Goal: Task Accomplishment & Management: Manage account settings

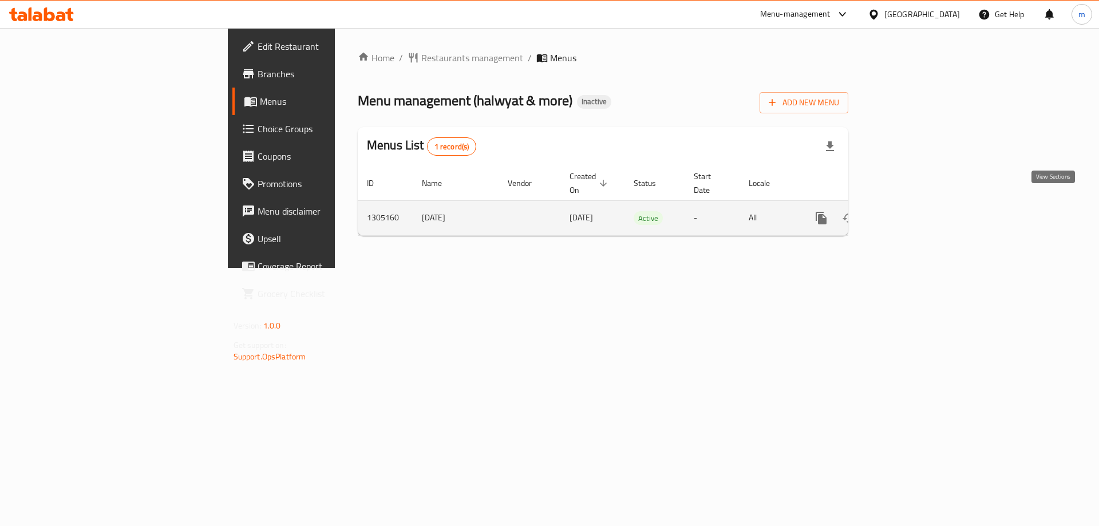
click at [911, 211] on icon "enhanced table" at bounding box center [904, 218] width 14 height 14
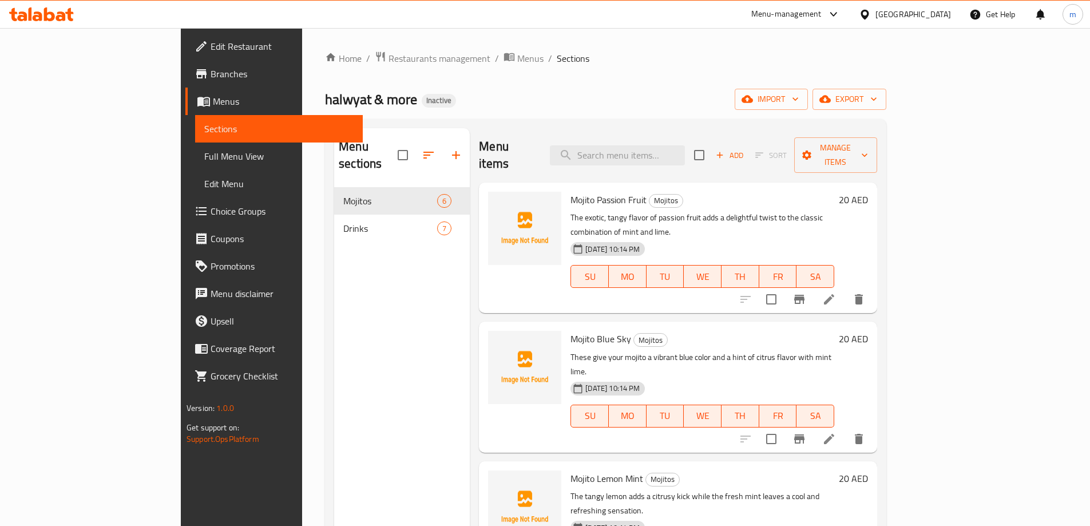
click at [213, 104] on span "Menus" at bounding box center [283, 101] width 141 height 14
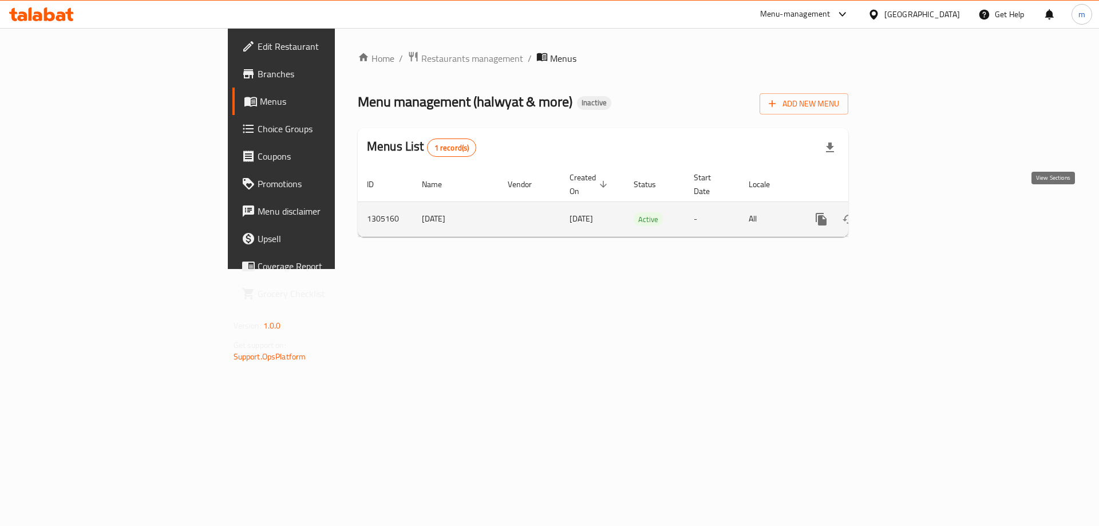
click at [911, 212] on icon "enhanced table" at bounding box center [904, 219] width 14 height 14
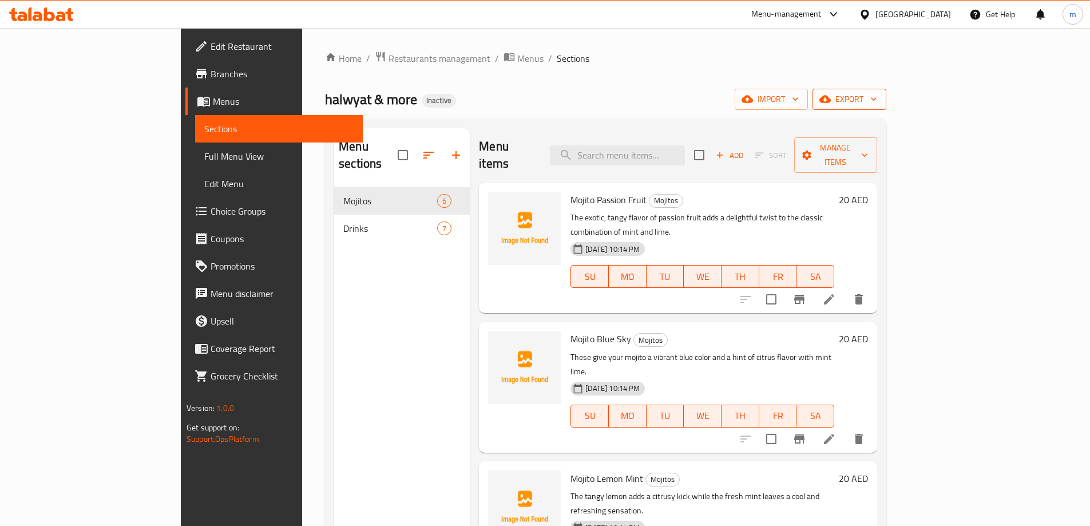
click at [886, 90] on button "export" at bounding box center [850, 99] width 74 height 21
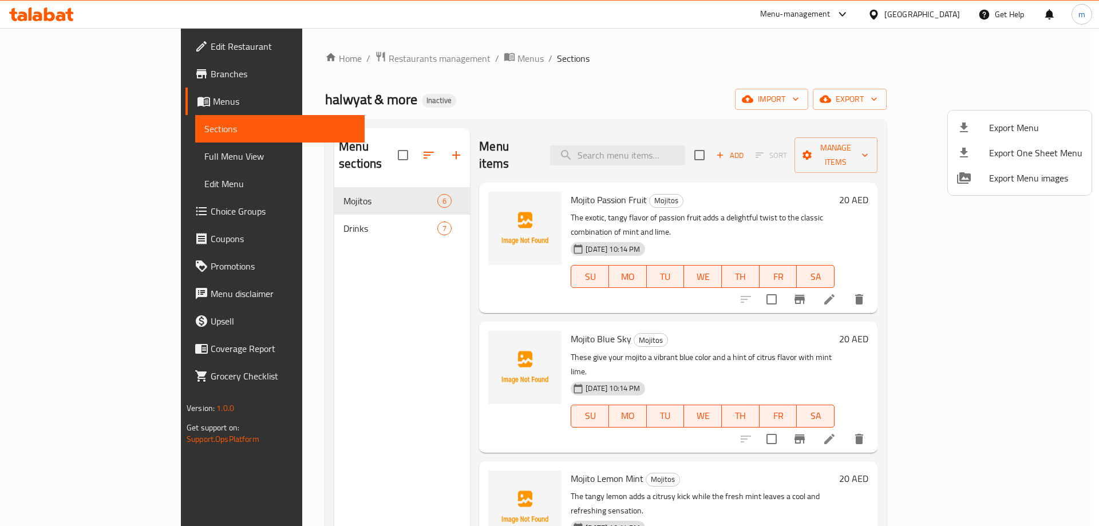
click at [907, 59] on div at bounding box center [549, 263] width 1099 height 526
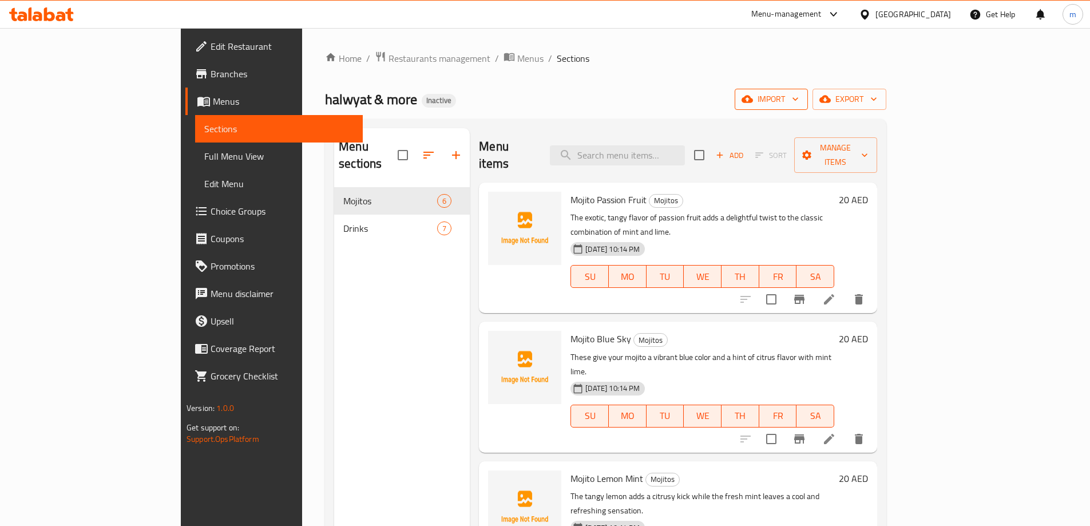
click at [799, 92] on span "import" at bounding box center [771, 99] width 55 height 14
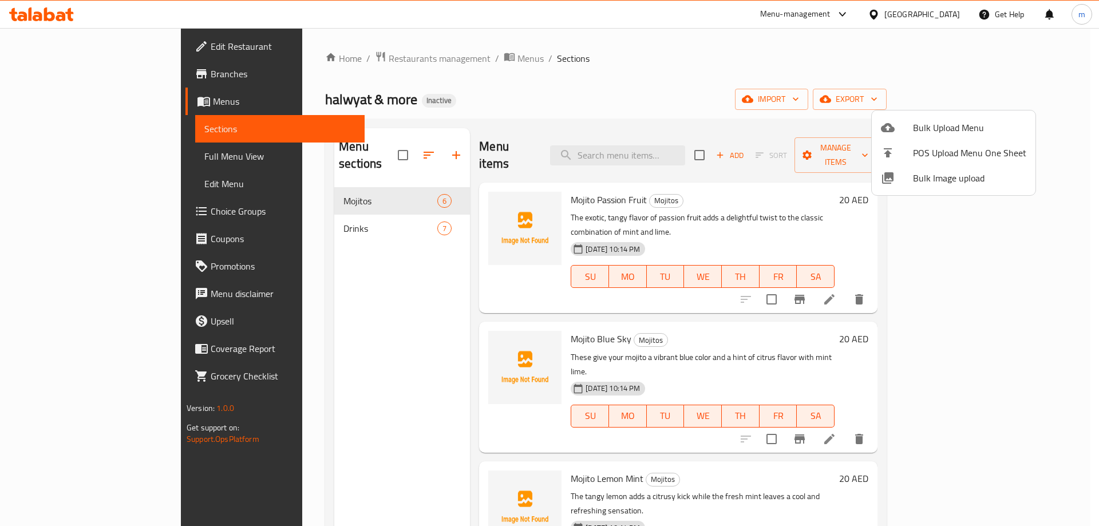
click at [880, 129] on li "Bulk Upload Menu" at bounding box center [954, 127] width 164 height 25
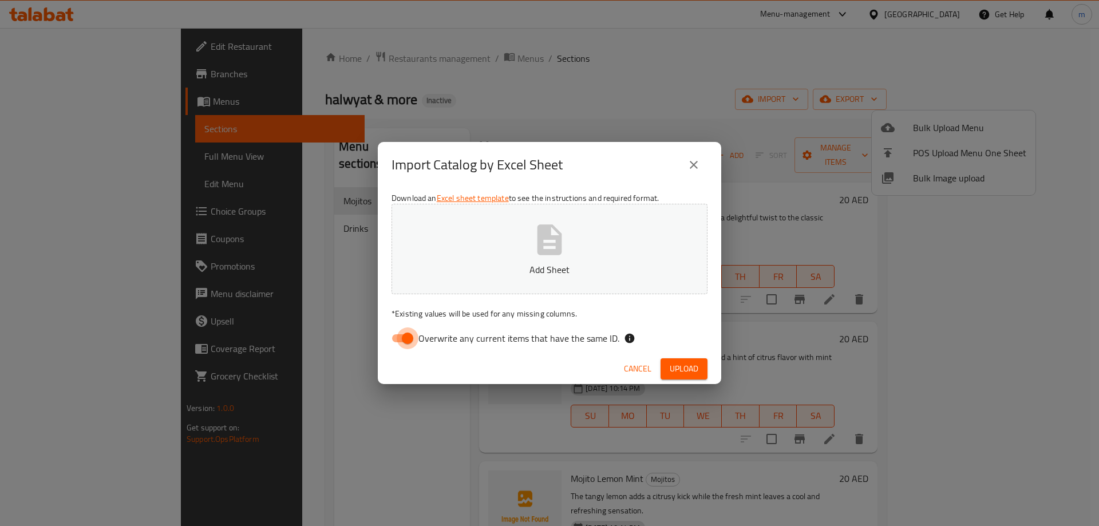
drag, startPoint x: 398, startPoint y: 338, endPoint x: 407, endPoint y: 315, distance: 25.2
click at [398, 338] on input "Overwrite any current items that have the same ID." at bounding box center [407, 338] width 65 height 22
checkbox input "false"
click at [425, 276] on button "Add Sheet" at bounding box center [549, 249] width 316 height 90
click at [679, 370] on span "Upload" at bounding box center [684, 369] width 29 height 14
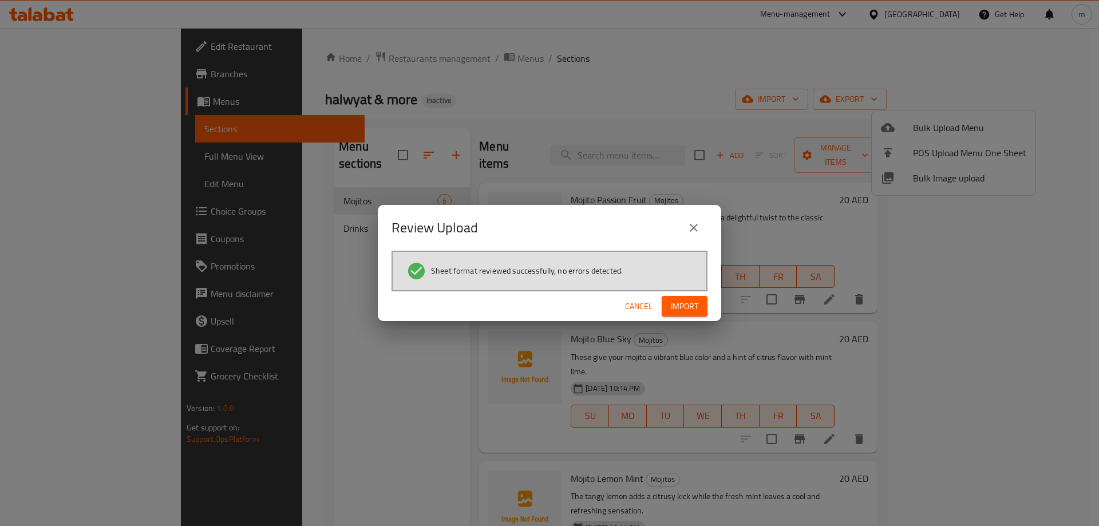
click at [687, 307] on span "Import" at bounding box center [684, 306] width 27 height 14
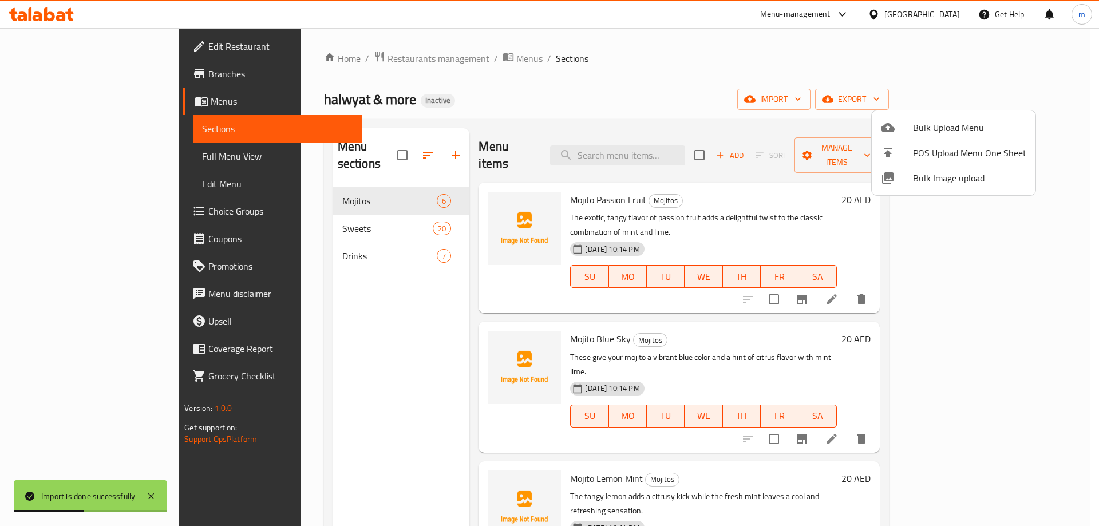
click at [321, 210] on div at bounding box center [549, 263] width 1099 height 526
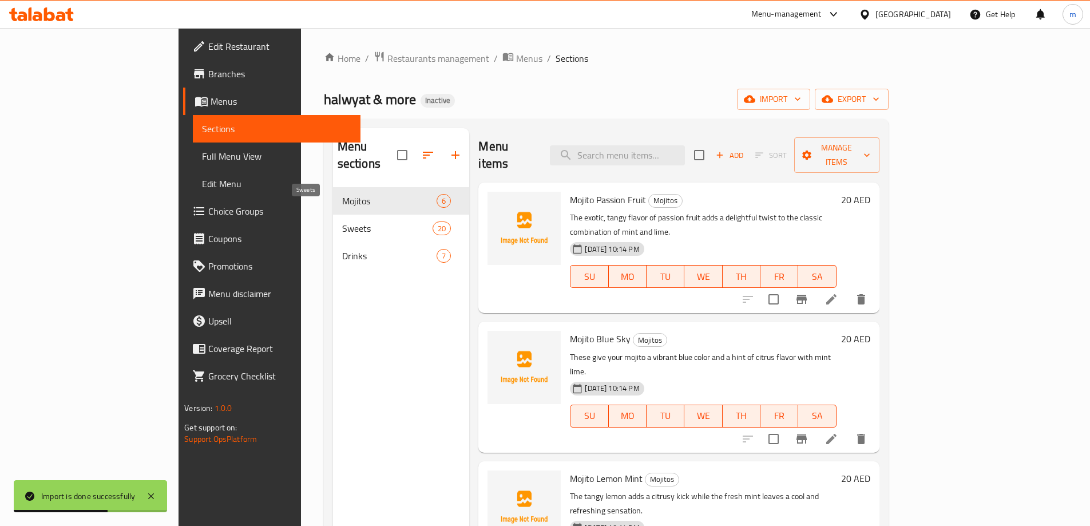
click at [342, 221] on span "Sweets" at bounding box center [387, 228] width 90 height 14
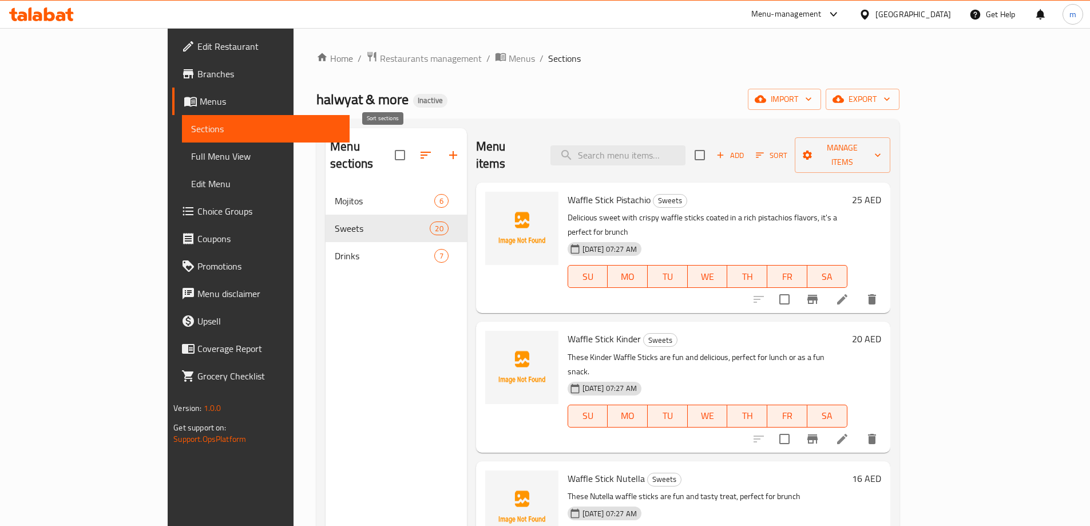
click at [419, 148] on icon "button" at bounding box center [426, 155] width 14 height 14
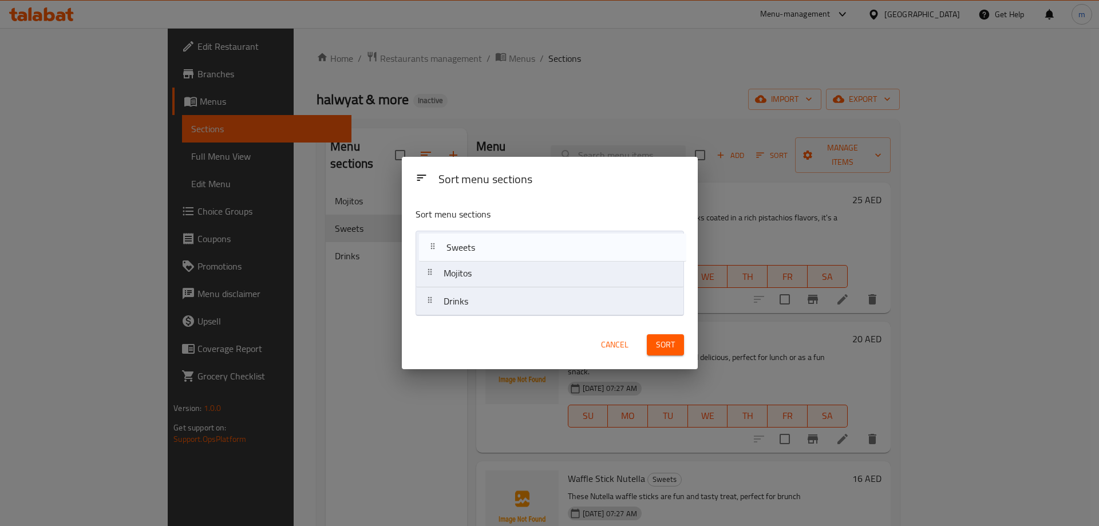
drag, startPoint x: 434, startPoint y: 277, endPoint x: 438, endPoint y: 245, distance: 32.4
click at [437, 246] on nav "Mojitos Sweets Drinks" at bounding box center [549, 273] width 268 height 85
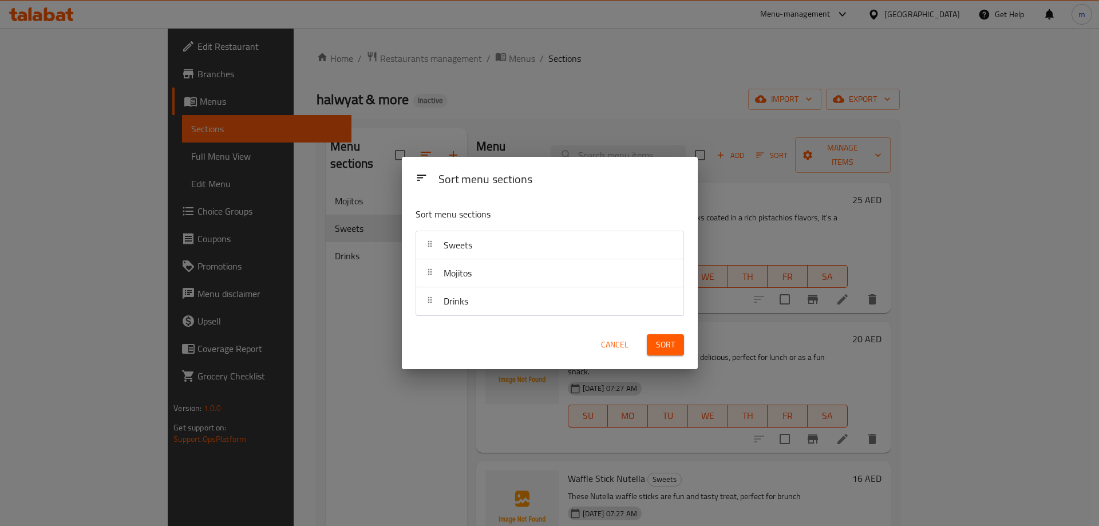
click at [668, 342] on span "Sort" at bounding box center [665, 345] width 19 height 14
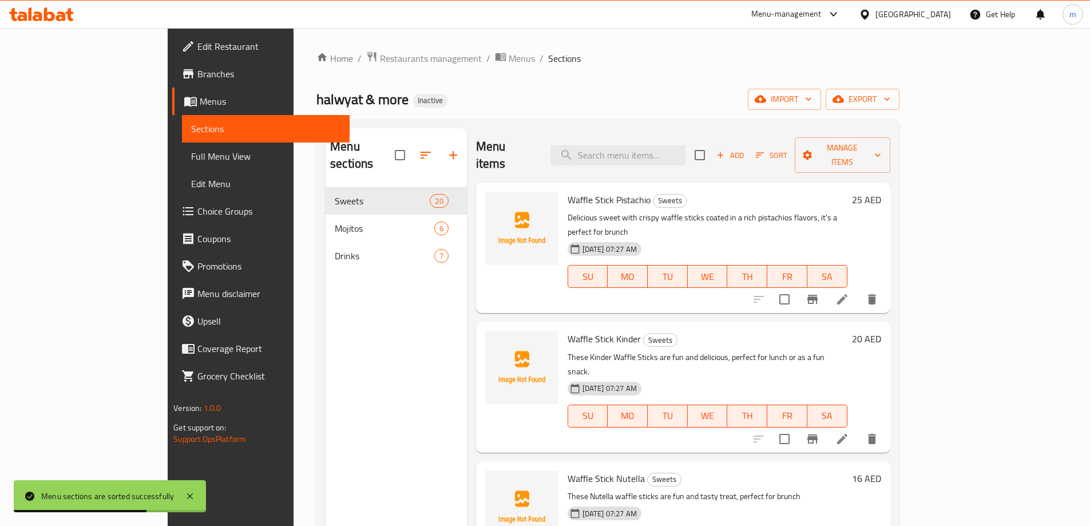
click at [191, 161] on span "Full Menu View" at bounding box center [265, 156] width 149 height 14
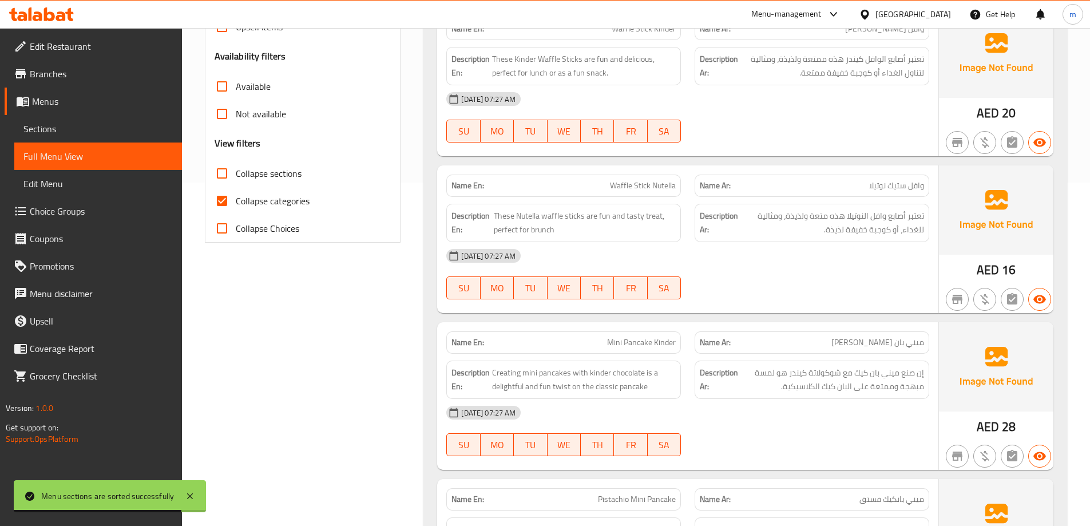
click at [229, 200] on input "Collapse categories" at bounding box center [221, 200] width 27 height 27
checkbox input "false"
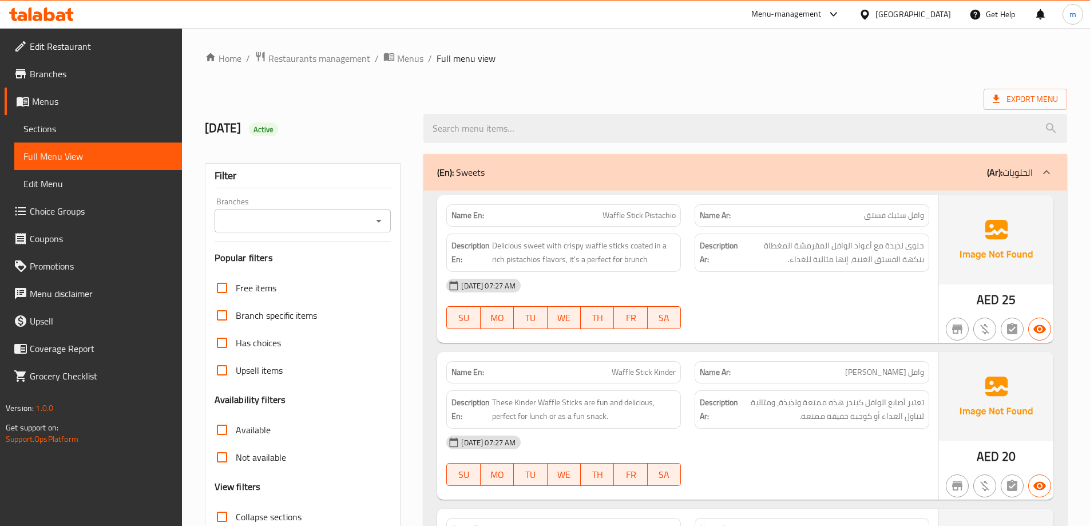
scroll to position [57, 0]
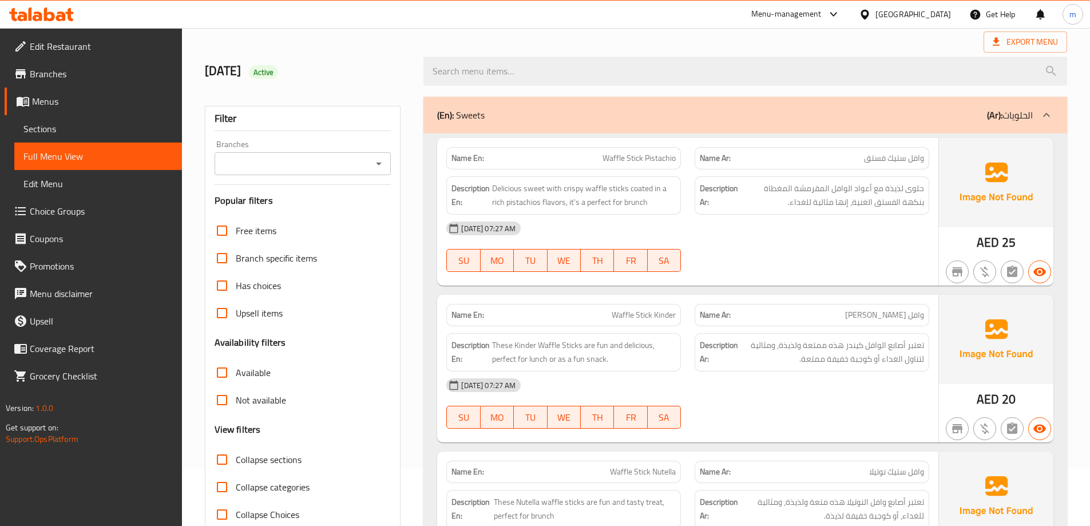
click at [630, 159] on span "Waffle Stick Pistachio" at bounding box center [639, 158] width 73 height 12
copy span "Stick"
click at [377, 69] on h2 "12/8/2025 Active" at bounding box center [307, 70] width 205 height 17
click at [398, 41] on div "Export Menu" at bounding box center [636, 41] width 862 height 21
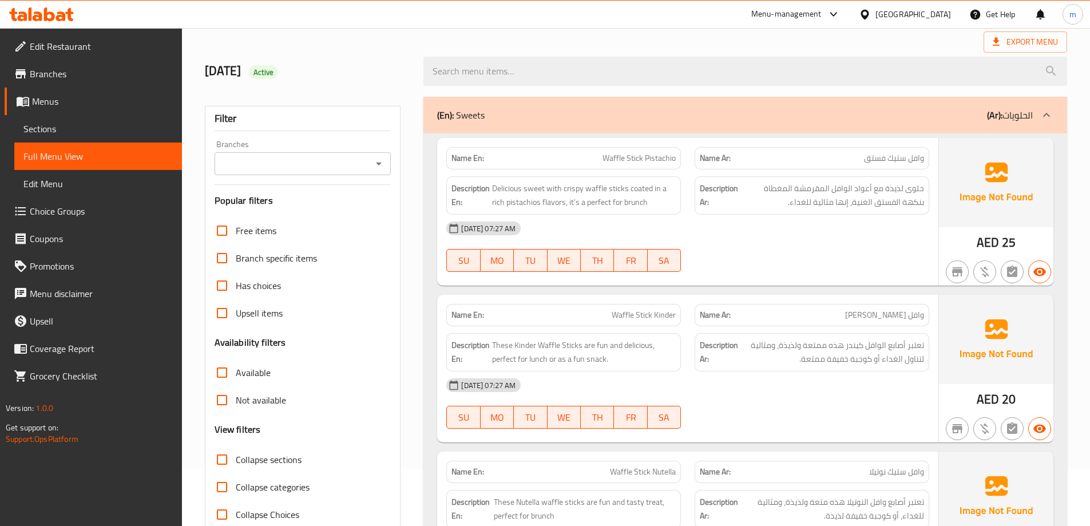
click at [400, 70] on h2 "12/8/2025 Active" at bounding box center [307, 70] width 205 height 17
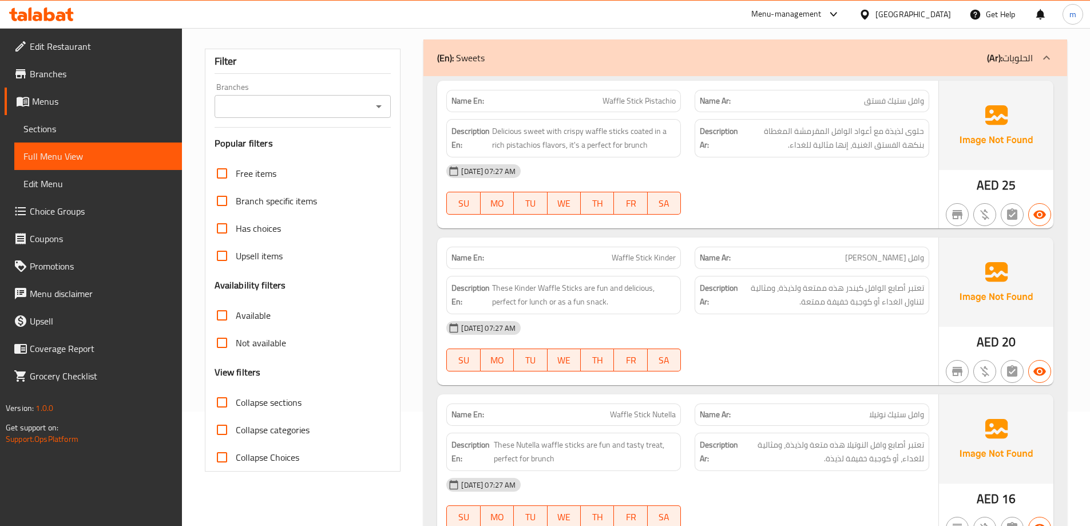
scroll to position [0, 0]
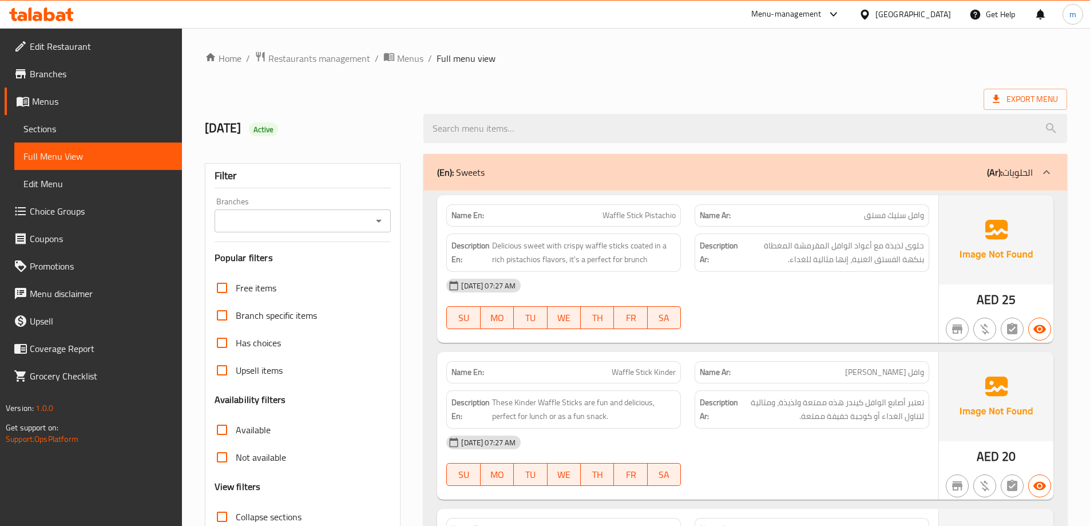
click at [660, 218] on span "Waffle Stick Pistachio" at bounding box center [639, 215] width 73 height 12
copy span "Waffle Stick Pistachio"
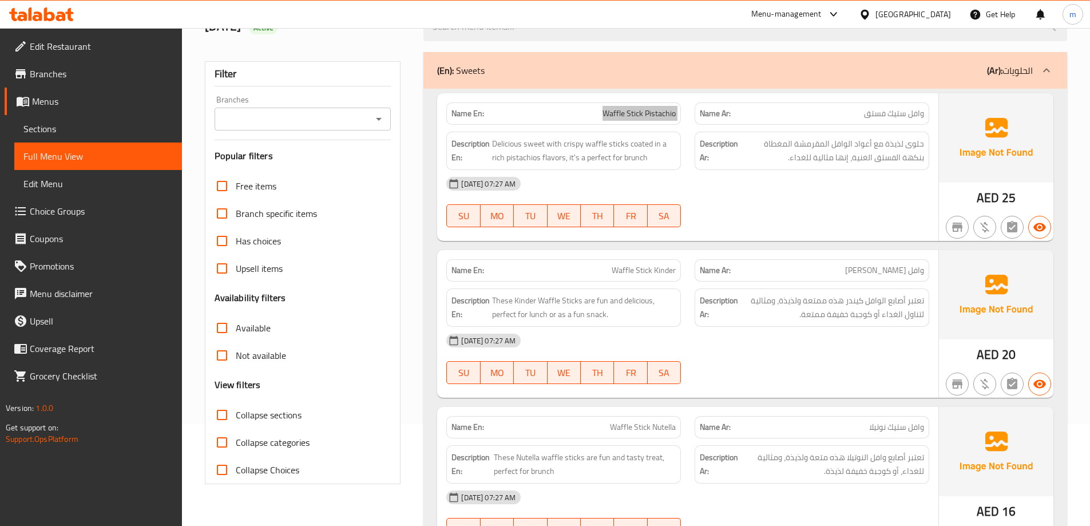
scroll to position [229, 0]
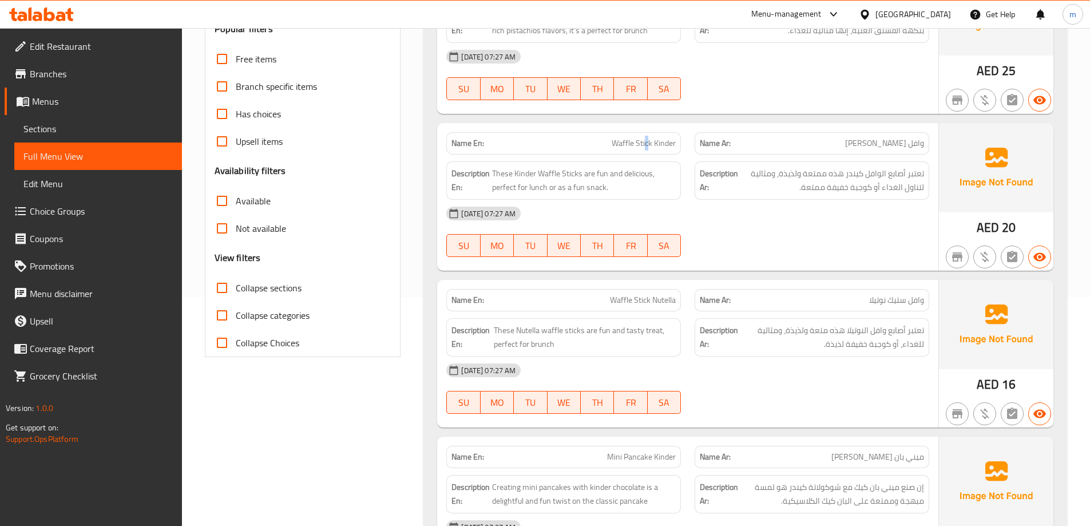
click at [647, 138] on span "Waffle Stick Kinder" at bounding box center [644, 143] width 64 height 12
copy span "Waffle Stick Kinder"
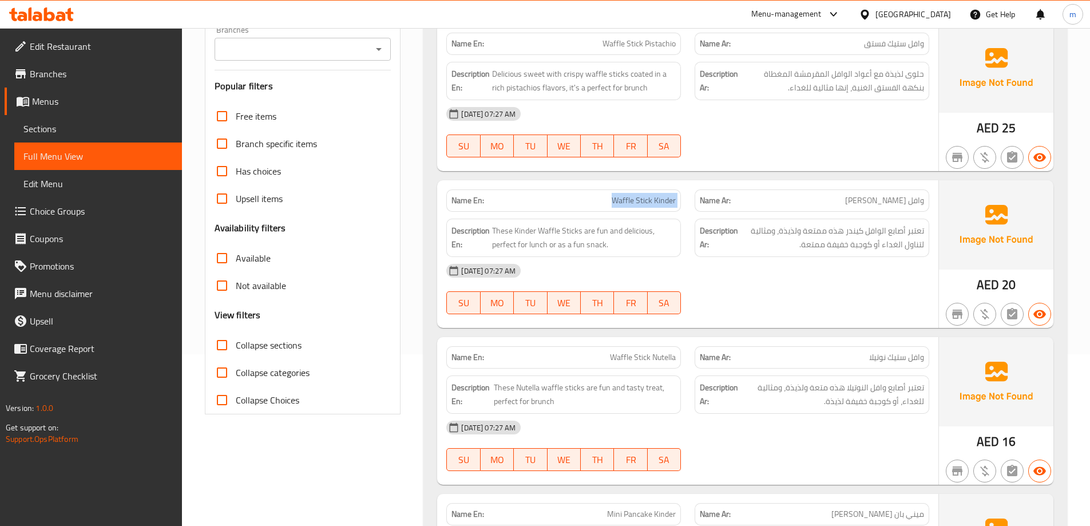
scroll to position [0, 0]
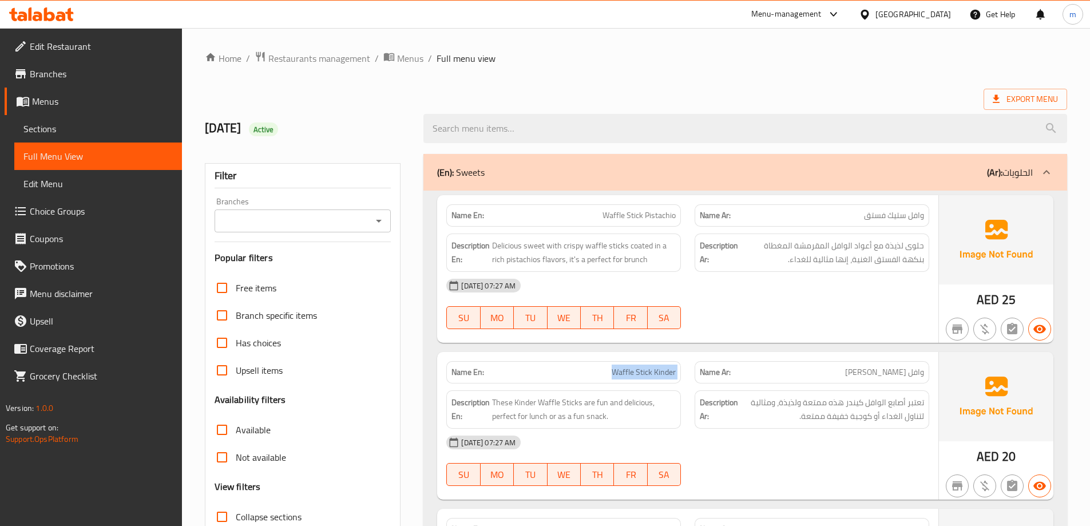
copy span "Waffle Stick Kinder"
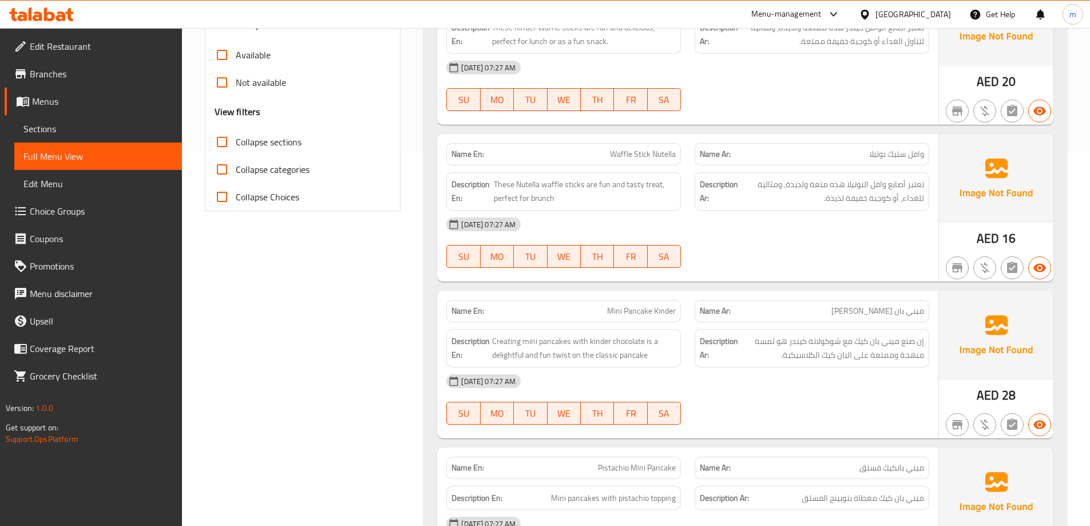
scroll to position [401, 0]
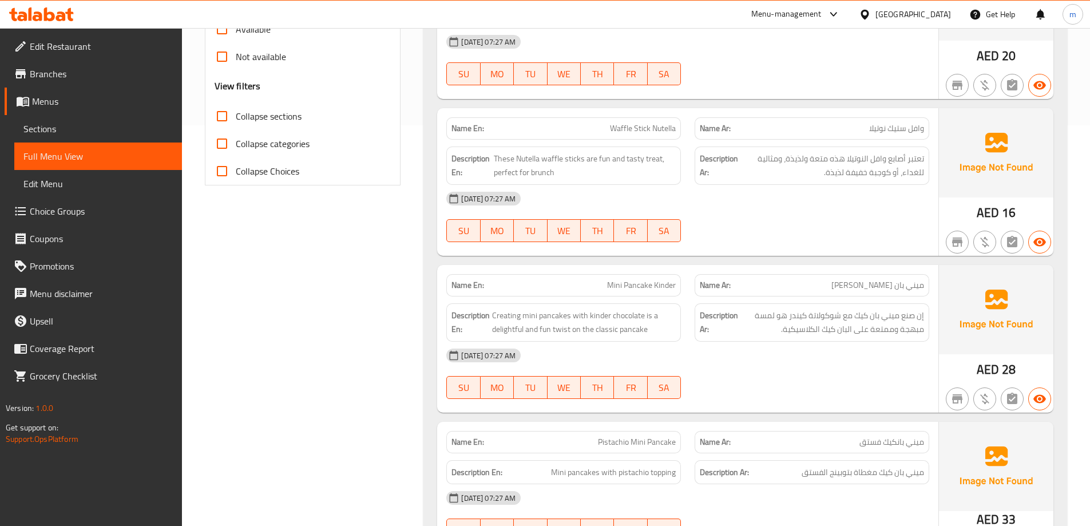
click at [660, 133] on span "Waffle Stick Nutella" at bounding box center [643, 128] width 66 height 12
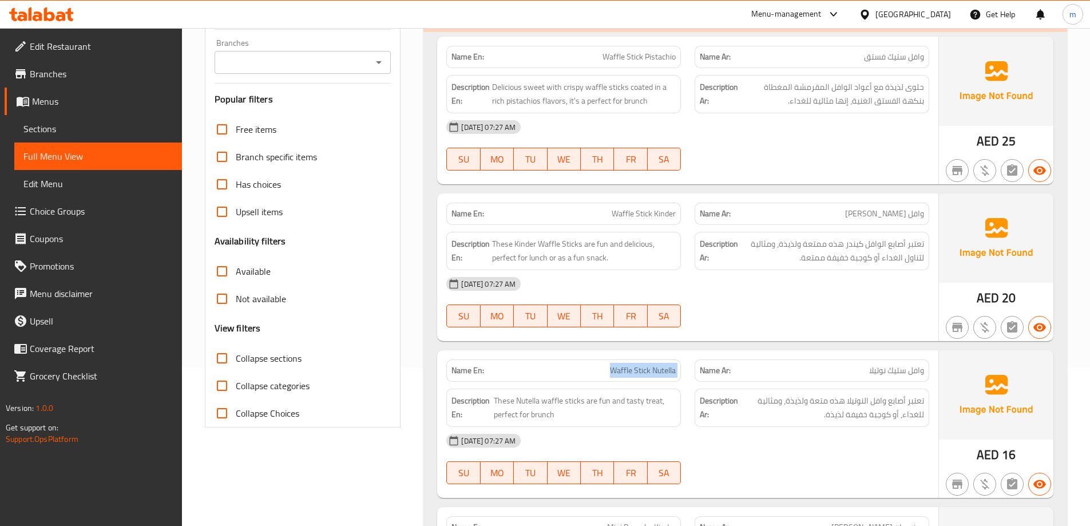
scroll to position [343, 0]
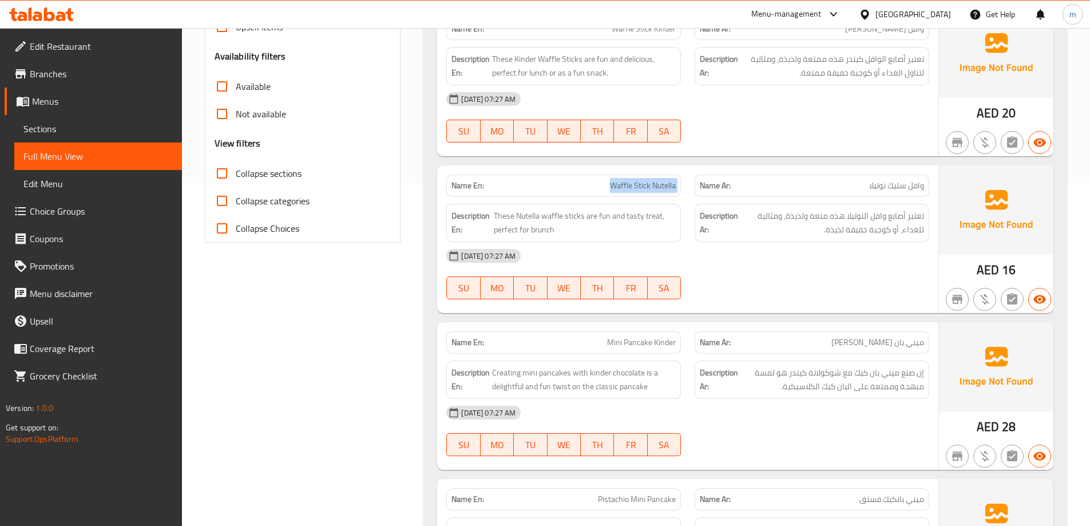
click at [225, 172] on input "Collapse sections" at bounding box center [221, 173] width 27 height 27
checkbox input "true"
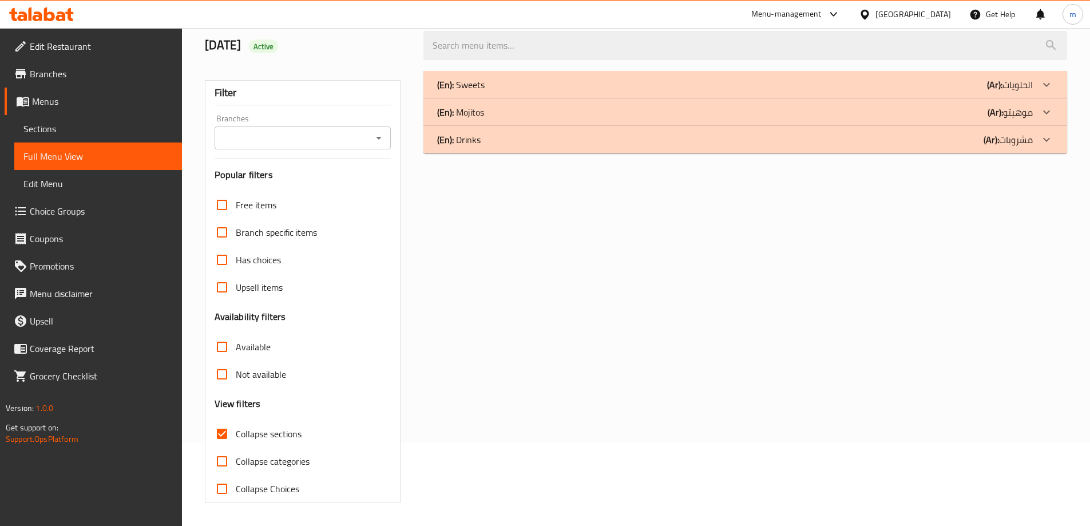
scroll to position [83, 0]
click at [600, 85] on div "(En): Sweets (Ar): الحلويات" at bounding box center [735, 85] width 596 height 14
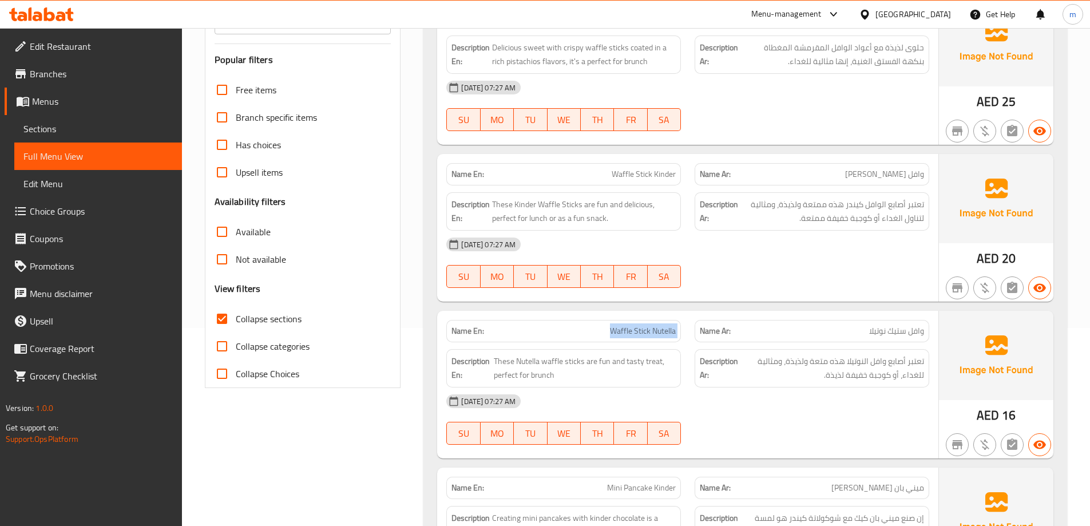
scroll to position [197, 0]
drag, startPoint x: 625, startPoint y: 364, endPoint x: 661, endPoint y: 363, distance: 36.1
click at [661, 363] on span "These Nutella waffle sticks are fun and tasty treat, perfect for brunch" at bounding box center [585, 369] width 182 height 28
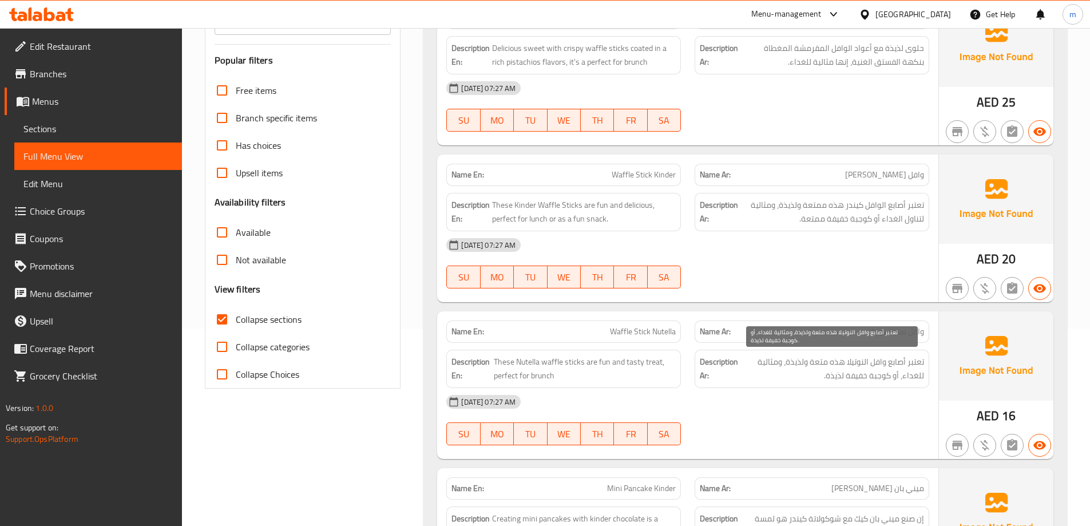
click at [780, 366] on span "تعتبر أصابع وافل النوتيلا هذه متعة ولذيذة، ومثالية للغداء، أو كوجبة خفيفة لذيذة." at bounding box center [833, 369] width 184 height 28
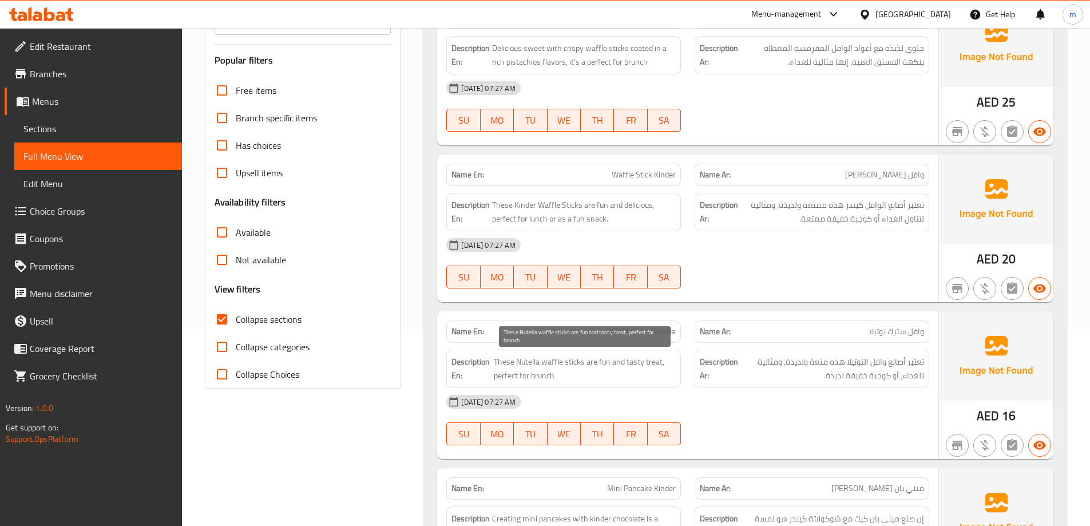
click at [648, 366] on span "These Nutella waffle sticks are fun and tasty treat, perfect for brunch" at bounding box center [585, 369] width 182 height 28
click at [657, 337] on span "Waffle Stick Nutella" at bounding box center [643, 332] width 66 height 12
click at [657, 335] on span "Waffle Stick Nutella" at bounding box center [643, 332] width 66 height 12
click at [650, 332] on span "Waffle Stick Nutella" at bounding box center [643, 332] width 66 height 12
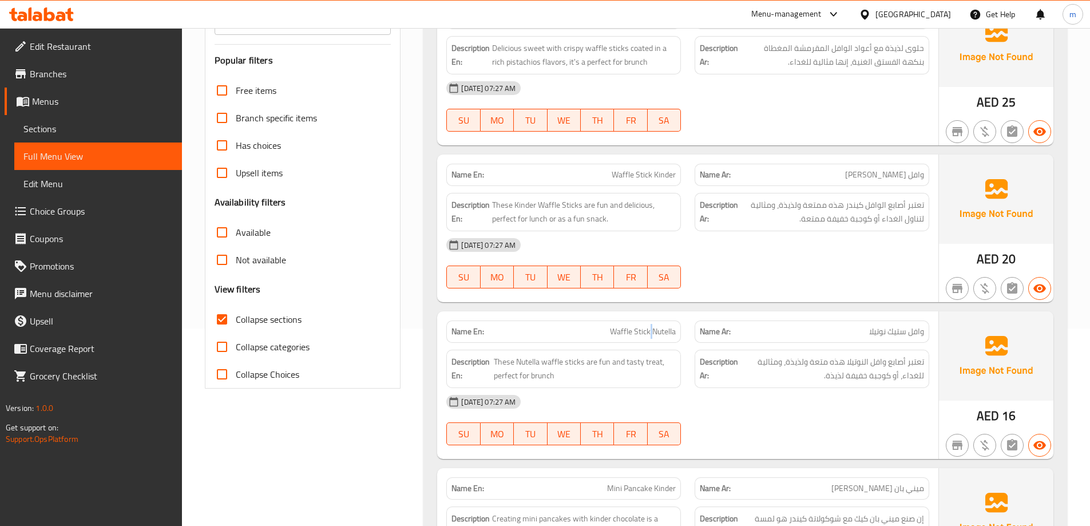
click at [650, 332] on span "Waffle Stick Nutella" at bounding box center [643, 332] width 66 height 12
copy span "Waffle Stick Nutella"
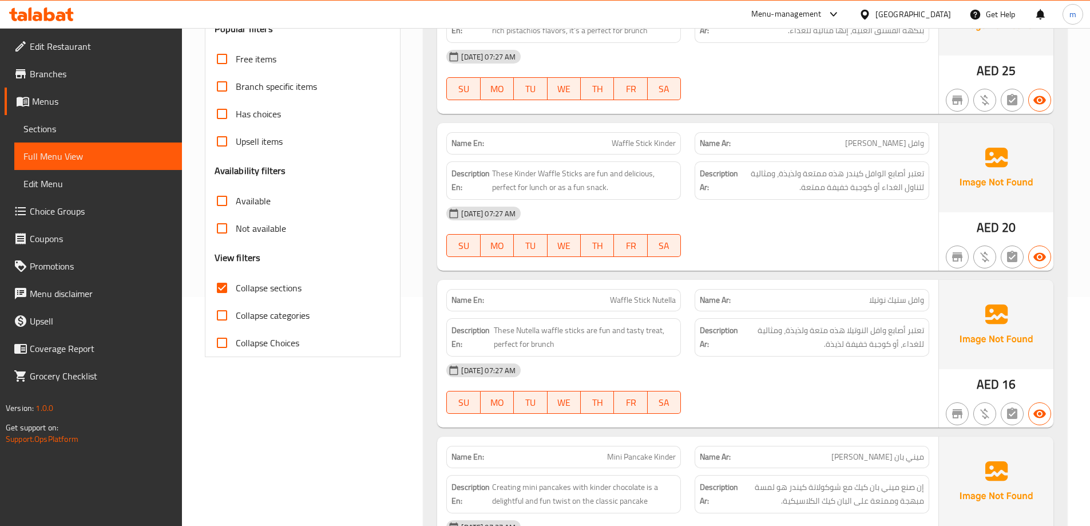
click at [634, 147] on span "Waffle Stick Kinder" at bounding box center [644, 143] width 64 height 12
copy span "Waffle Stick Kinder"
click at [620, 296] on span "Waffle Stick Nutella" at bounding box center [643, 300] width 66 height 12
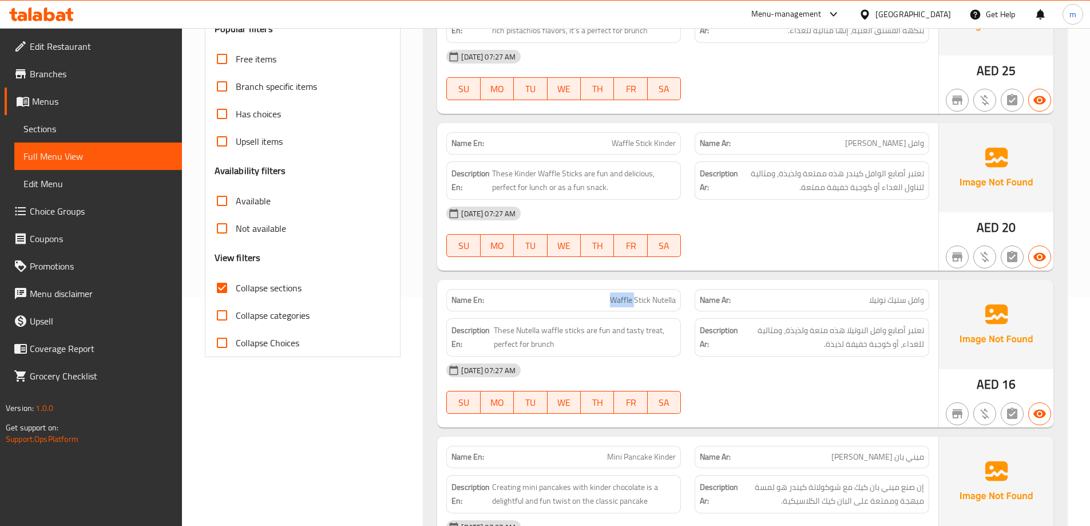
click at [620, 296] on span "Waffle Stick Nutella" at bounding box center [643, 300] width 66 height 12
copy span "Waffle Stick Nutella"
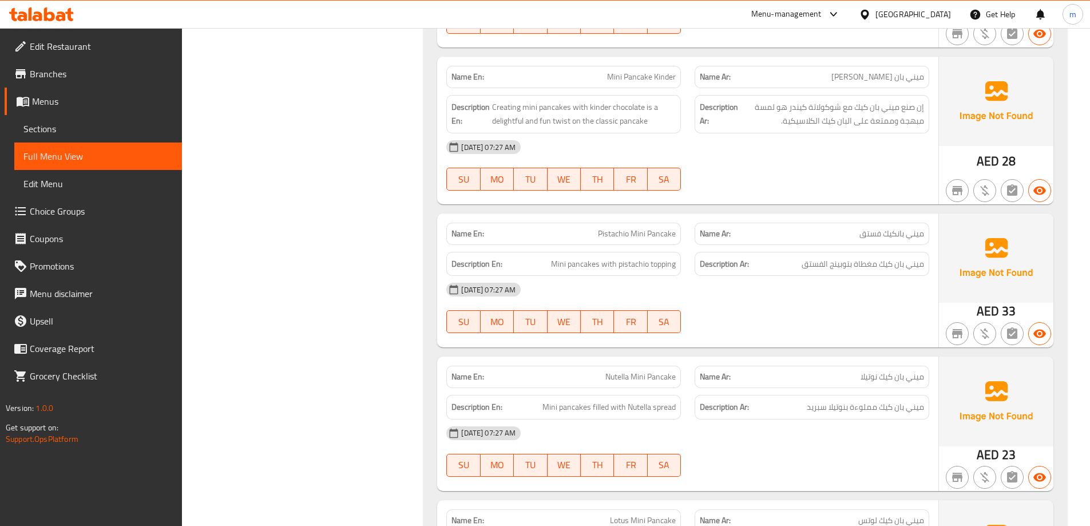
scroll to position [630, 0]
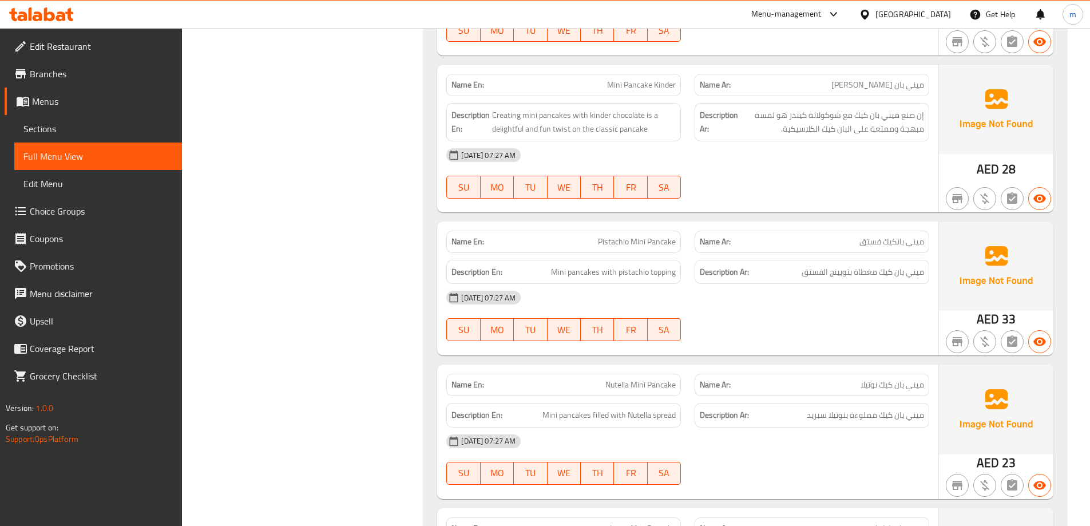
scroll to position [597, 0]
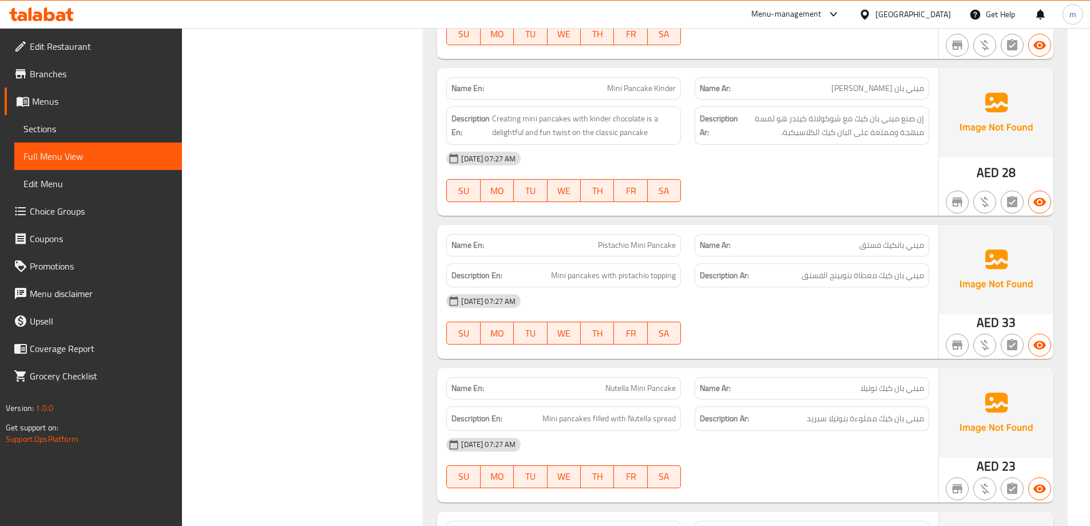
click at [634, 90] on span "Mini Pancake Kinder" at bounding box center [641, 88] width 69 height 12
copy span "Pancake"
click at [592, 88] on p "Name En: Mini Pancake Kinder" at bounding box center [564, 88] width 224 height 12
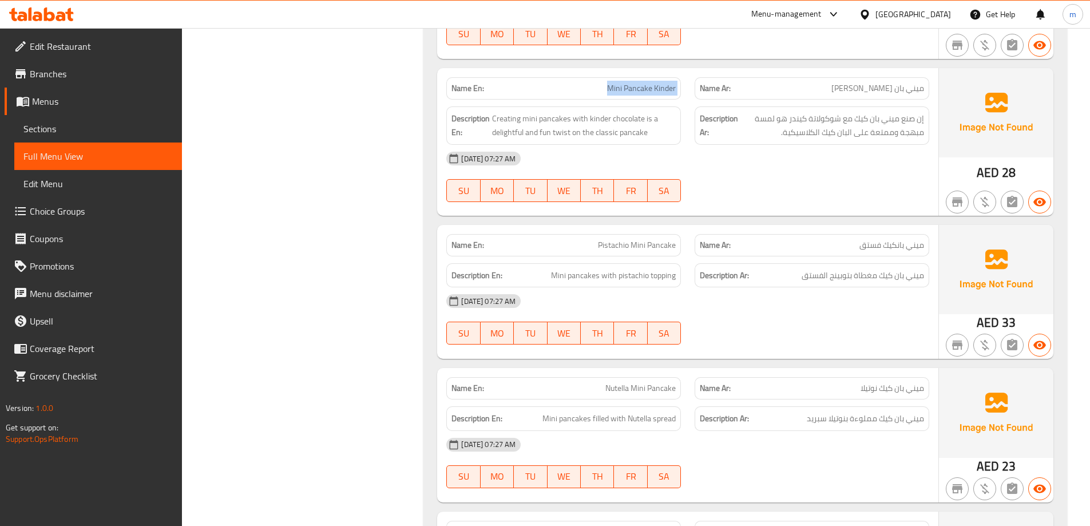
click at [592, 88] on p "Name En: Mini Pancake Kinder" at bounding box center [564, 88] width 224 height 12
copy span "Mini Pancake Kinder"
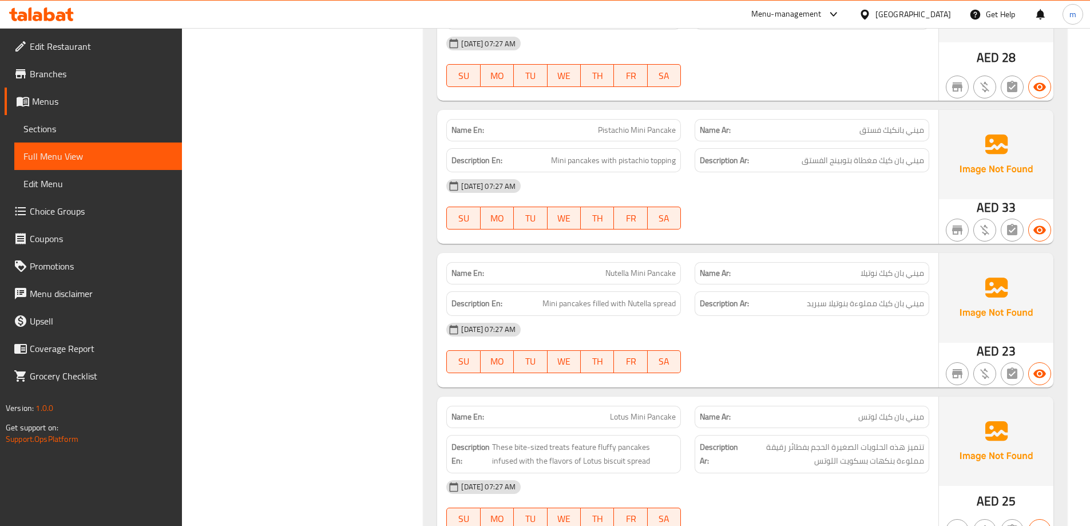
scroll to position [712, 0]
click at [623, 131] on span "Pistachio Mini Pancake" at bounding box center [637, 131] width 78 height 12
copy span "Pistachio Mini Pancake"
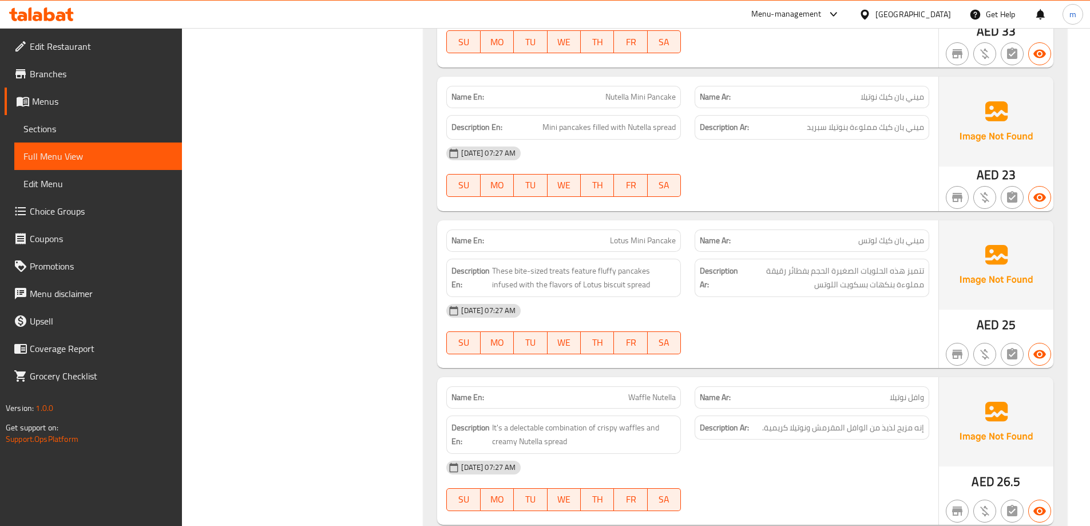
scroll to position [884, 0]
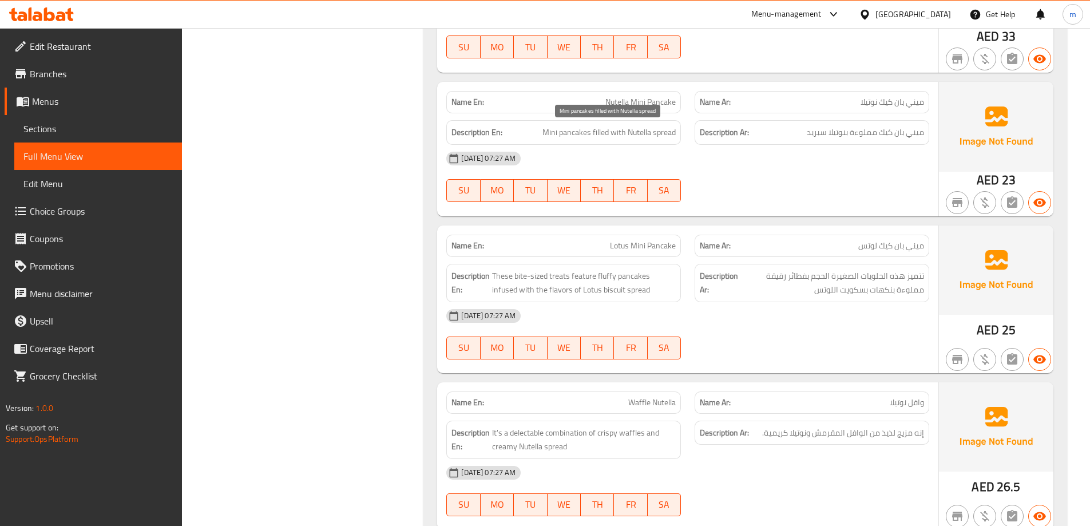
click at [669, 129] on span "Mini pancakes filled with Nutella spread" at bounding box center [609, 132] width 133 height 14
click at [653, 105] on span "Nutella Mini Pancake" at bounding box center [640, 102] width 70 height 12
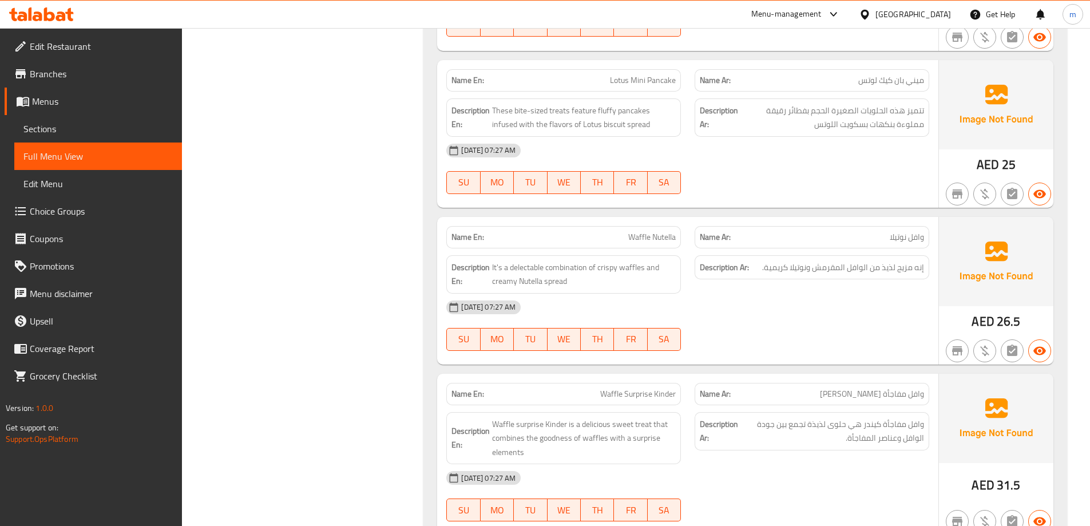
scroll to position [1055, 0]
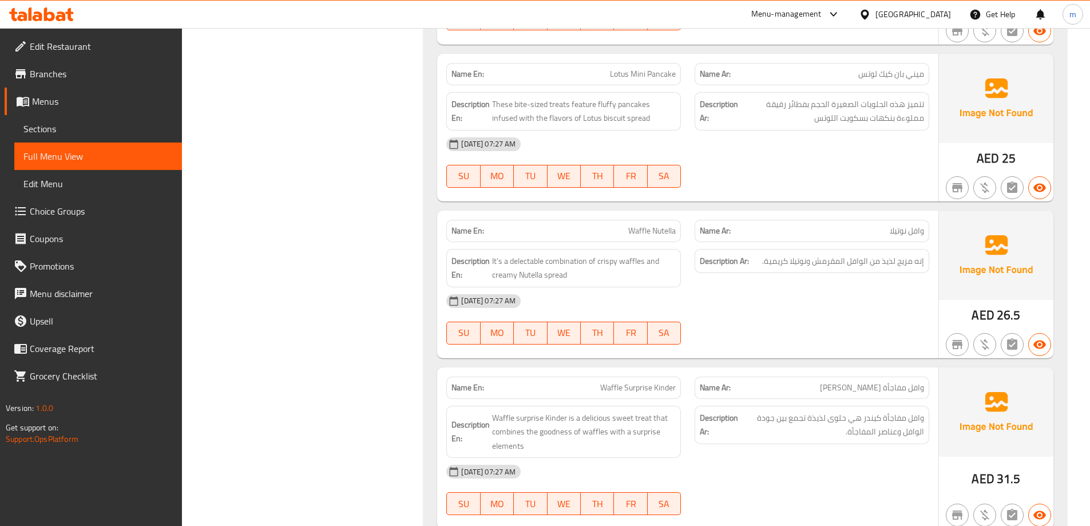
click at [615, 76] on span "Lotus Mini Pancake" at bounding box center [643, 74] width 66 height 12
click at [616, 76] on span "Lotus Mini Pancake" at bounding box center [643, 74] width 66 height 12
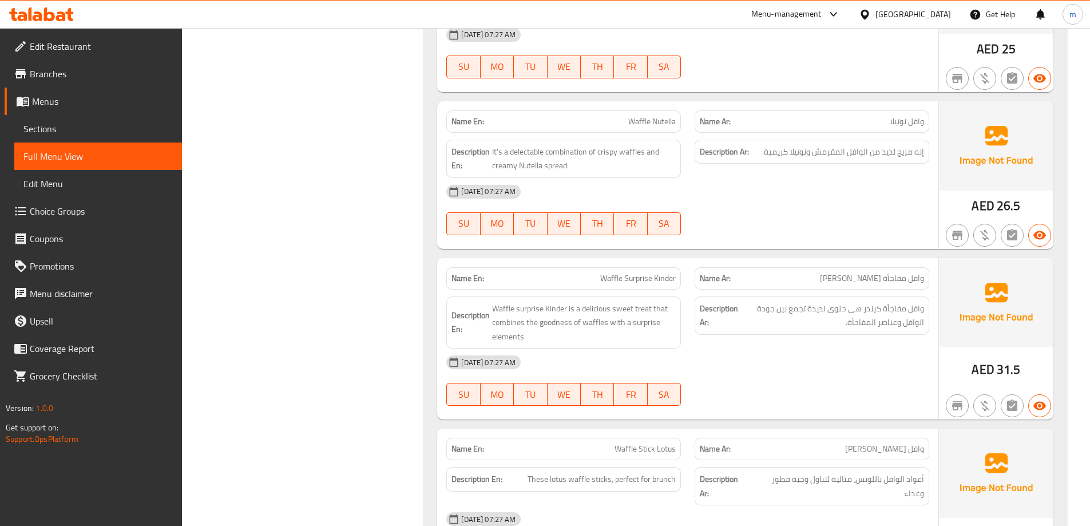
scroll to position [1170, 0]
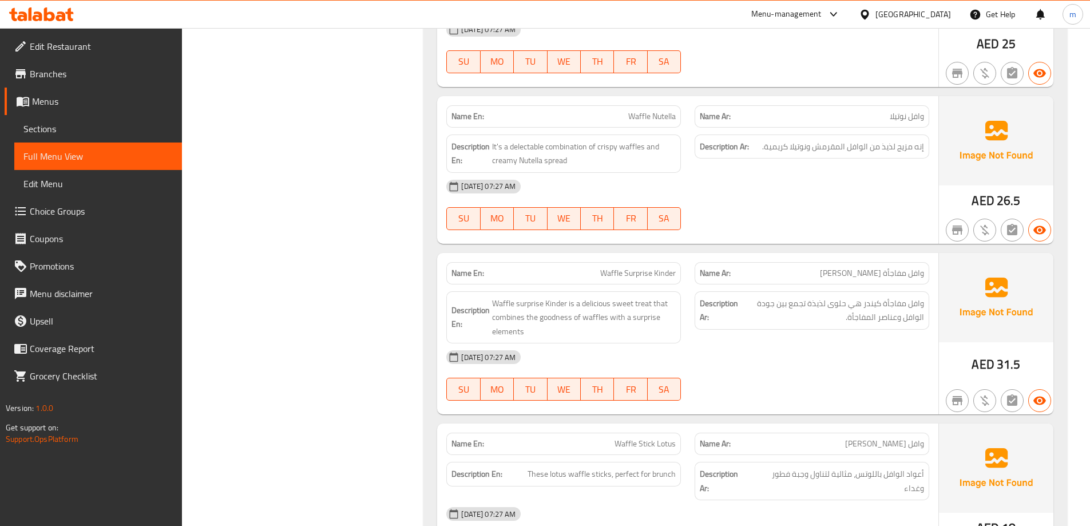
click at [653, 113] on span "Waffle Nutella" at bounding box center [651, 116] width 47 height 12
click at [663, 120] on span "Waffle Nutella" at bounding box center [651, 116] width 47 height 12
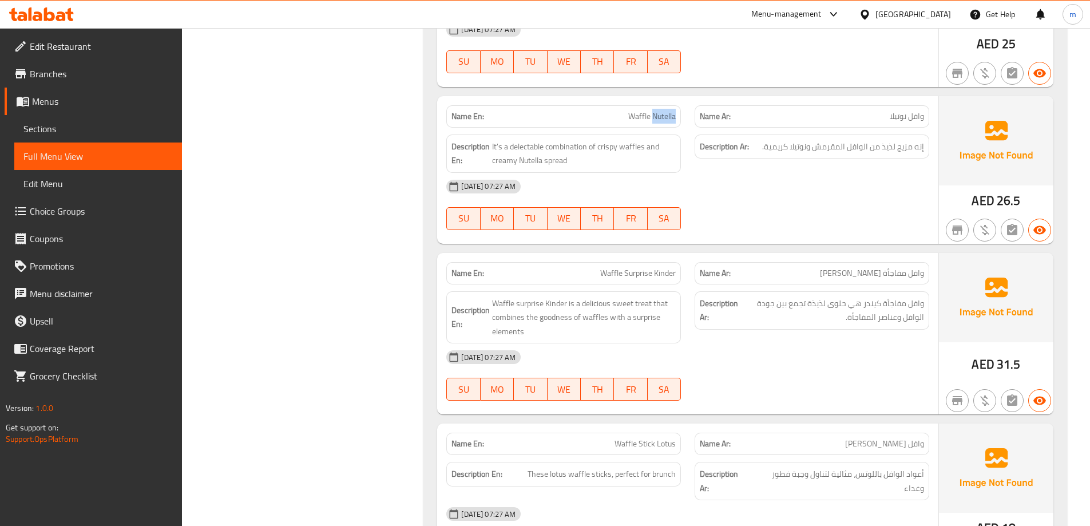
click at [663, 120] on span "Waffle Nutella" at bounding box center [651, 116] width 47 height 12
click at [522, 148] on span "It's a delectable combination of crispy waffles and creamy Nutella spread" at bounding box center [584, 154] width 184 height 28
click at [730, 165] on div "Description Ar: إنه مزيج لذيذ من الوافل المقرمش ونوتيلا كريمية." at bounding box center [812, 154] width 248 height 52
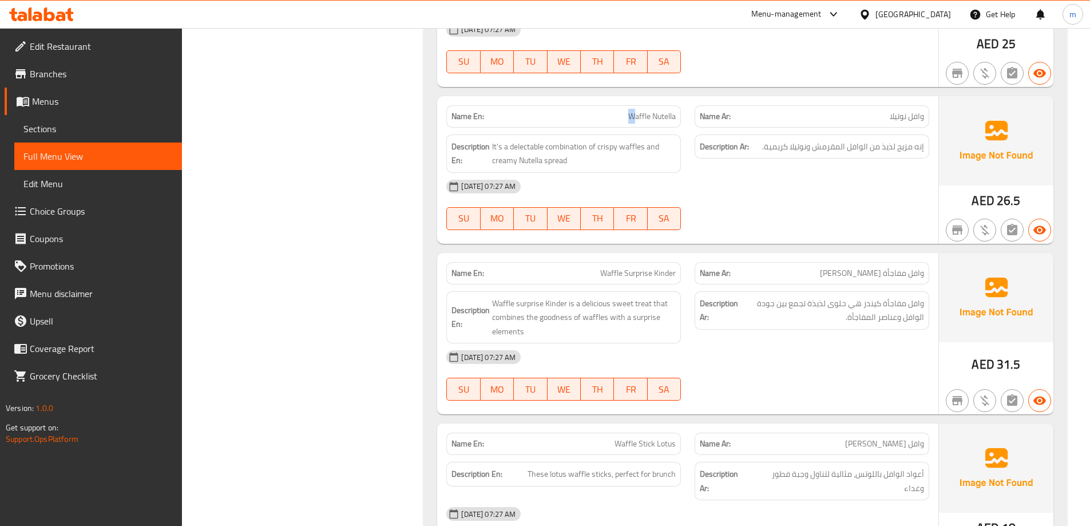
click at [632, 117] on span "Waffle Nutella" at bounding box center [651, 116] width 47 height 12
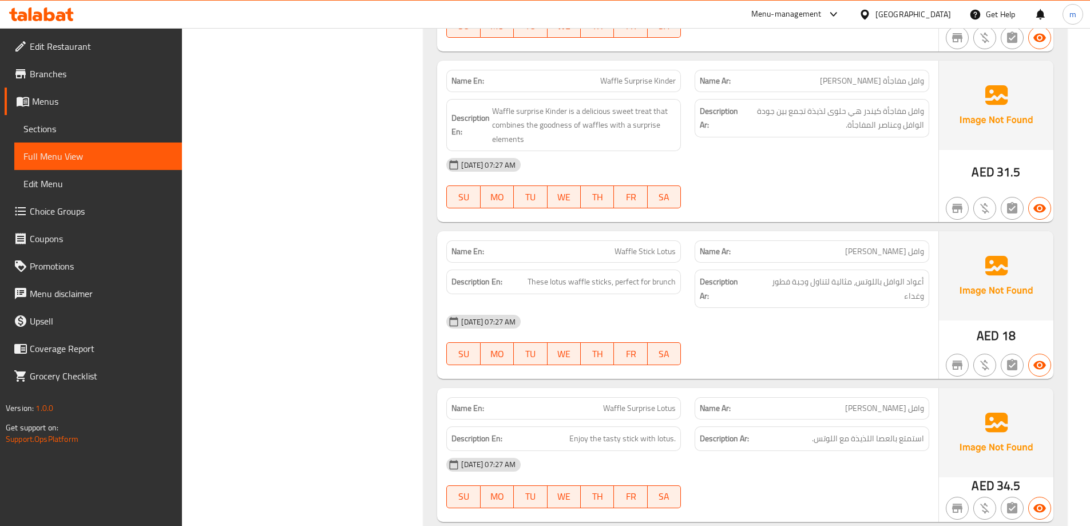
scroll to position [1341, 0]
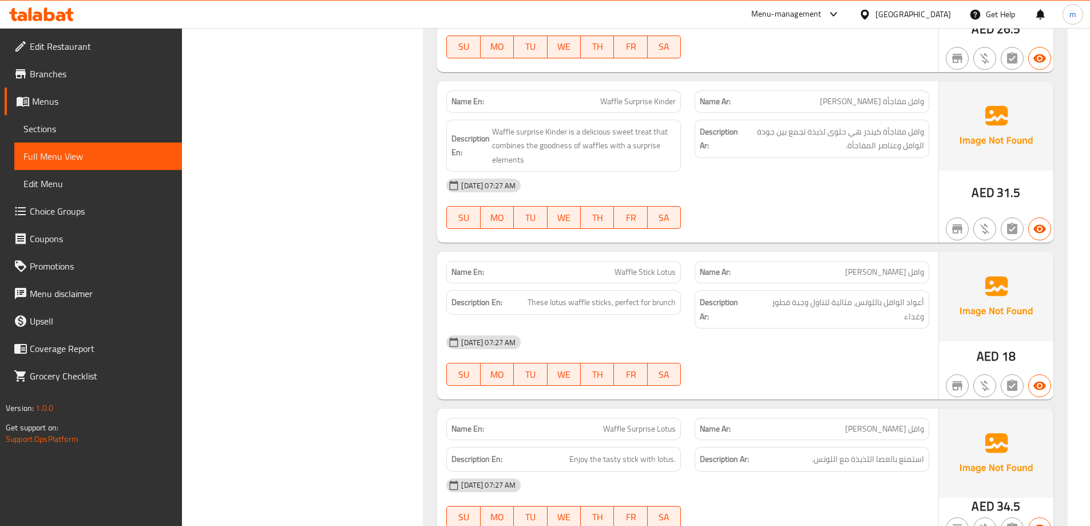
click at [310, 232] on div "Filter Branches Branches Popular filters Free items Branch specific items Has c…" at bounding box center [307, 400] width 219 height 3188
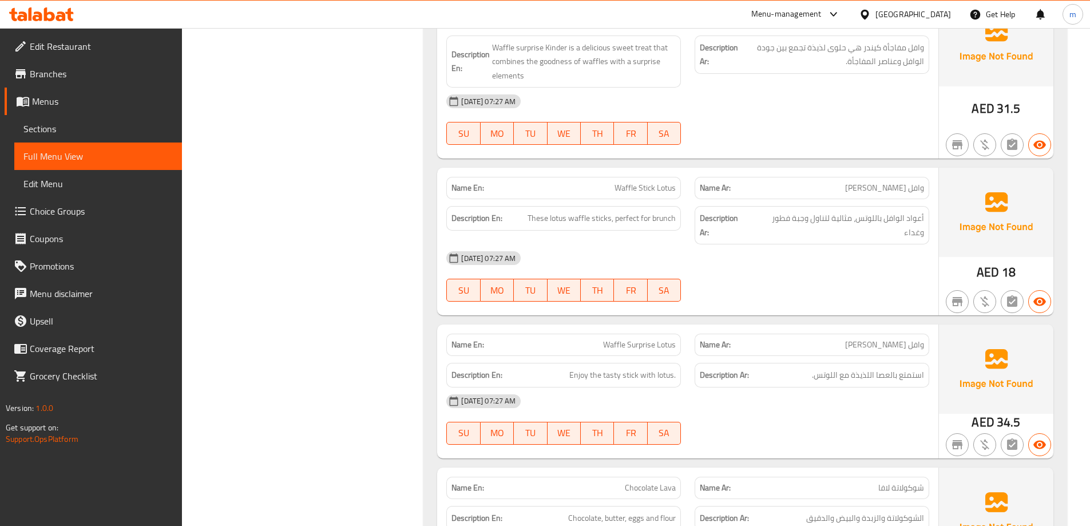
scroll to position [1399, 0]
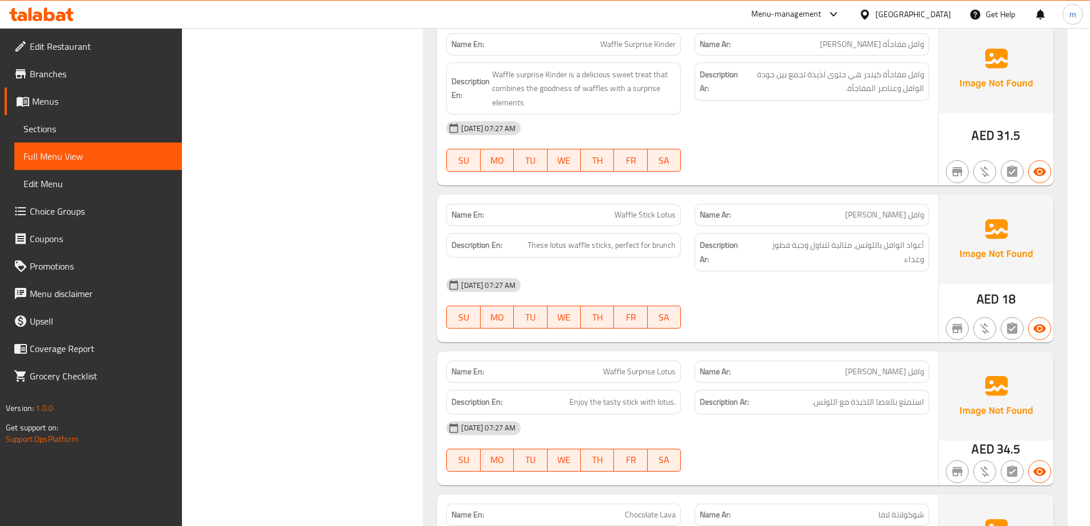
click at [411, 316] on div "Filter Branches Branches Popular filters Free items Branch specific items Has c…" at bounding box center [307, 342] width 219 height 3188
click at [654, 41] on span "Waffle Surprise Kinder" at bounding box center [638, 44] width 76 height 12
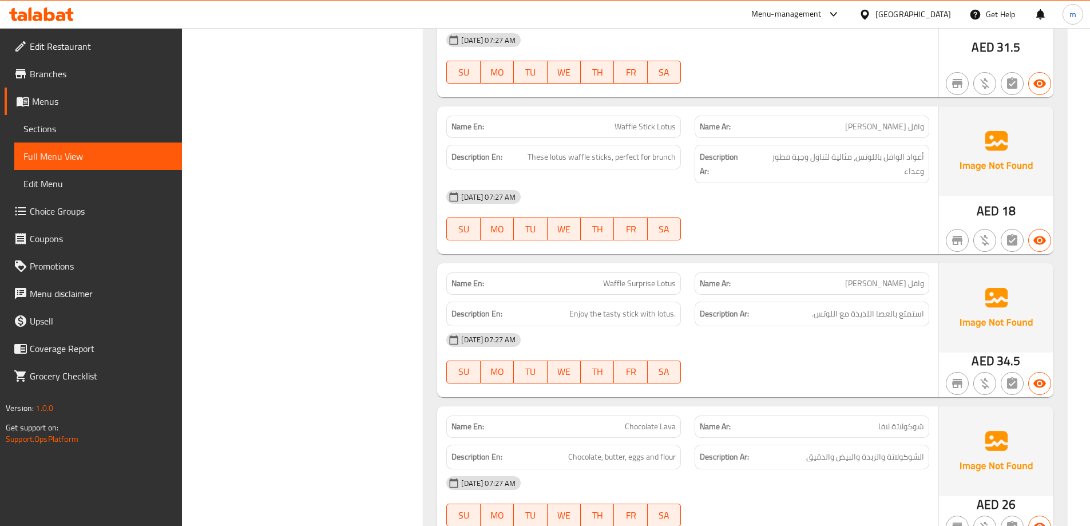
scroll to position [1513, 0]
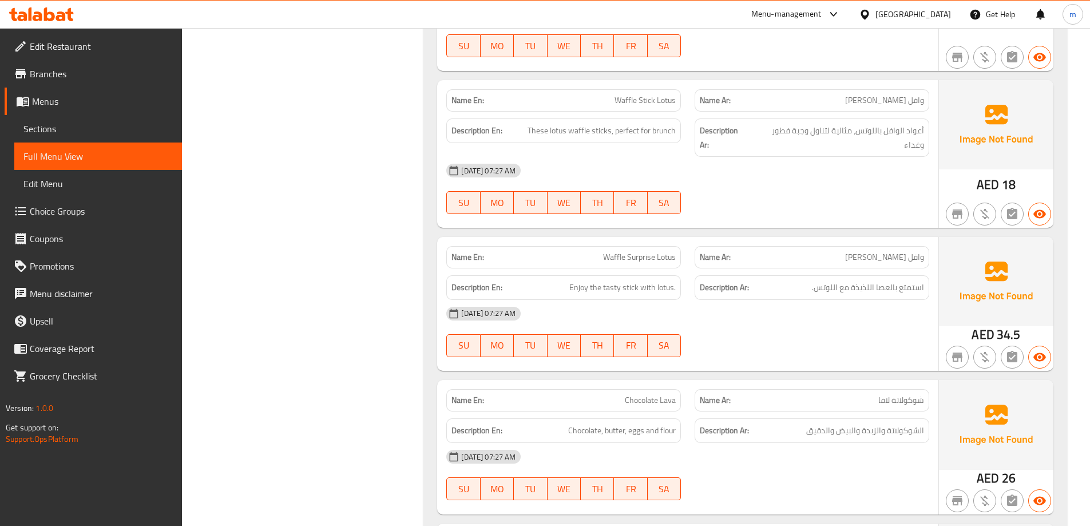
click at [654, 112] on div "Description En: These lotus waffle sticks, perfect for brunch" at bounding box center [564, 138] width 248 height 52
click at [638, 106] on span "Waffle Stick Lotus" at bounding box center [645, 100] width 61 height 12
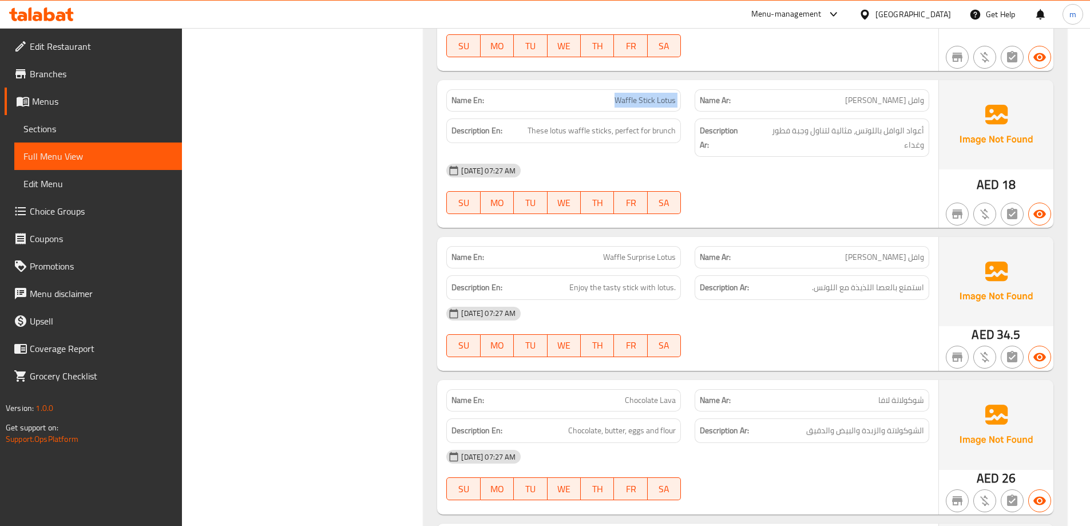
click at [638, 106] on span "Waffle Stick Lotus" at bounding box center [645, 100] width 61 height 12
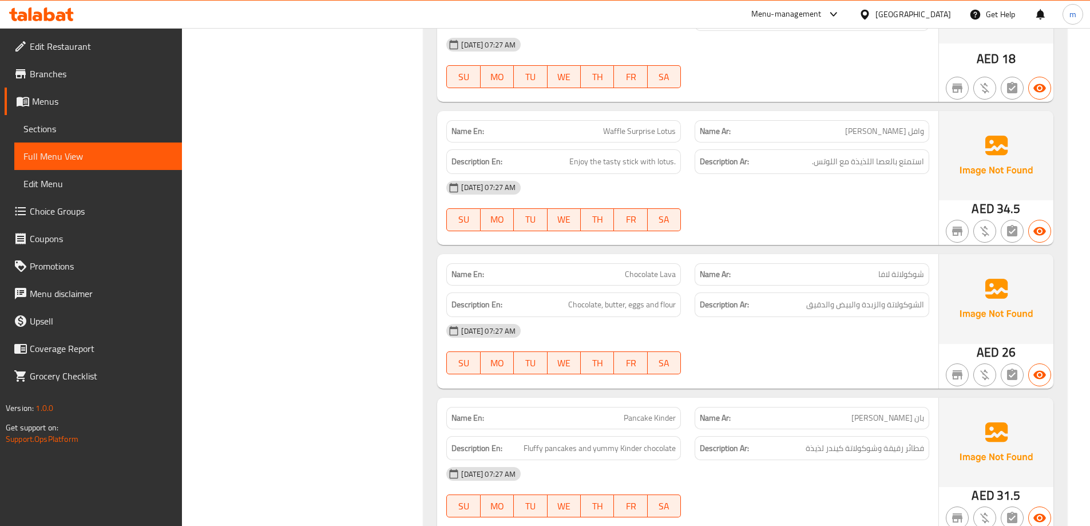
scroll to position [1685, 0]
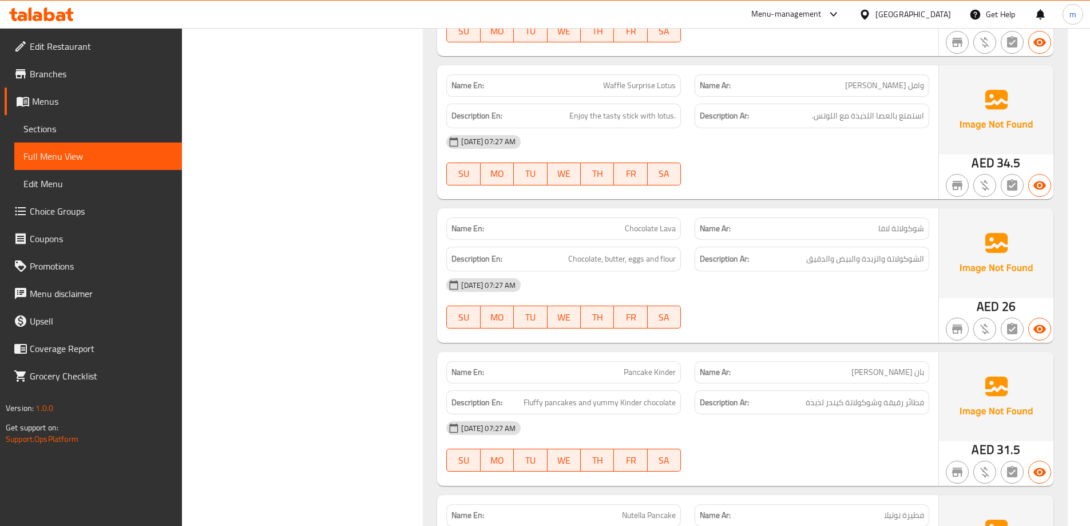
click at [647, 80] on span "Waffle Surprise Lotus" at bounding box center [639, 86] width 73 height 12
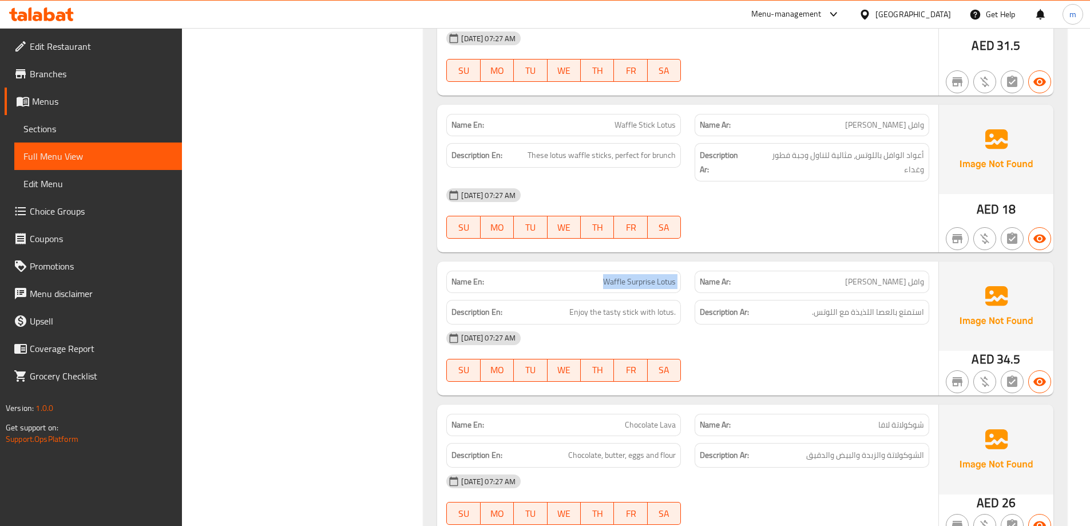
scroll to position [1513, 0]
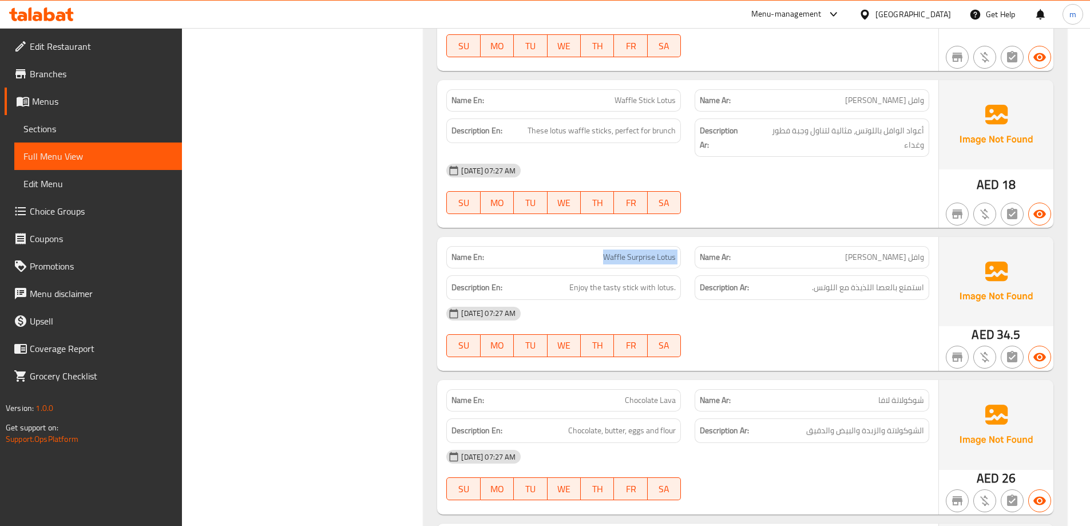
click at [629, 251] on span "Waffle Surprise Lotus" at bounding box center [639, 257] width 73 height 12
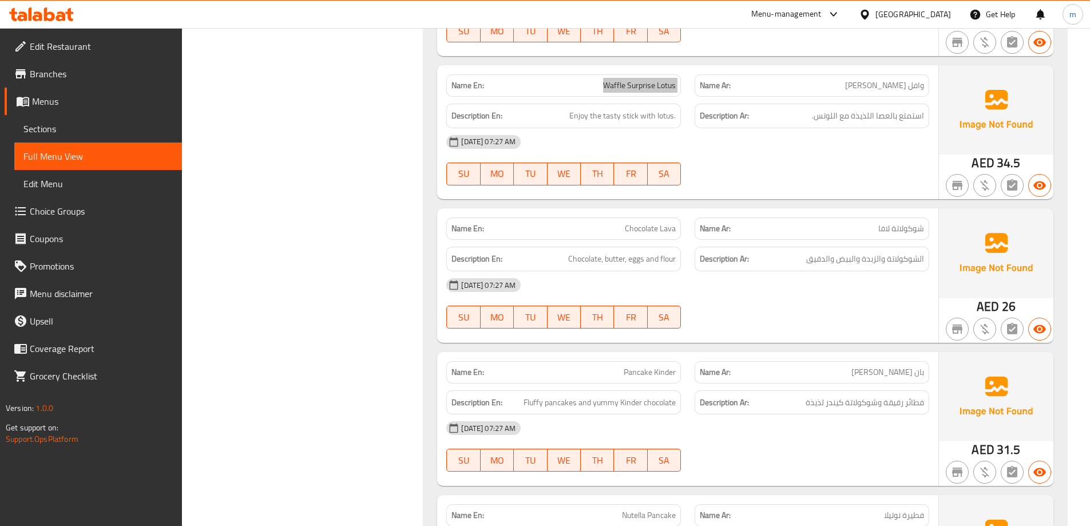
scroll to position [1742, 0]
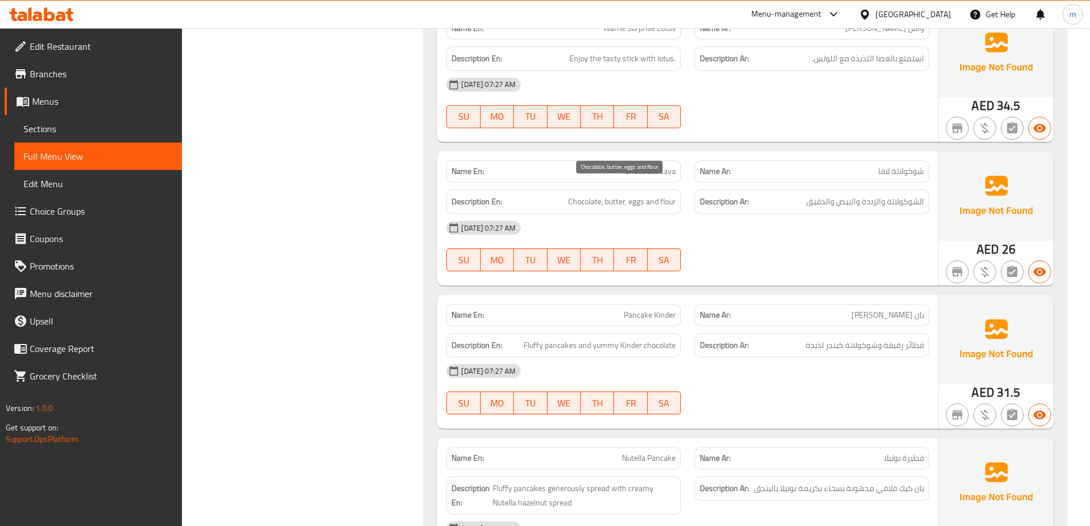
click at [671, 195] on span "Chocolate, butter, eggs and flour" at bounding box center [622, 202] width 108 height 14
click at [778, 199] on div "Description Ar: الشوكولاتة والزبدة والبيض والدقيق" at bounding box center [812, 201] width 235 height 25
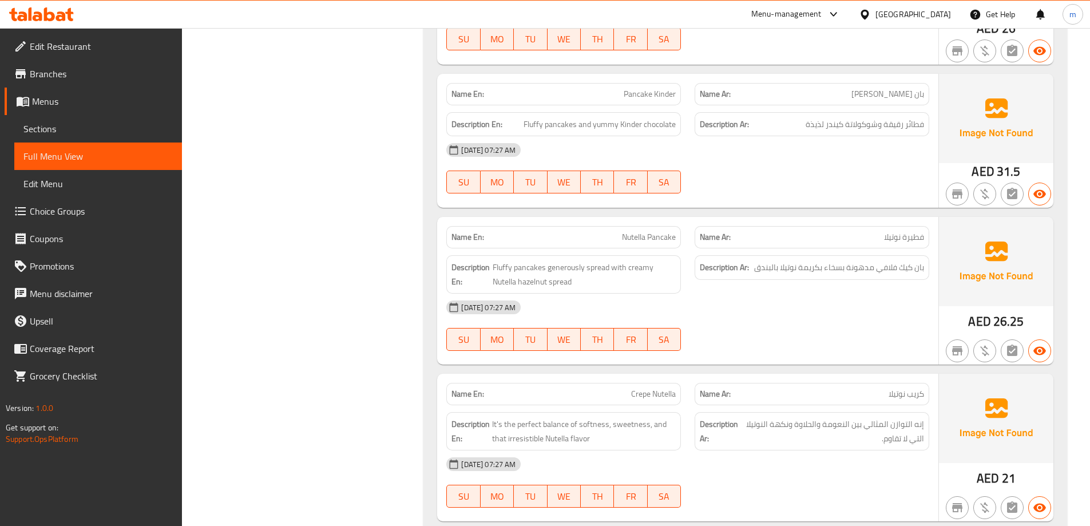
scroll to position [1971, 0]
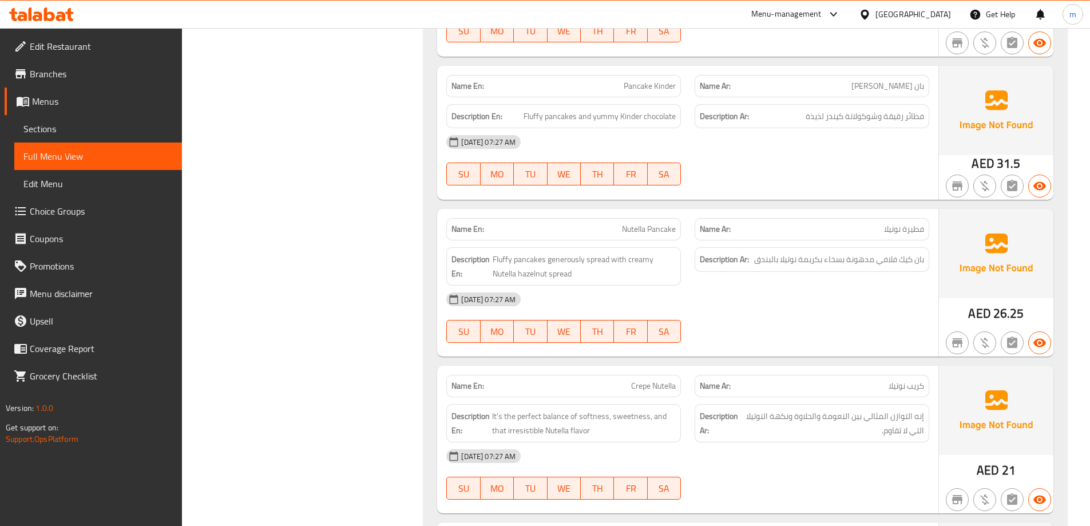
click at [650, 80] on span "Pancake Kinder" at bounding box center [650, 86] width 52 height 12
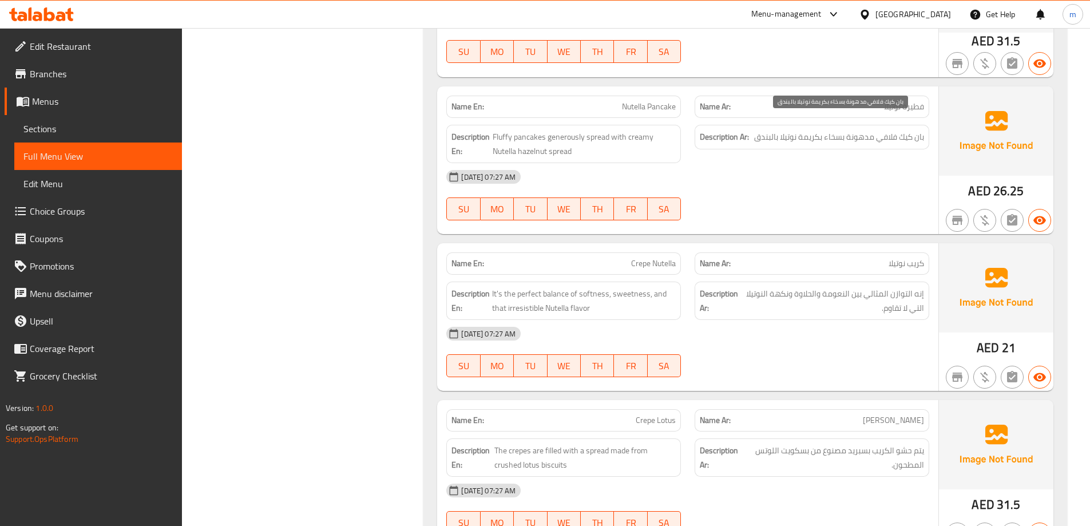
scroll to position [2143, 0]
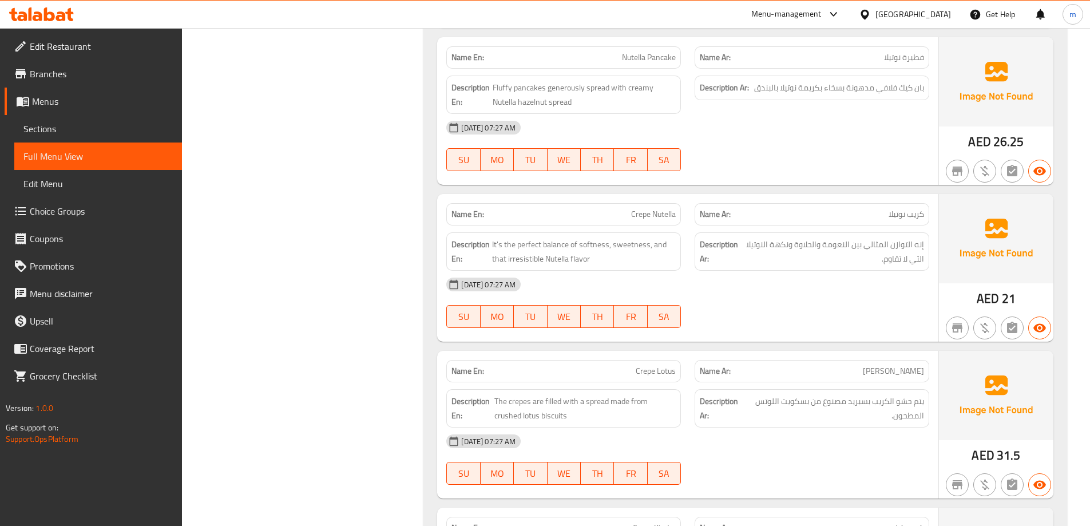
click at [662, 52] on span "Nutella Pancake" at bounding box center [649, 58] width 54 height 12
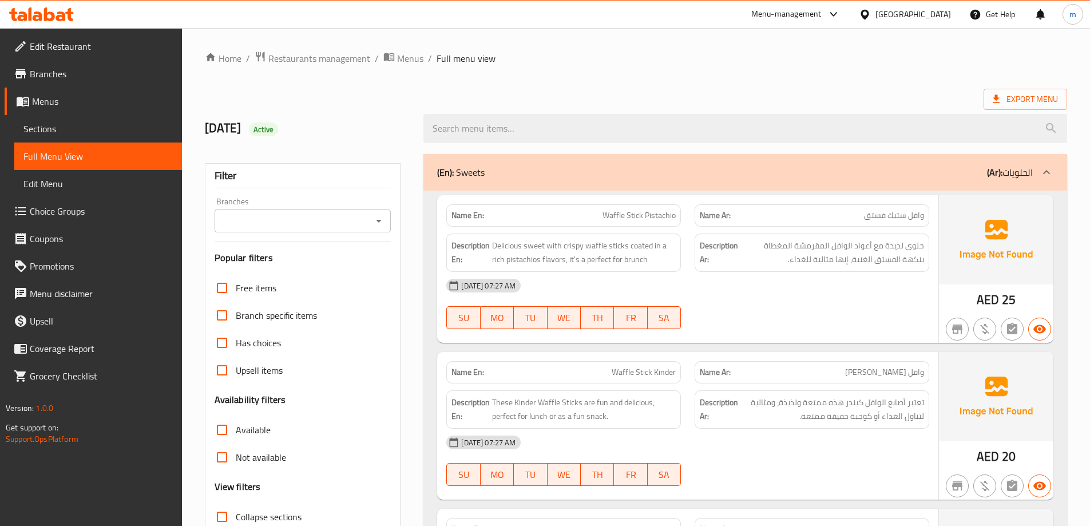
click at [37, 122] on span "Sections" at bounding box center [97, 129] width 149 height 14
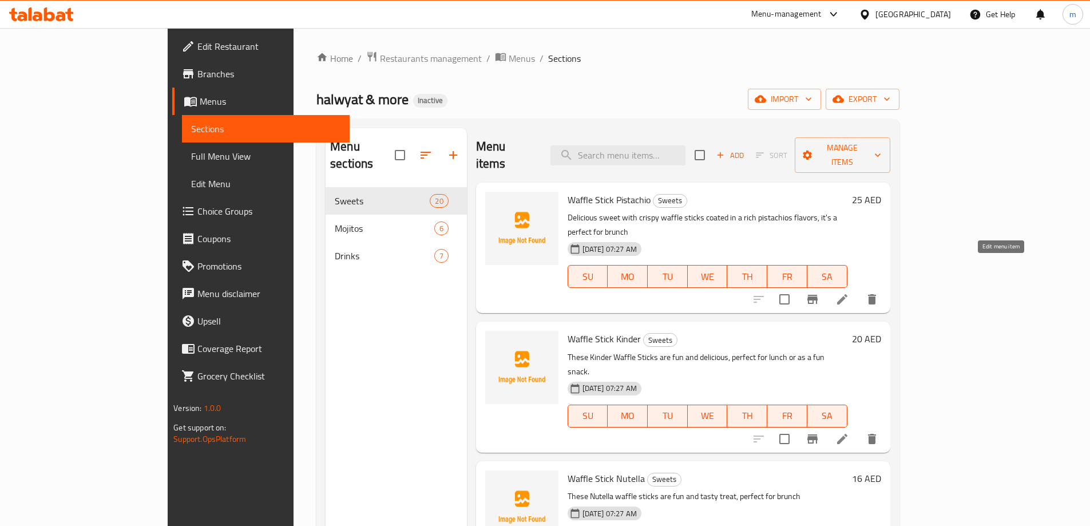
click at [849, 292] on icon at bounding box center [843, 299] width 14 height 14
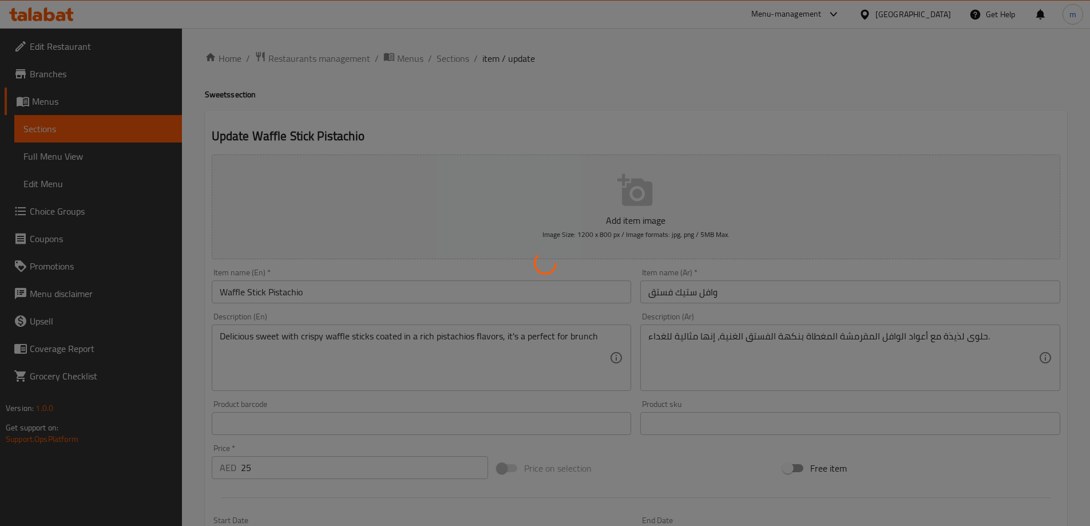
click at [877, 346] on div at bounding box center [545, 263] width 1090 height 526
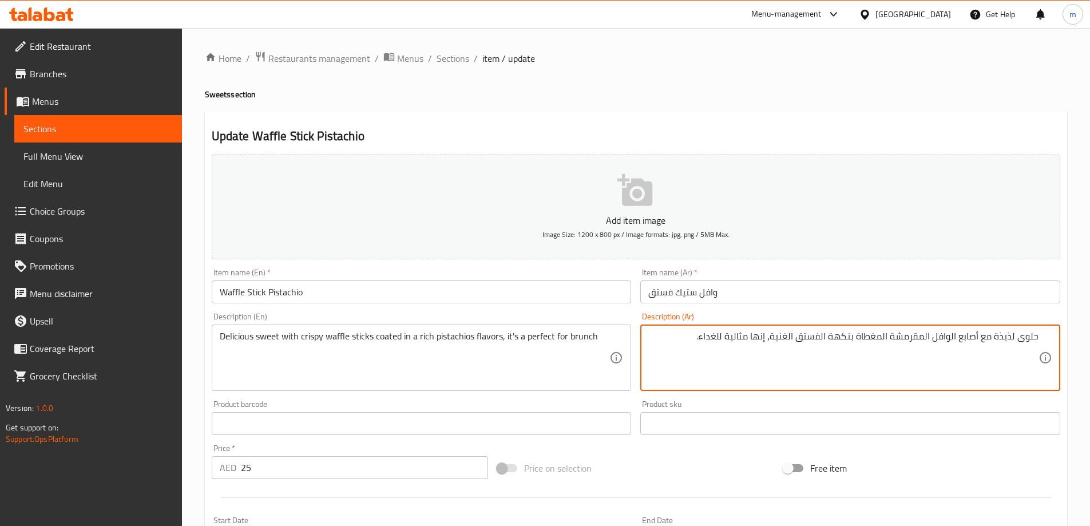
type textarea "حلوى لذيذة مع أصابع الوافل المقرمشة المغطاة بنكهة الفستق الغنية، إنها مثالية لل…"
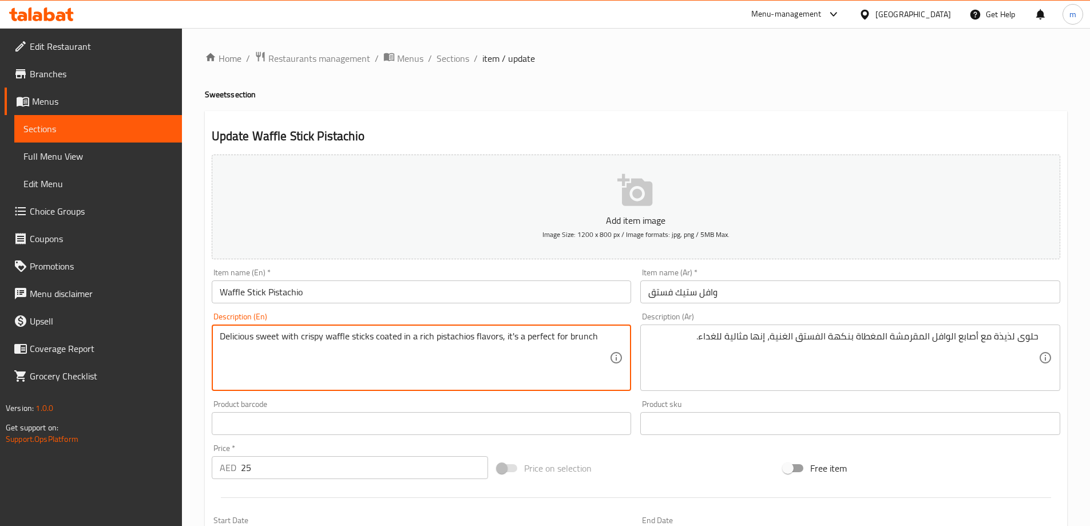
click at [398, 334] on textarea "Delicious sweet with crispy waffle sticks coated in a rich pistachios flavors, …" at bounding box center [415, 358] width 390 height 54
click at [387, 338] on textarea "Delicious sweet with crispy waffle sticks coated in a rich pistachios flavors, …" at bounding box center [415, 358] width 390 height 54
click at [576, 334] on textarea "Delicious sweet with crispy waffle sticks coated in a rich pistachios flavors, …" at bounding box center [415, 358] width 390 height 54
click at [575, 334] on textarea "Delicious sweet with crispy waffle sticks coated in a rich pistachios flavors, …" at bounding box center [415, 358] width 390 height 54
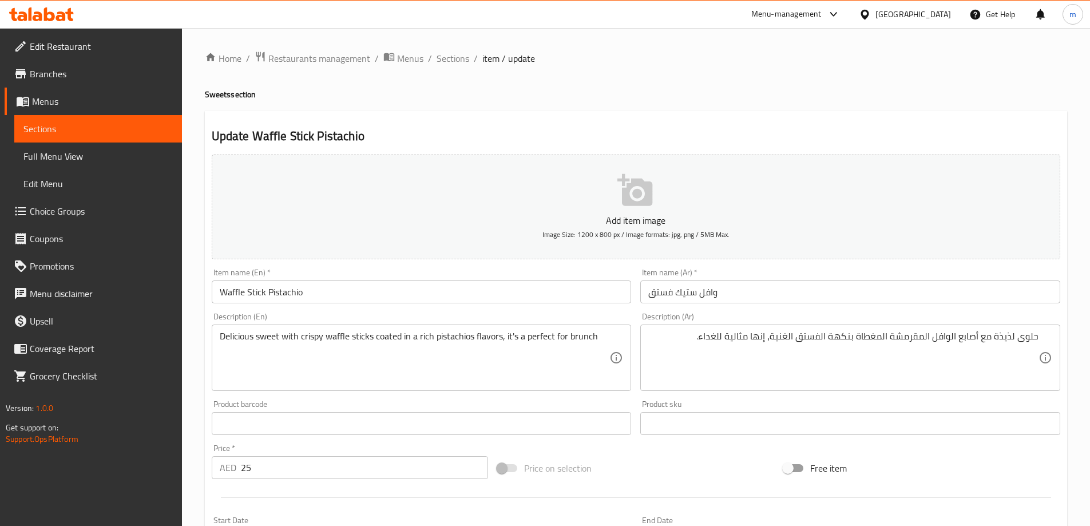
click at [576, 342] on textarea "Delicious sweet with crispy waffle sticks coated in a rich pistachios flavors, …" at bounding box center [415, 358] width 390 height 54
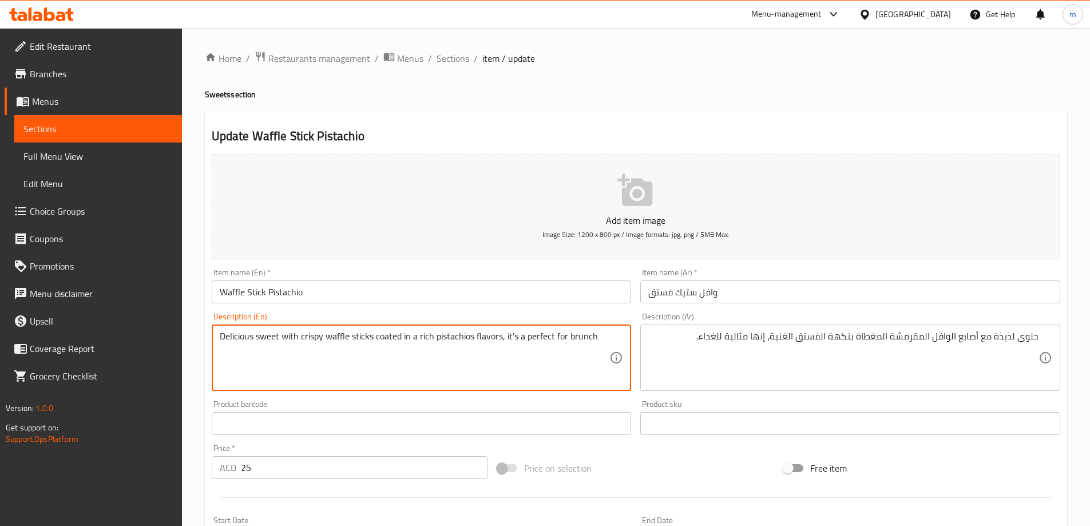
click at [576, 342] on textarea "Delicious sweet with crispy waffle sticks coated in a rich pistachios flavors, …" at bounding box center [415, 358] width 390 height 54
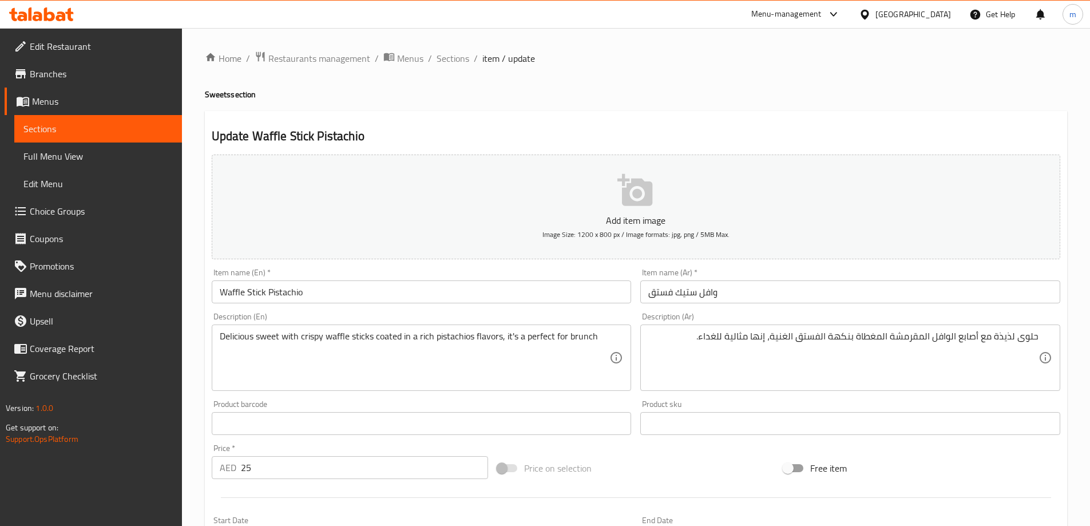
click at [572, 343] on textarea "Delicious sweet with crispy waffle sticks coated in a rich pistachios flavors, …" at bounding box center [415, 358] width 390 height 54
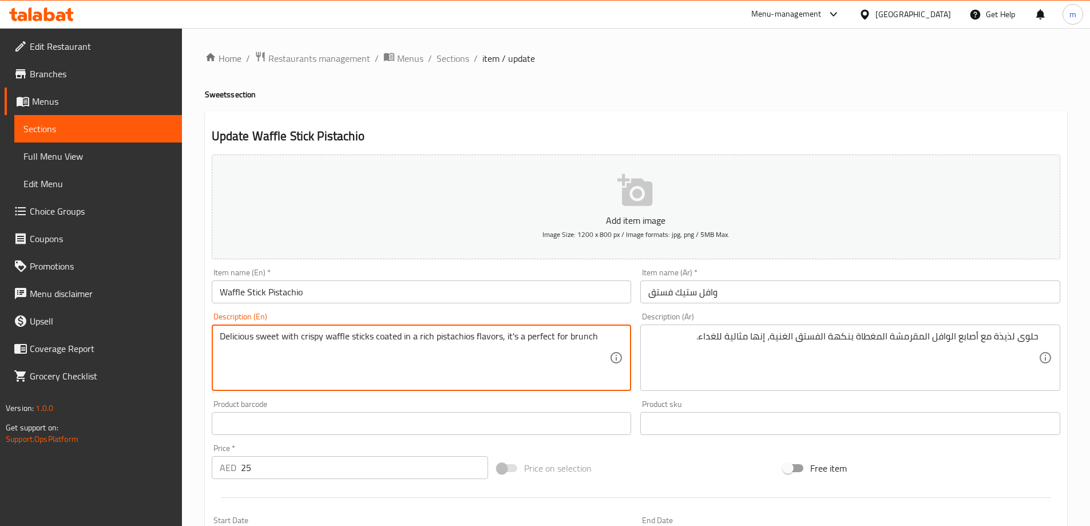
click at [572, 343] on textarea "Delicious sweet with crispy waffle sticks coated in a rich pistachios flavors, …" at bounding box center [415, 358] width 390 height 54
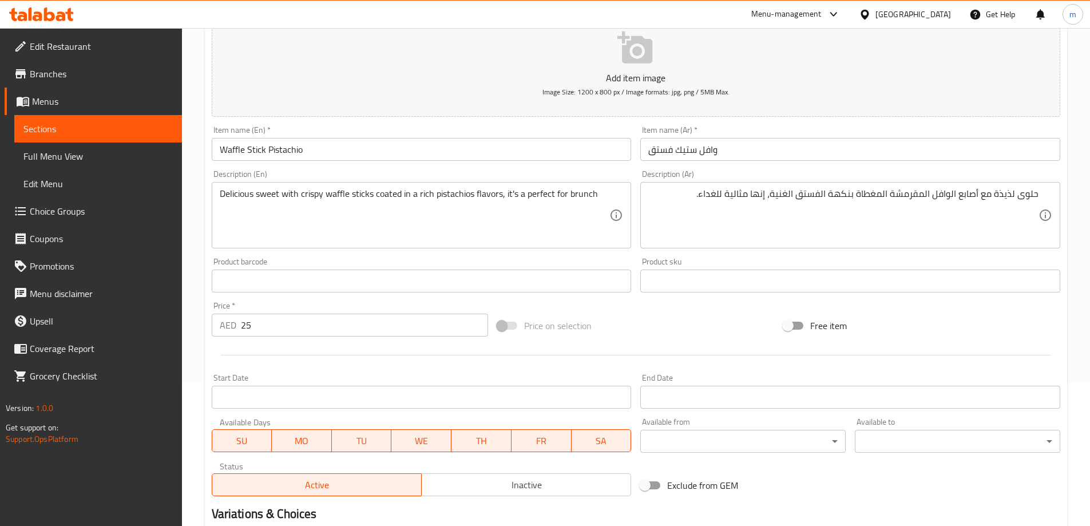
scroll to position [172, 0]
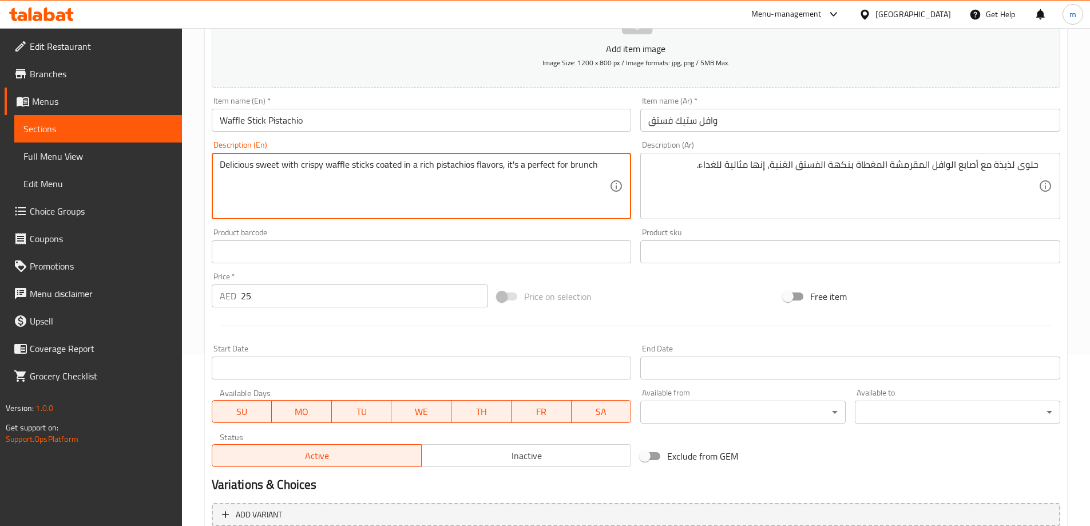
drag, startPoint x: 502, startPoint y: 166, endPoint x: 617, endPoint y: 160, distance: 115.2
click at [617, 160] on div "Delicious sweet with crispy waffle sticks coated in a rich pistachios flavors, …" at bounding box center [422, 186] width 420 height 66
type textarea "Delicious sweet with crispy waffle sticks coated in a rich pistachios flavors"
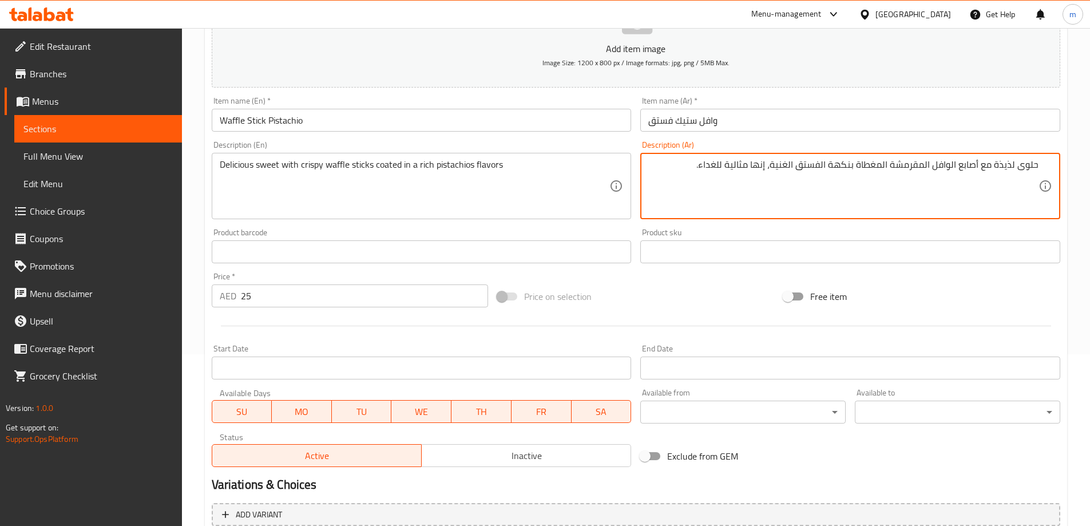
drag, startPoint x: 698, startPoint y: 169, endPoint x: 774, endPoint y: 155, distance: 77.4
click at [774, 155] on div "حلوى لذيذة مع أصابع الوافل المقرمشة المغطاة بنكهة الفستق الغنية، إنها مثالية لل…" at bounding box center [850, 186] width 420 height 66
type textarea "حلوى لذيذة مع أصابع الوافل المقرمشة المغطاة بنكهة الفستق الغنية."
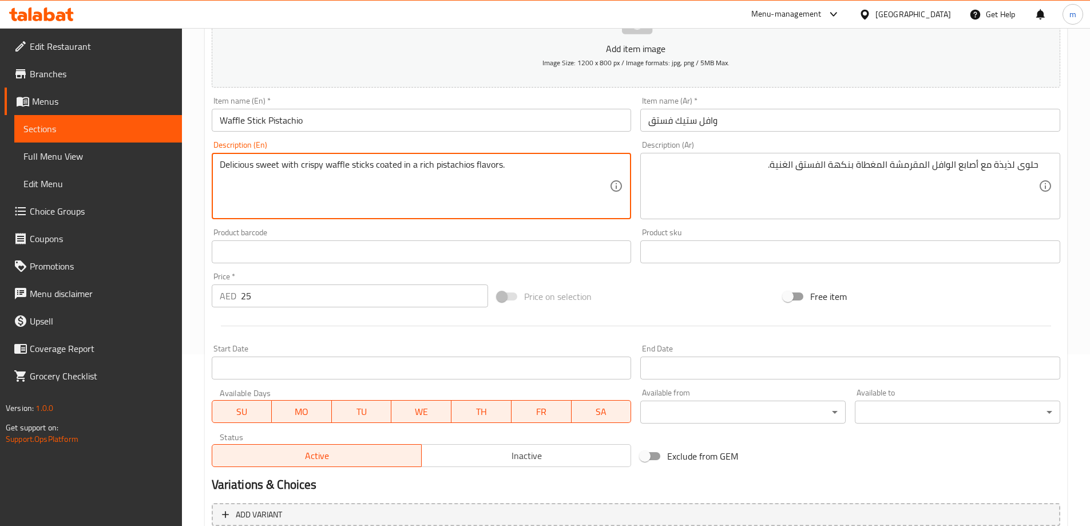
type textarea "Delicious sweet with crispy waffle sticks coated in a rich pistachios flavors."
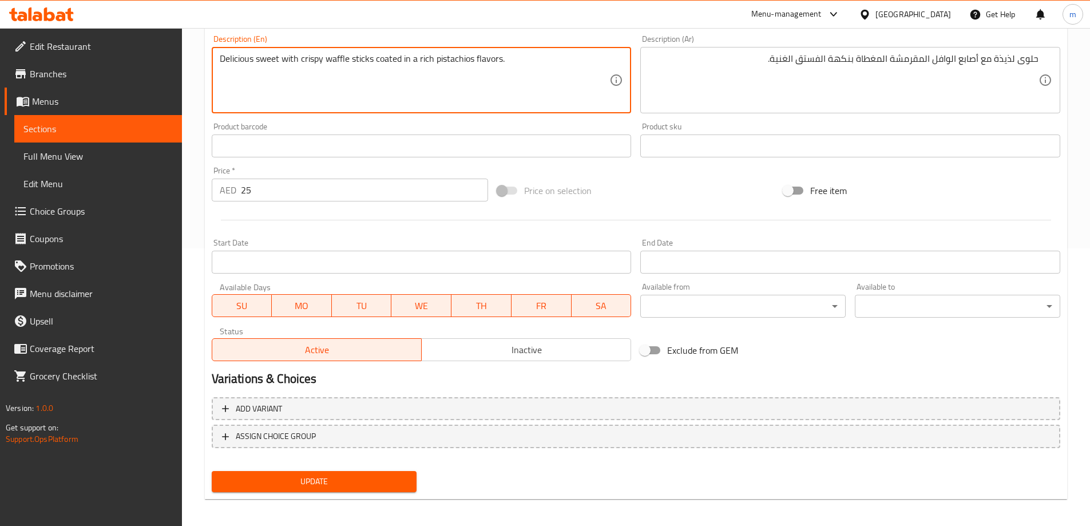
scroll to position [283, 0]
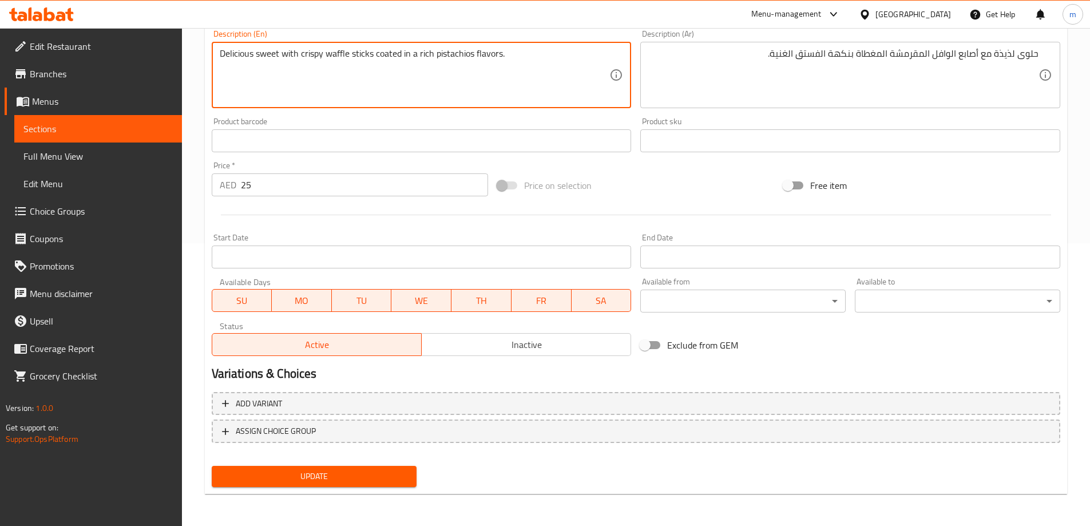
click at [343, 474] on span "Update" at bounding box center [314, 476] width 187 height 14
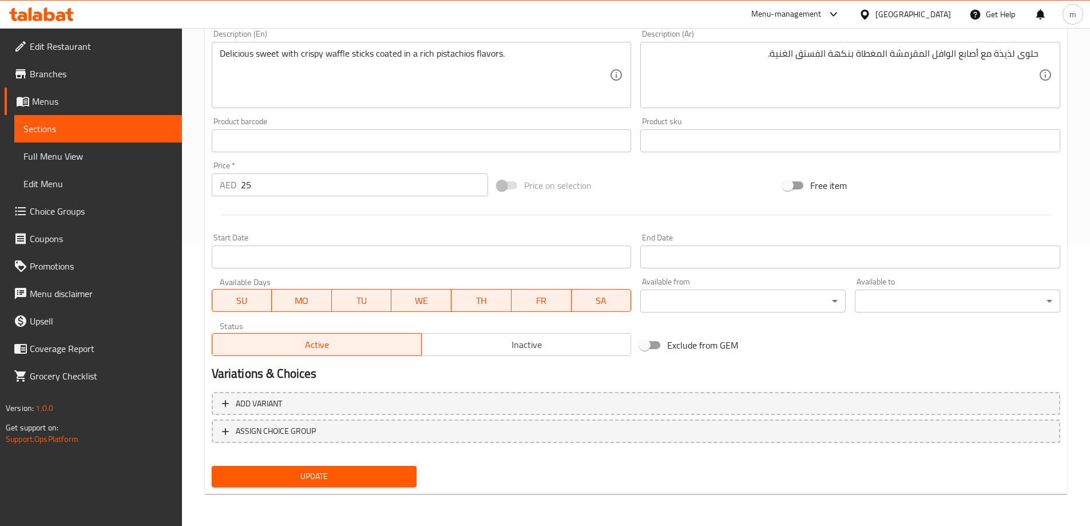
click at [25, 115] on link "Sections" at bounding box center [98, 128] width 168 height 27
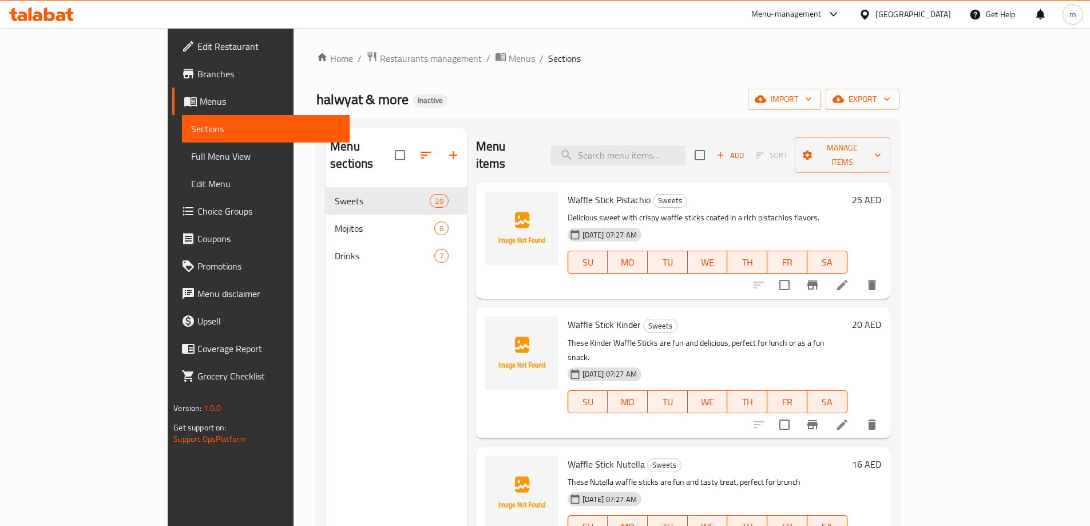
click at [637, 136] on div "Menu items Add Sort Manage items" at bounding box center [683, 155] width 414 height 54
click at [635, 145] on input "search" at bounding box center [618, 155] width 135 height 20
paste input "Waffle Stick Kinder"
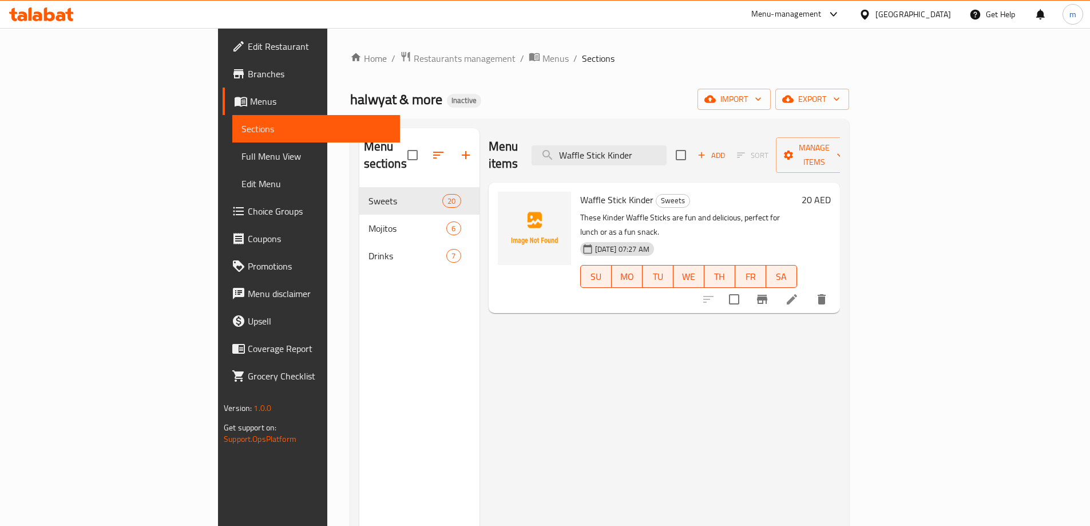
type input "Waffle Stick Kinder"
click at [808, 289] on li at bounding box center [792, 299] width 32 height 21
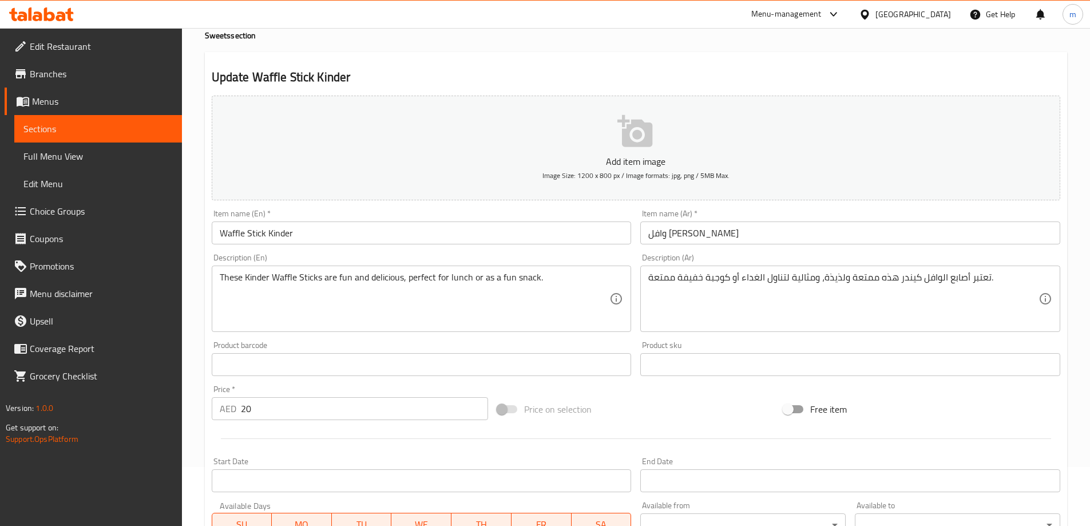
scroll to position [114, 0]
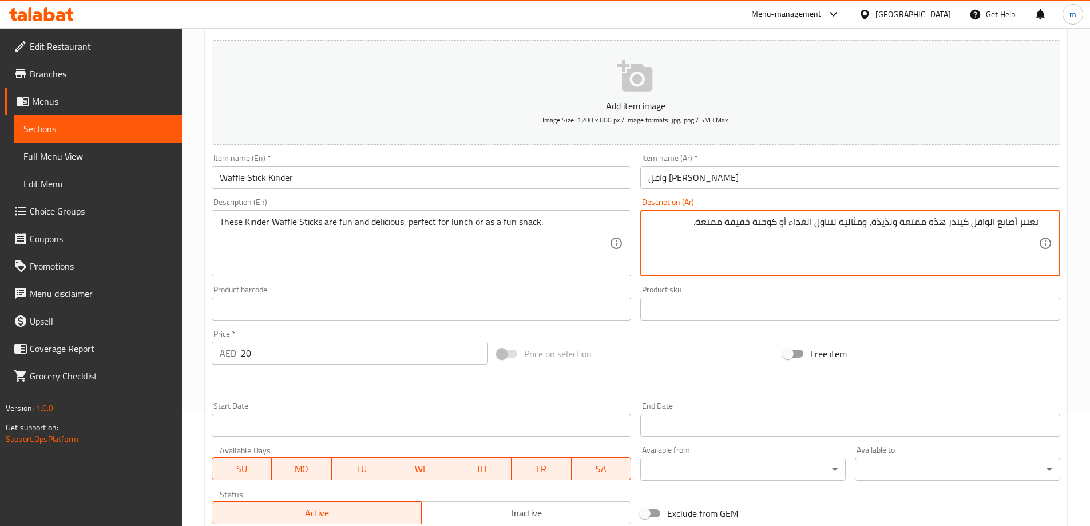
click at [554, 237] on textarea "These Kinder Waffle Sticks are fun and delicious, perfect for lunch or as a fun…" at bounding box center [415, 243] width 390 height 54
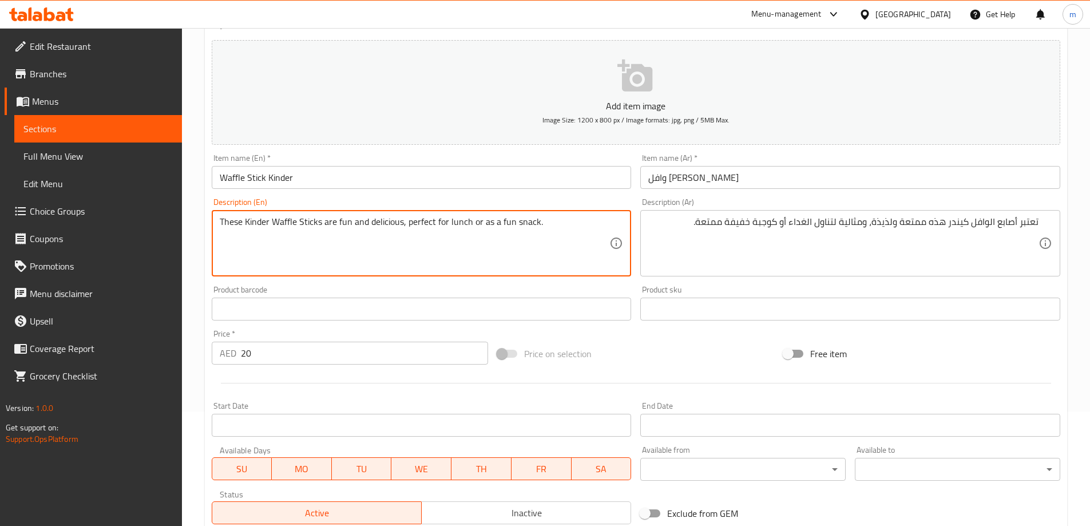
click at [554, 237] on textarea "These Kinder Waffle Sticks are fun and delicious, perfect for lunch or as a fun…" at bounding box center [415, 243] width 390 height 54
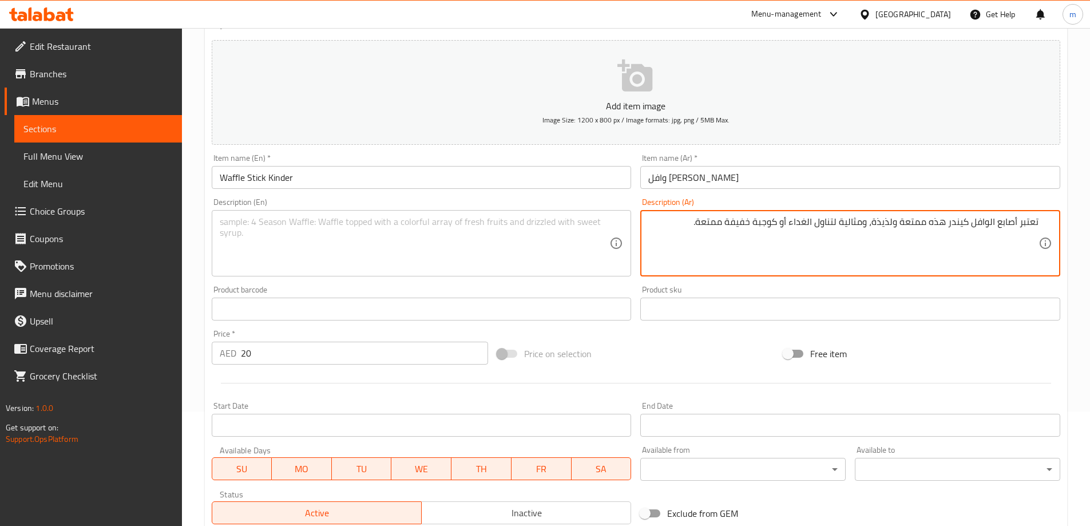
type textarea "تعتبر أصابع الوافل كيندر هذه ممتعة ولذيذة، ومثالية لناول الغداء أو كوجبة خفيفة …"
type textarea "a"
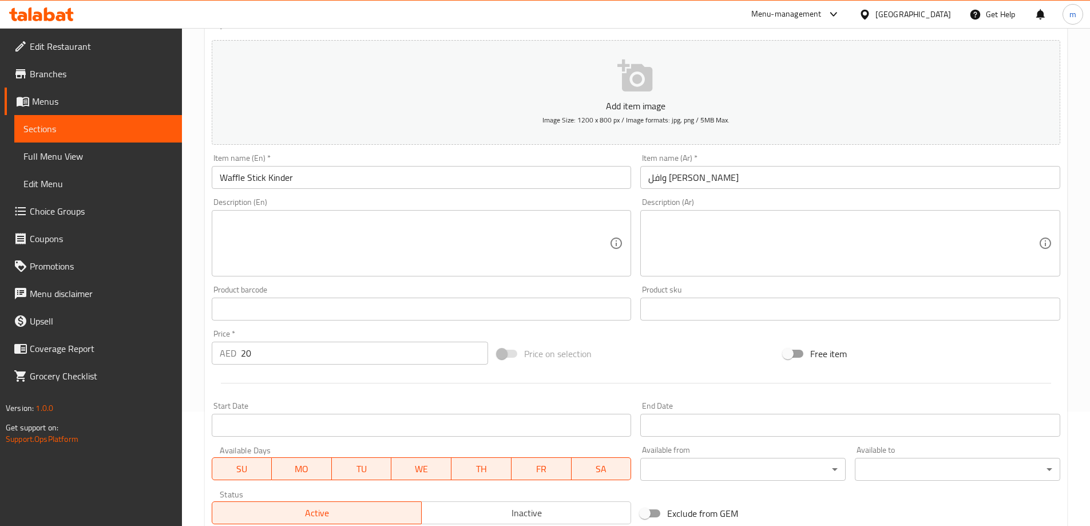
click at [454, 232] on textarea at bounding box center [415, 243] width 390 height 54
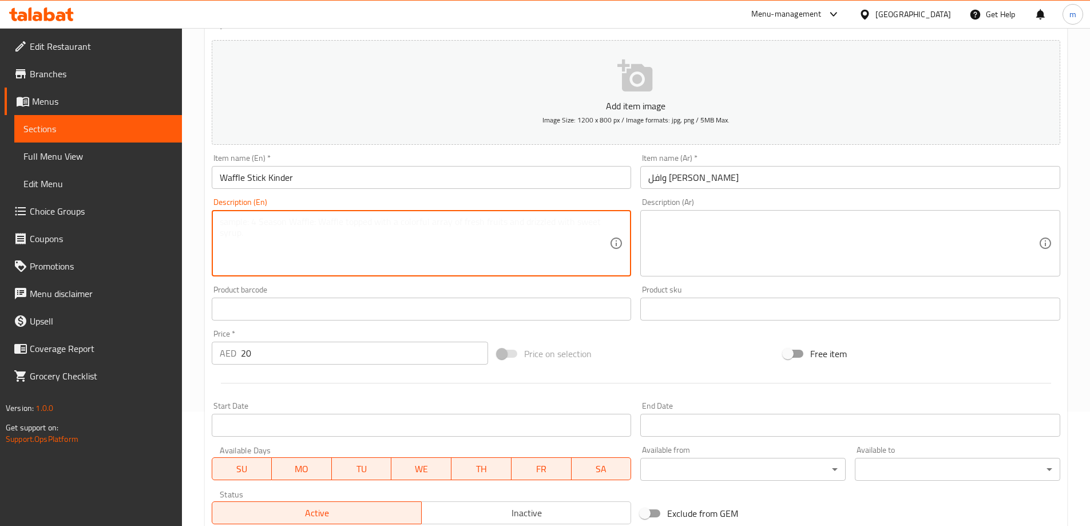
paste textarea "Waffle stick with the flavors of Kinder chocolate."
type textarea "Waffle stick with the flavors of Kinder chocolate."
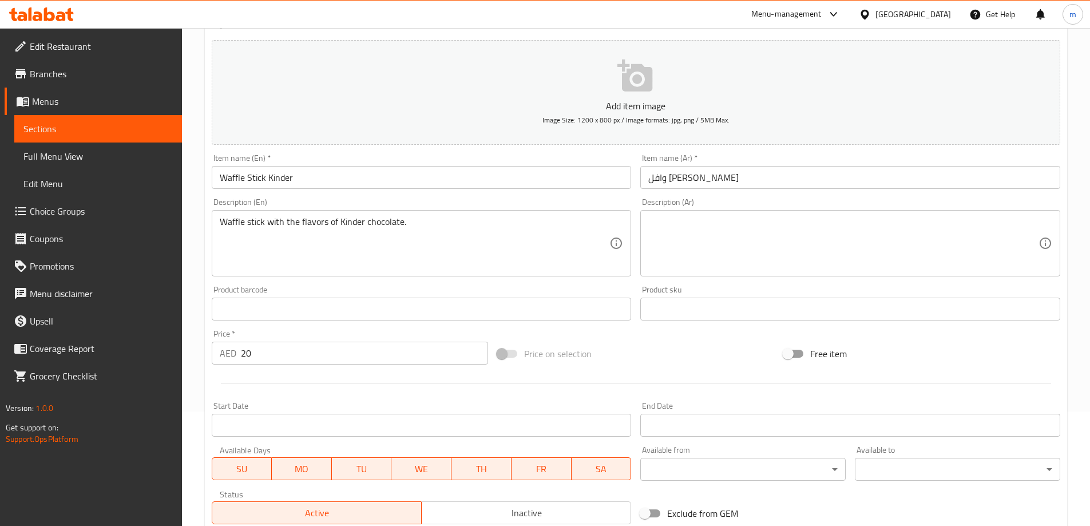
click at [868, 237] on textarea at bounding box center [843, 243] width 390 height 54
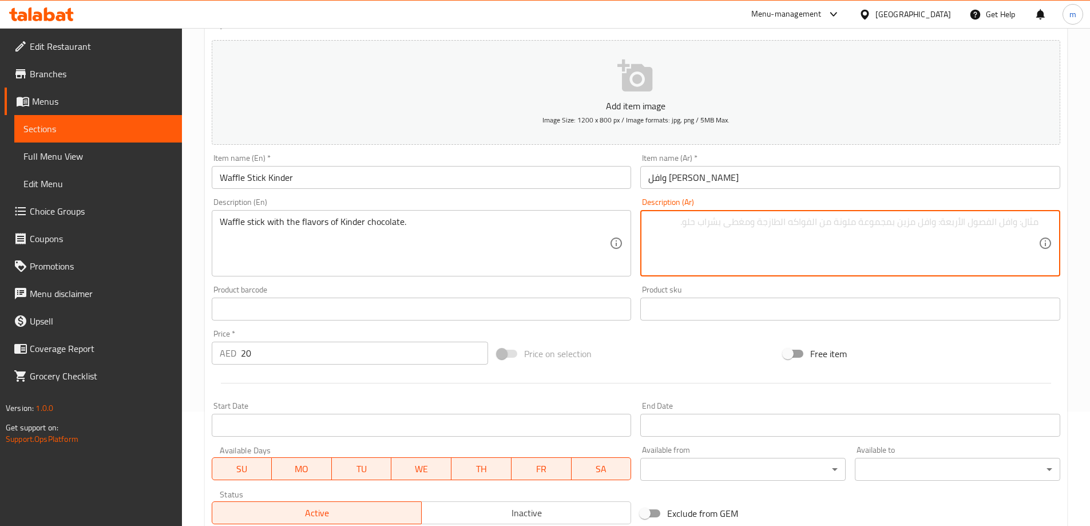
paste textarea "وافل ستيك بنكهات شوكولاتة كيندر."
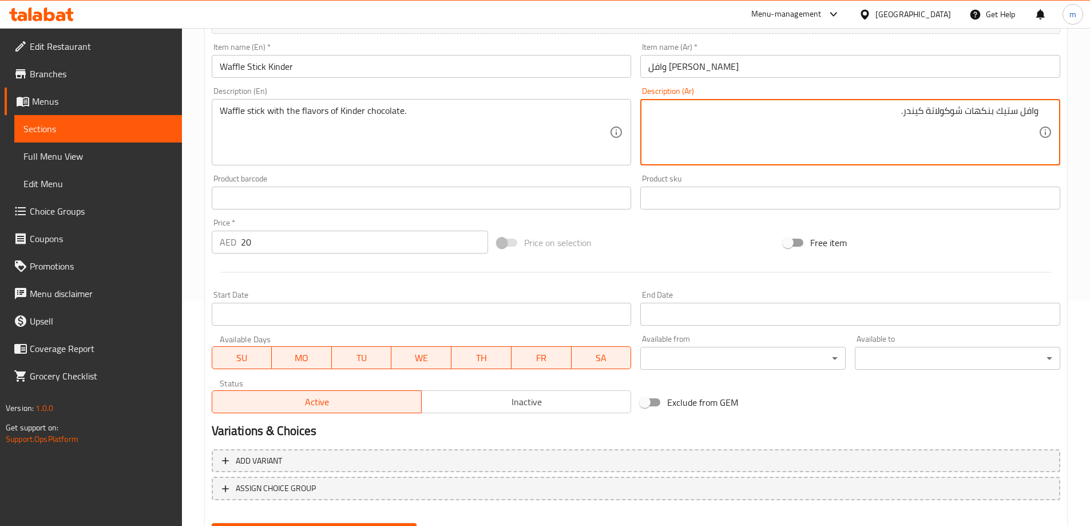
scroll to position [283, 0]
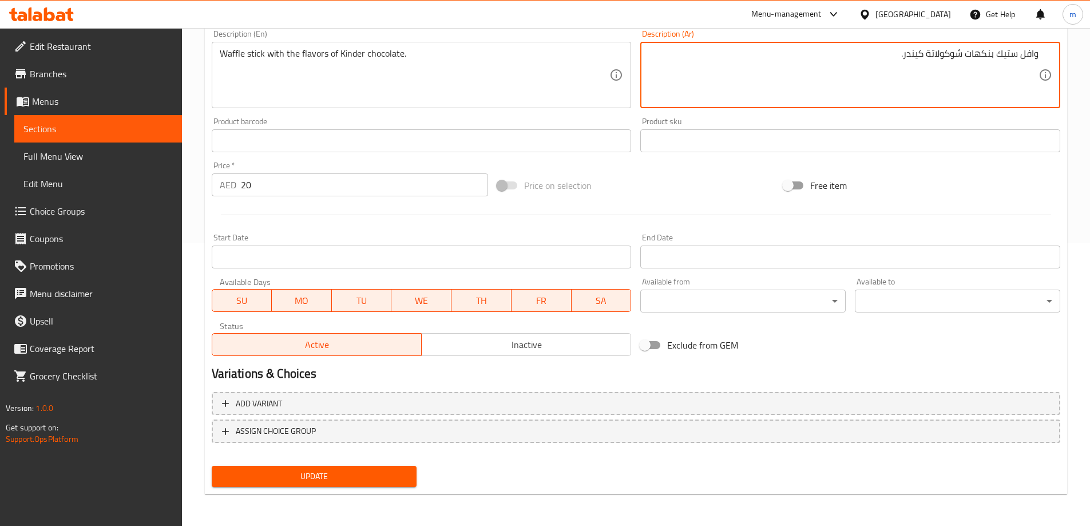
type textarea "وافل ستيك بنكهات شوكولاتة كيندر."
click at [351, 478] on span "Update" at bounding box center [314, 476] width 187 height 14
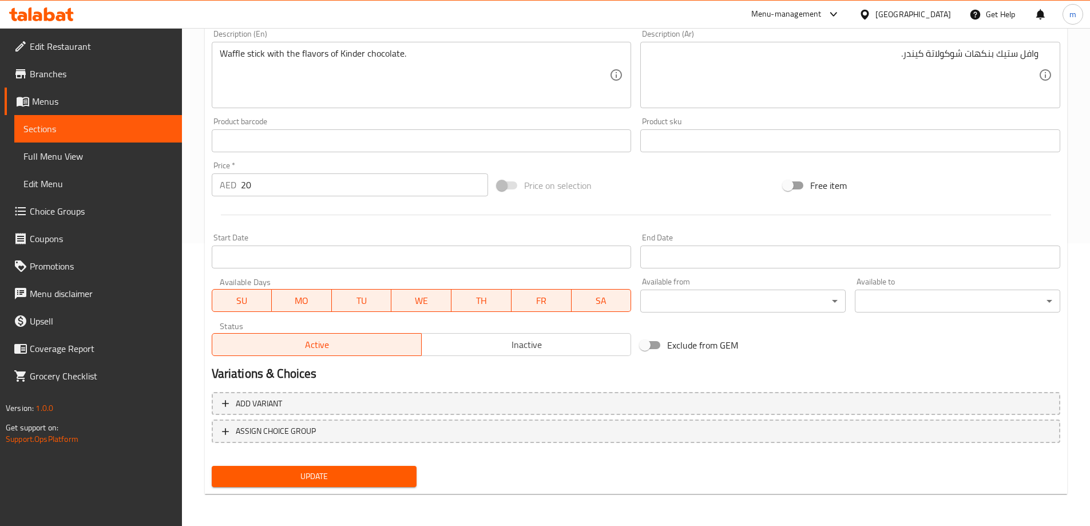
click at [256, 477] on span "Update" at bounding box center [314, 476] width 187 height 14
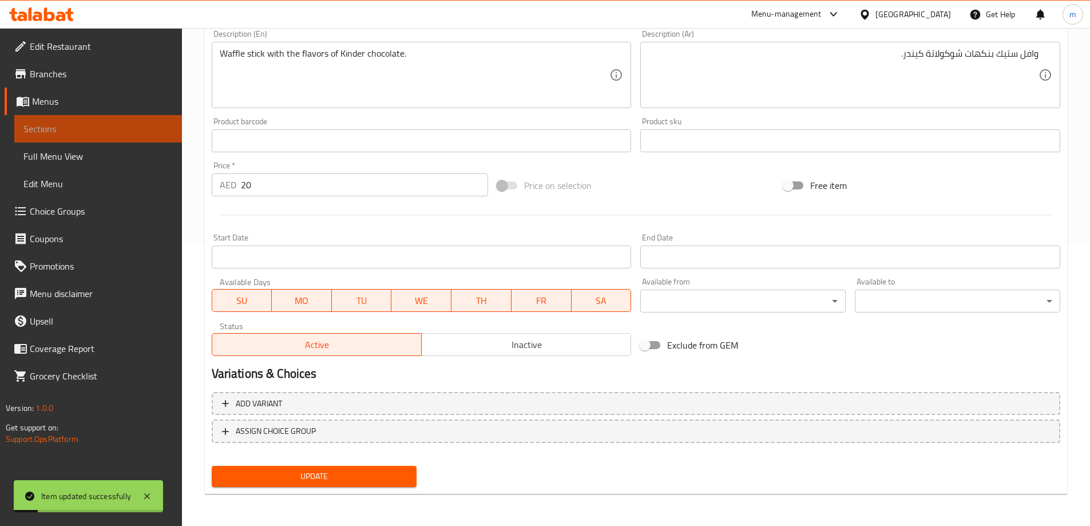
click at [33, 139] on link "Sections" at bounding box center [98, 128] width 168 height 27
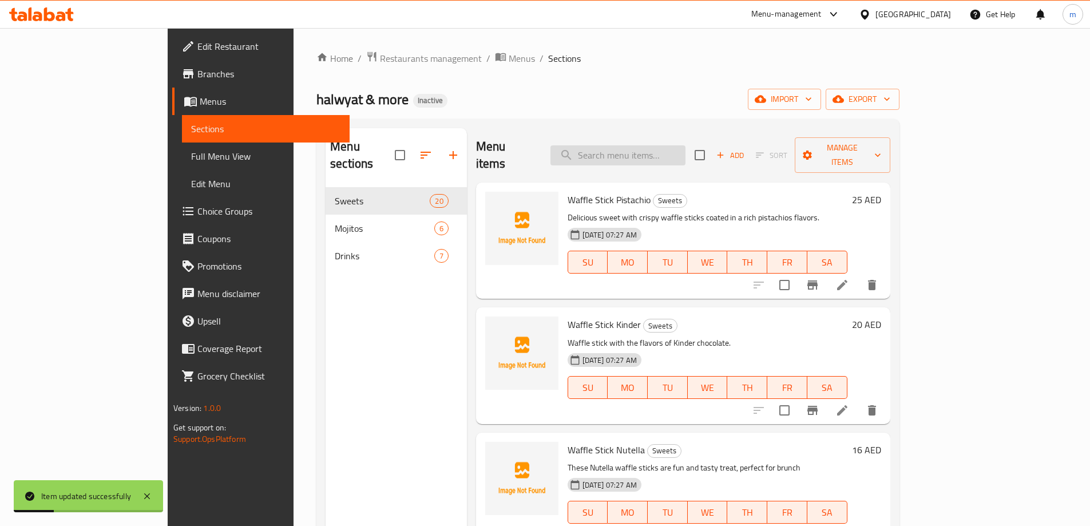
click at [640, 148] on input "search" at bounding box center [618, 155] width 135 height 20
paste input "Waffle Stick Nutella"
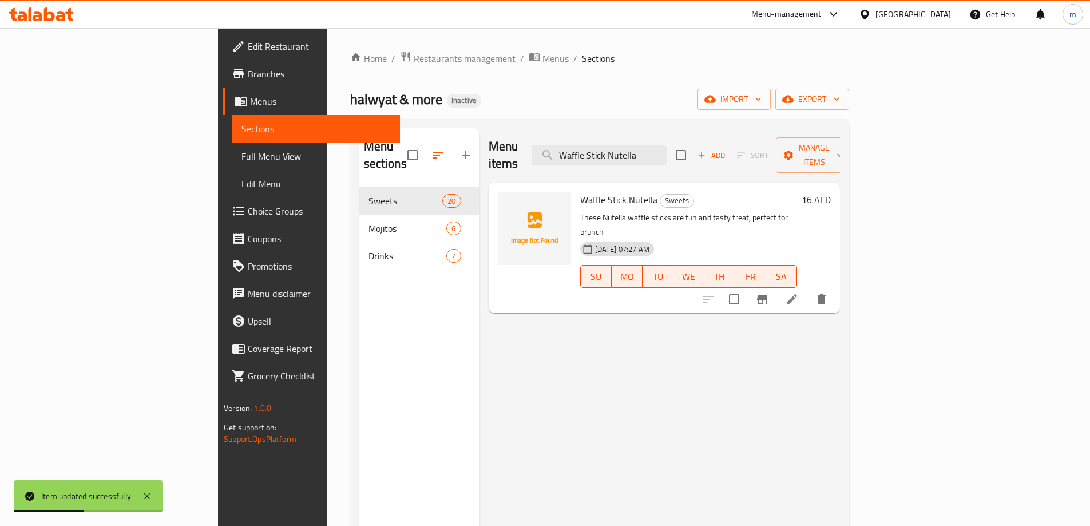
type input "Waffle Stick Nutella"
click at [799, 292] on icon at bounding box center [792, 299] width 14 height 14
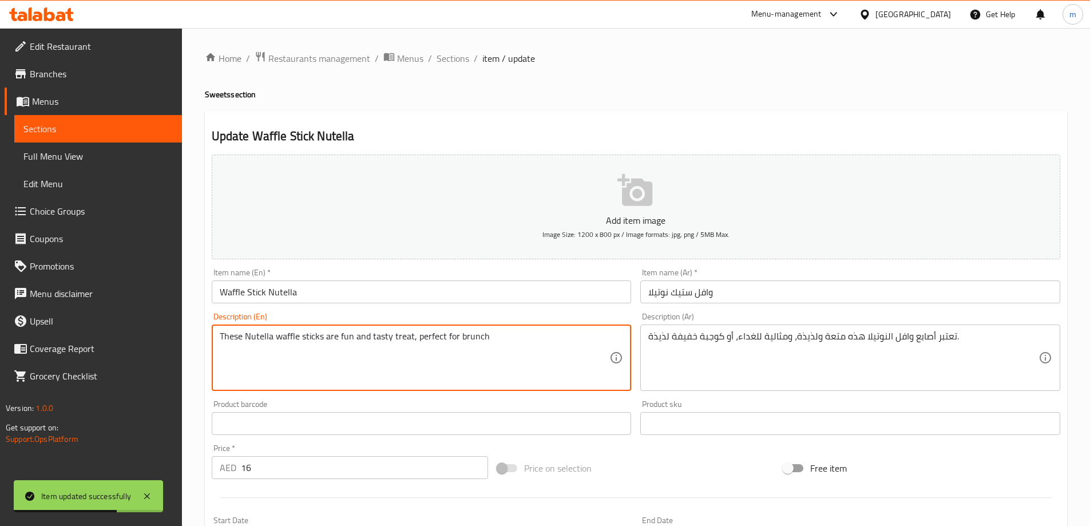
click at [506, 364] on textarea "These Nutella waffle sticks are fun and tasty treat, perfect for brunch" at bounding box center [415, 358] width 390 height 54
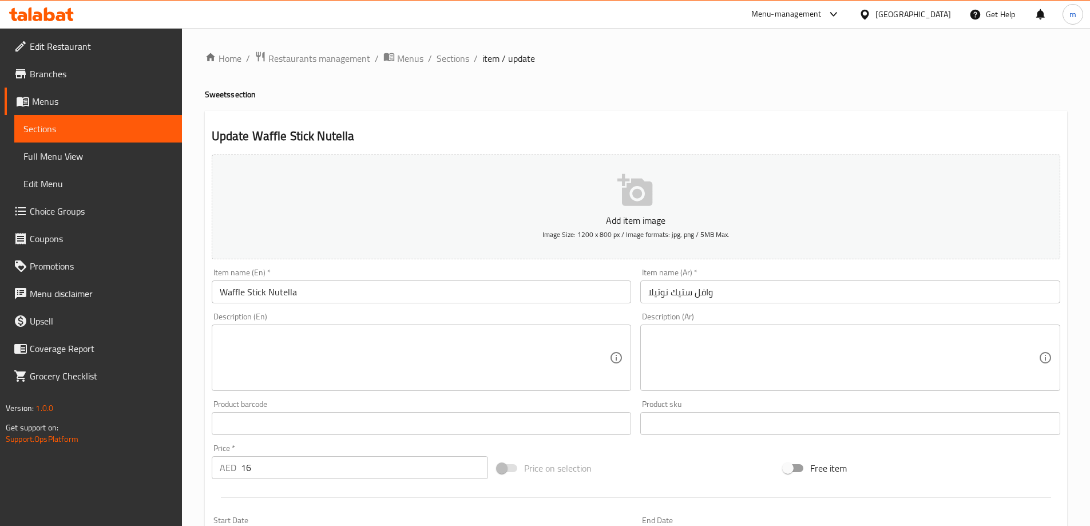
click at [269, 297] on input "Waffle Stick Nutella" at bounding box center [422, 291] width 420 height 23
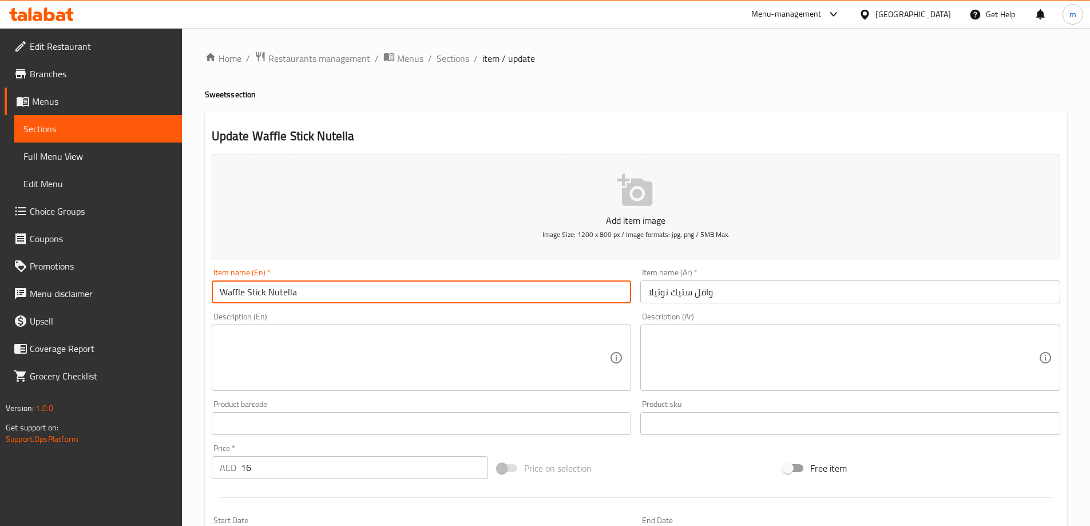
click at [269, 297] on input "Waffle Stick Nutella" at bounding box center [422, 291] width 420 height 23
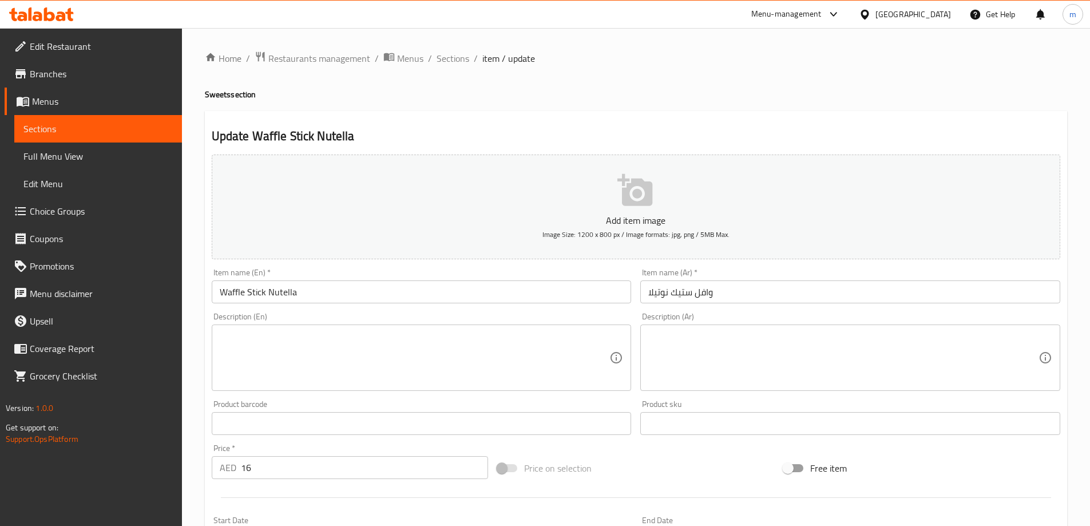
click at [443, 363] on textarea at bounding box center [415, 358] width 390 height 54
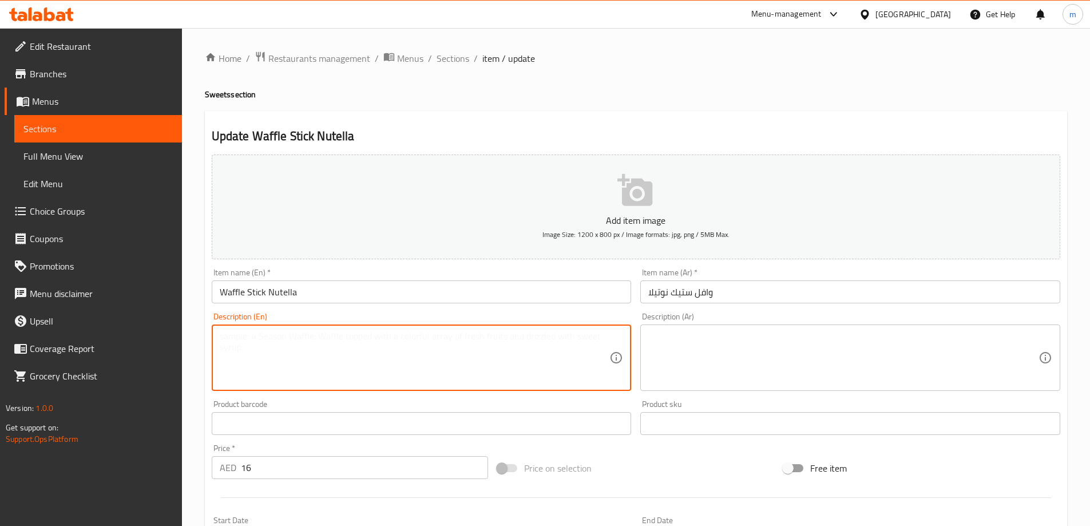
paste textarea "Stickshaped waffle with Nutella spread."
type textarea "Stickshaped waffle with Nutella spread."
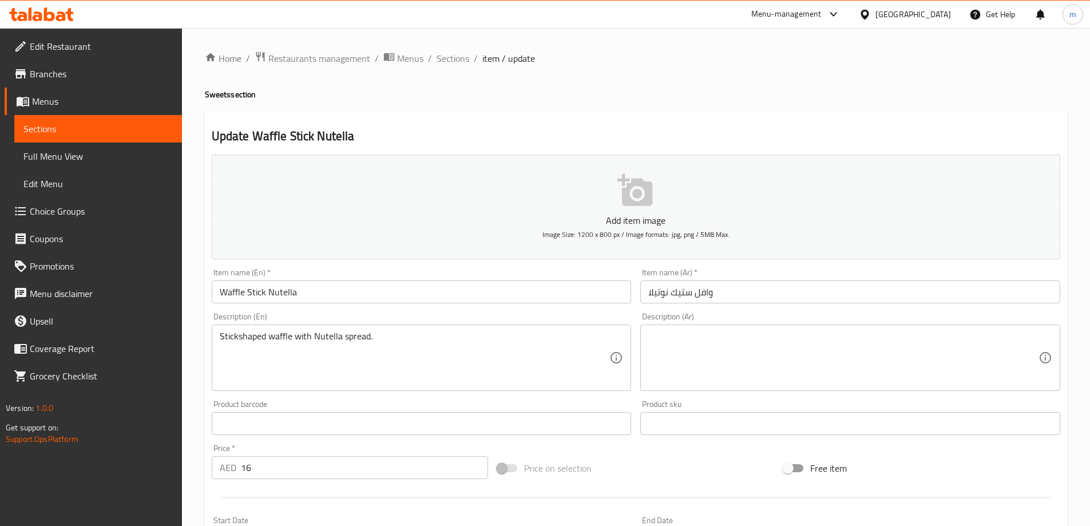
click at [986, 355] on textarea at bounding box center [843, 358] width 390 height 54
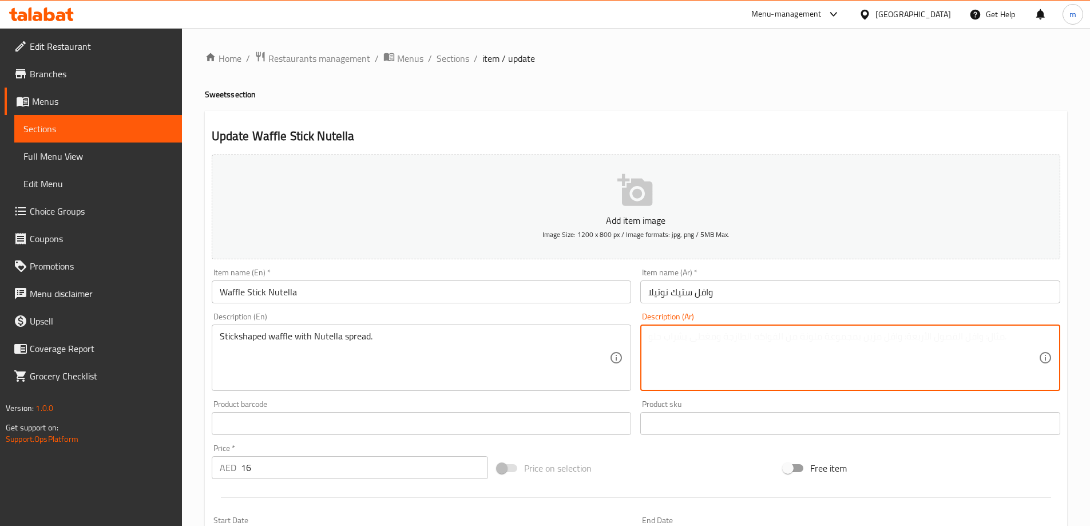
paste textarea "وافل على شكل عصا مع نوتيلا مدهونة."
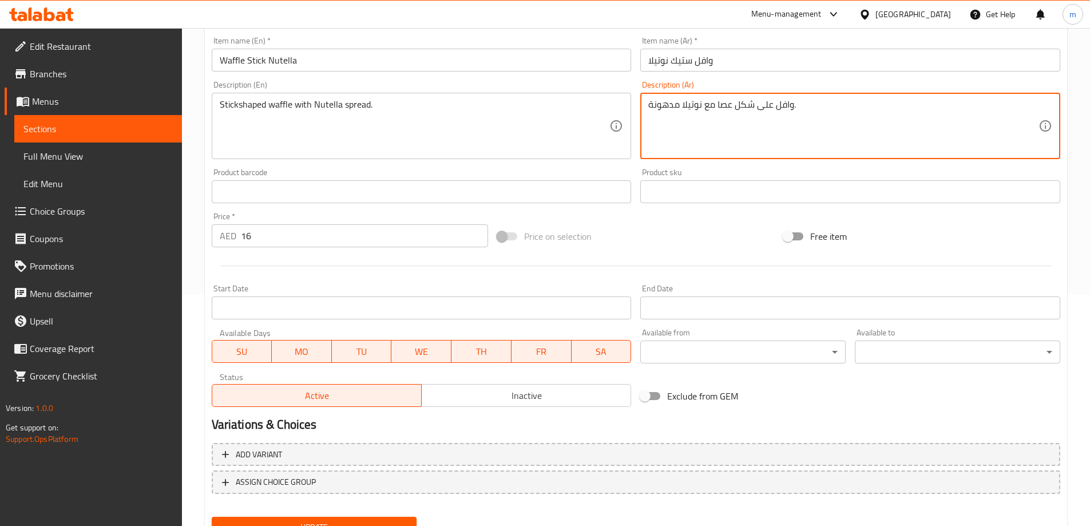
scroll to position [283, 0]
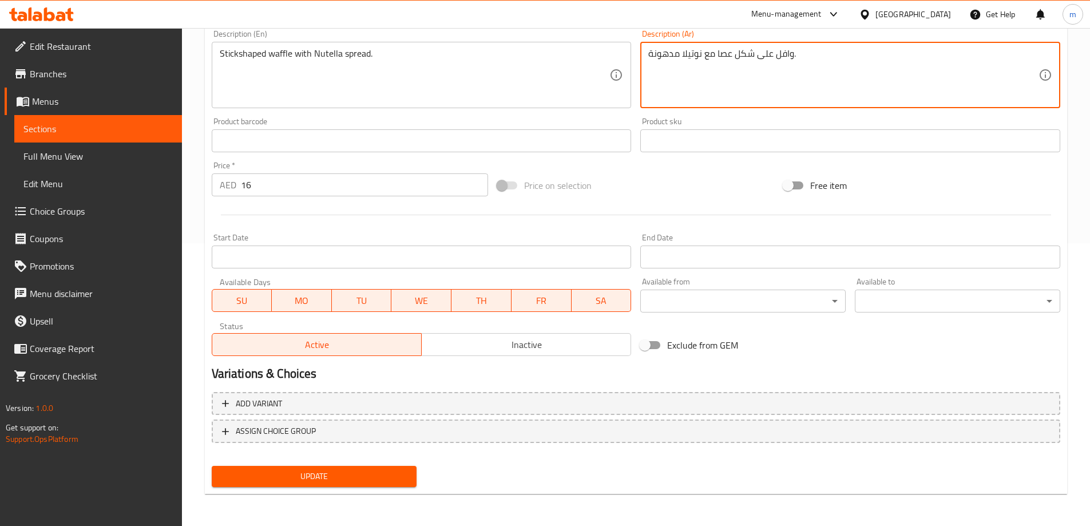
type textarea "وافل على شكل عصا مع نوتيلا مدهونة."
click at [266, 474] on span "Update" at bounding box center [314, 476] width 187 height 14
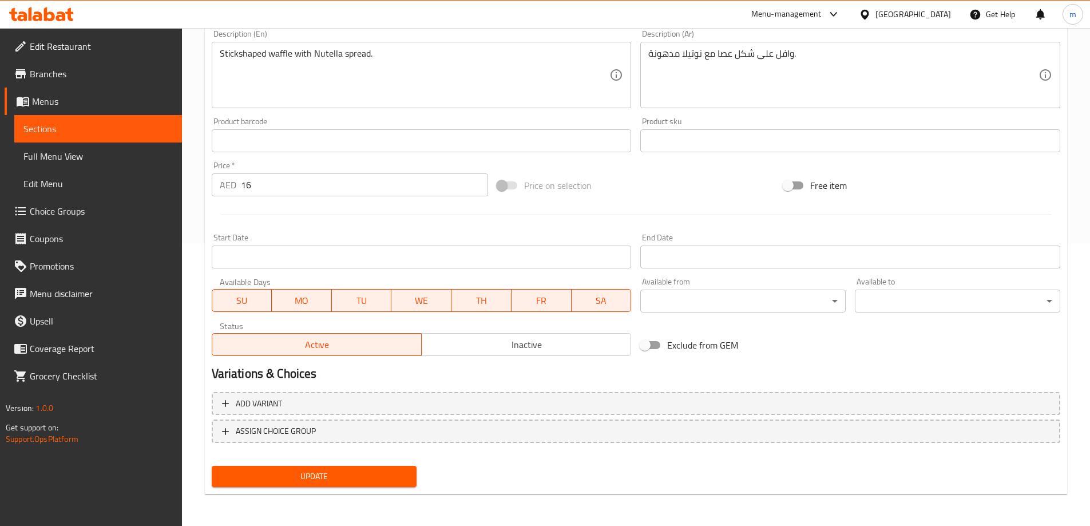
click at [339, 484] on button "Update" at bounding box center [314, 476] width 205 height 21
click at [98, 139] on link "Sections" at bounding box center [98, 128] width 168 height 27
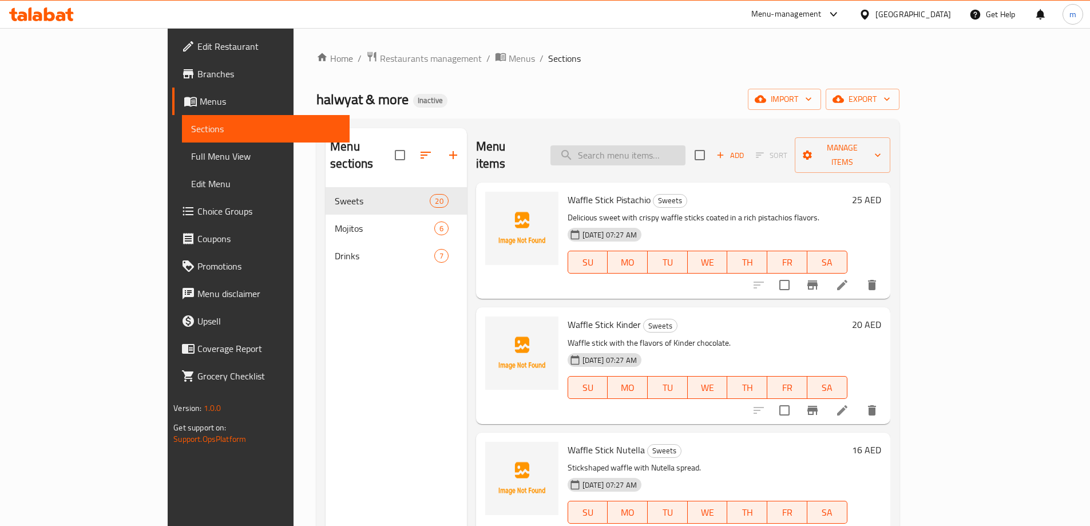
click at [674, 152] on input "search" at bounding box center [618, 155] width 135 height 20
paste input "Mini Pancake Kinder"
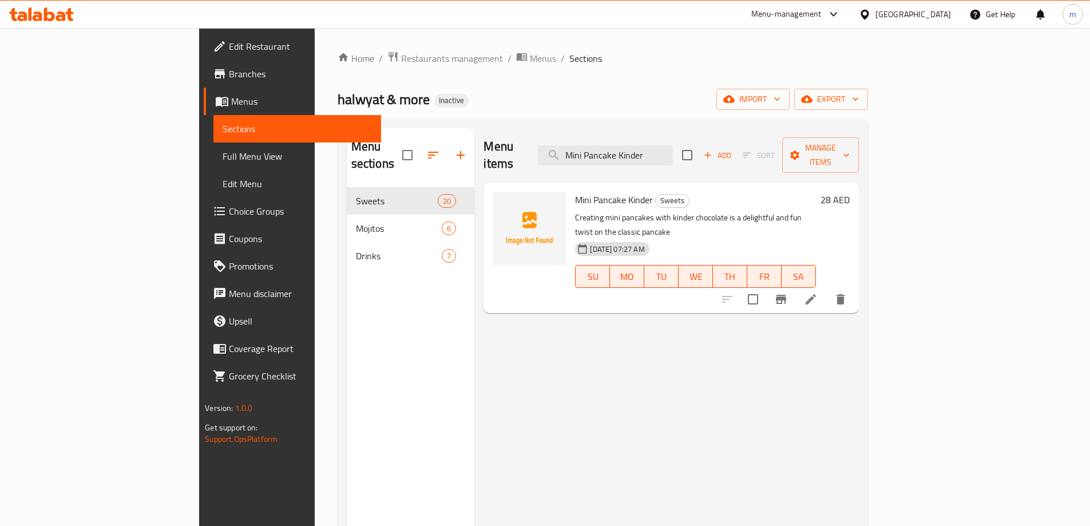
type input "Mini Pancake Kinder"
click at [827, 289] on li at bounding box center [811, 299] width 32 height 21
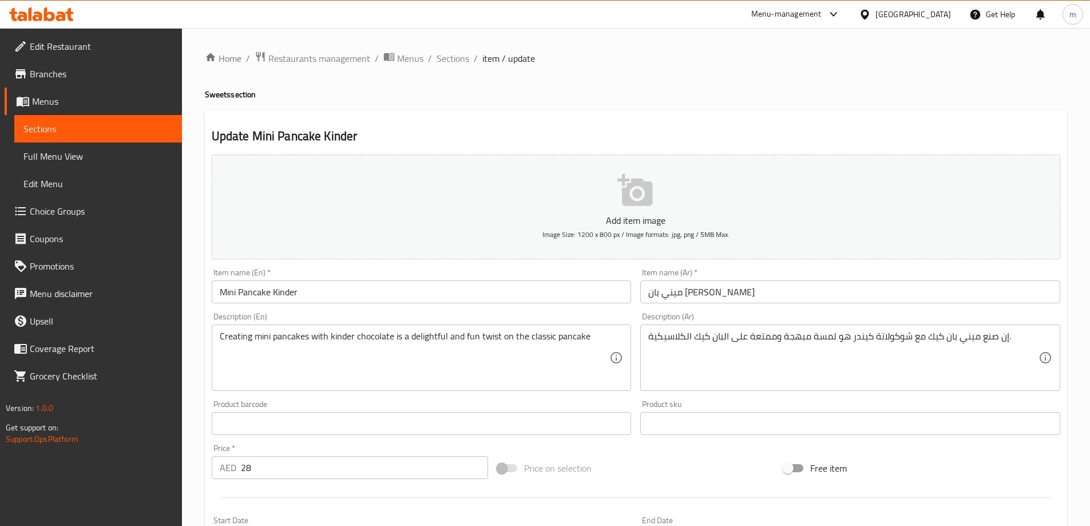
click at [800, 318] on div "Description (Ar) إن صنع ميني بان كيك مع شوكولاتة كيندر هو لمسة مبهجة وممتعة على…" at bounding box center [850, 351] width 420 height 78
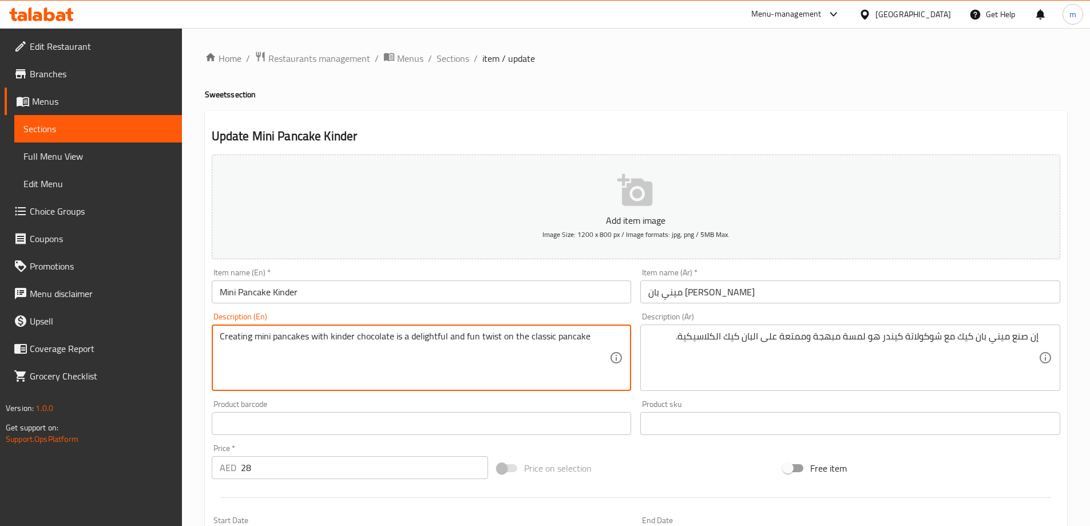
click at [486, 335] on textarea "Creating mini pancakes with kinder chocolate is a delightful and fun twist on t…" at bounding box center [415, 358] width 390 height 54
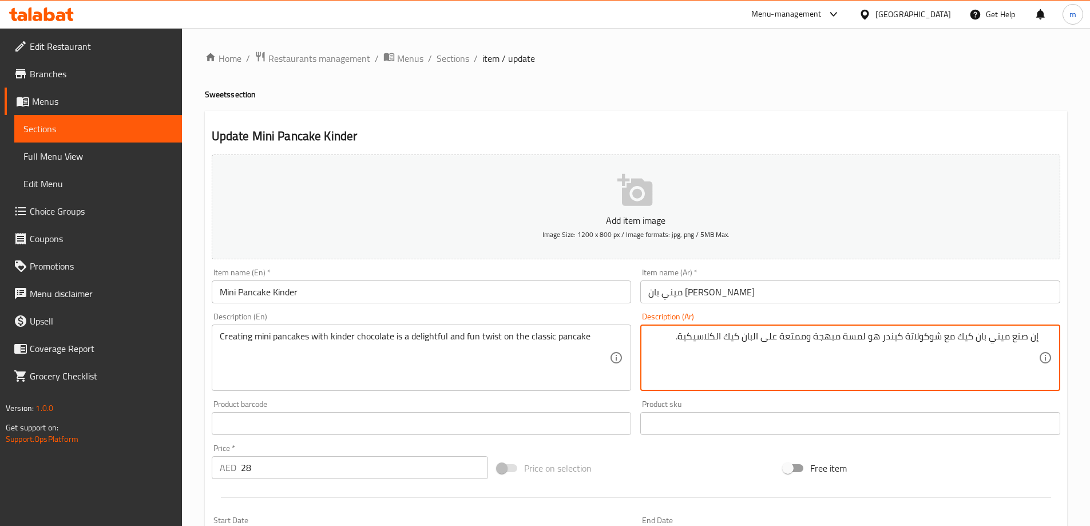
click at [851, 335] on textarea "إن صنع ميني بان كيك مع شوكولاتة كيندر هو لمسة مبهجة وممتعة على البان كيك الكلاس…" at bounding box center [843, 358] width 390 height 54
type textarea "إن صنع ميني بان كيك مع شوكولاتة كيندر هو تويست مبهجة وممتعة على البان كيك الكلا…"
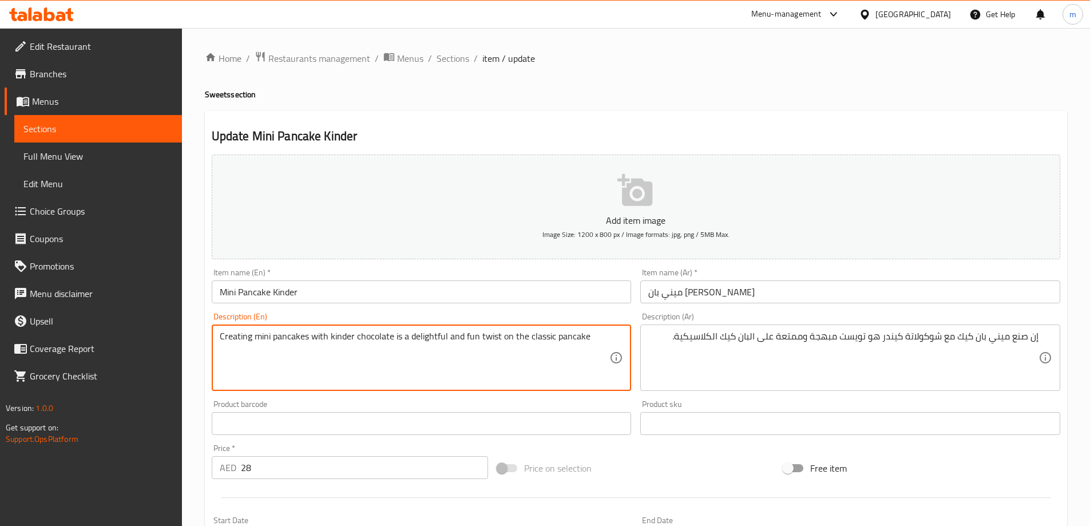
click at [423, 341] on textarea "Creating mini pancakes with kinder chocolate is a delightful and fun twist on t…" at bounding box center [415, 358] width 390 height 54
click at [422, 331] on textarea "Creating mini pancakes with kinder chocolate is a delightful and fun twist on t…" at bounding box center [415, 358] width 390 height 54
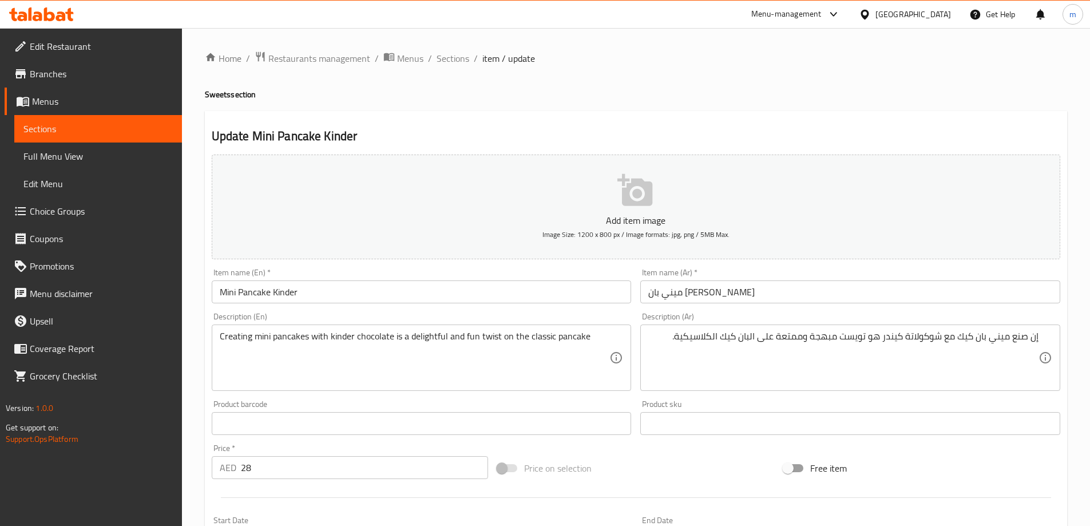
click at [469, 340] on textarea "Creating mini pancakes with kinder chocolate is a delightful and fun twist on t…" at bounding box center [415, 358] width 390 height 54
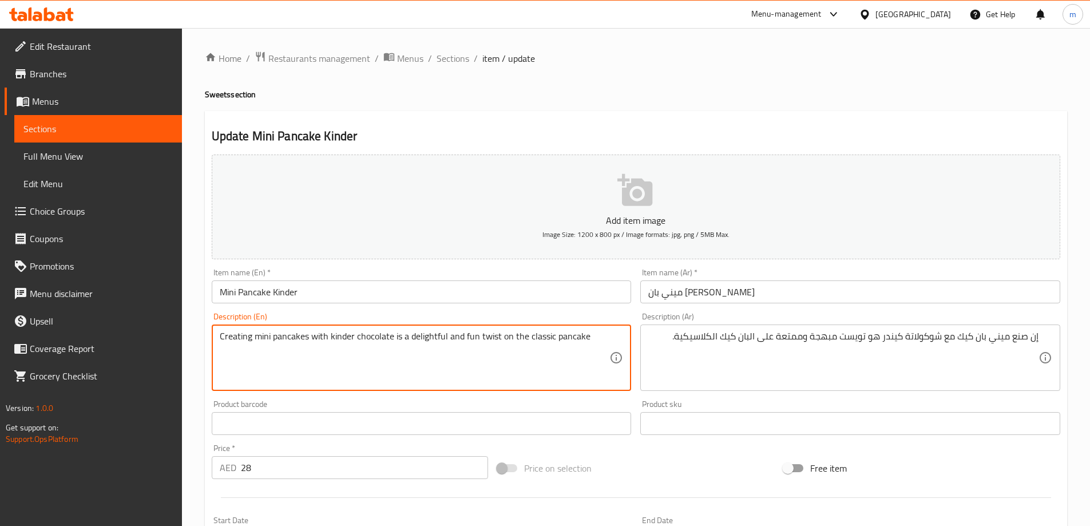
click at [469, 340] on textarea "Creating mini pancakes with kinder chocolate is a delightful and fun twist on t…" at bounding box center [415, 358] width 390 height 54
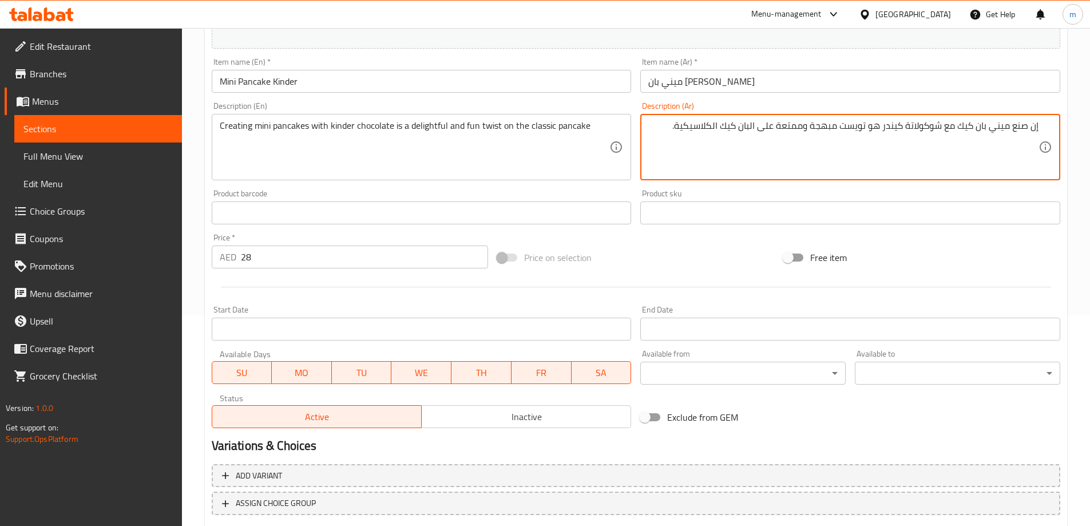
scroll to position [283, 0]
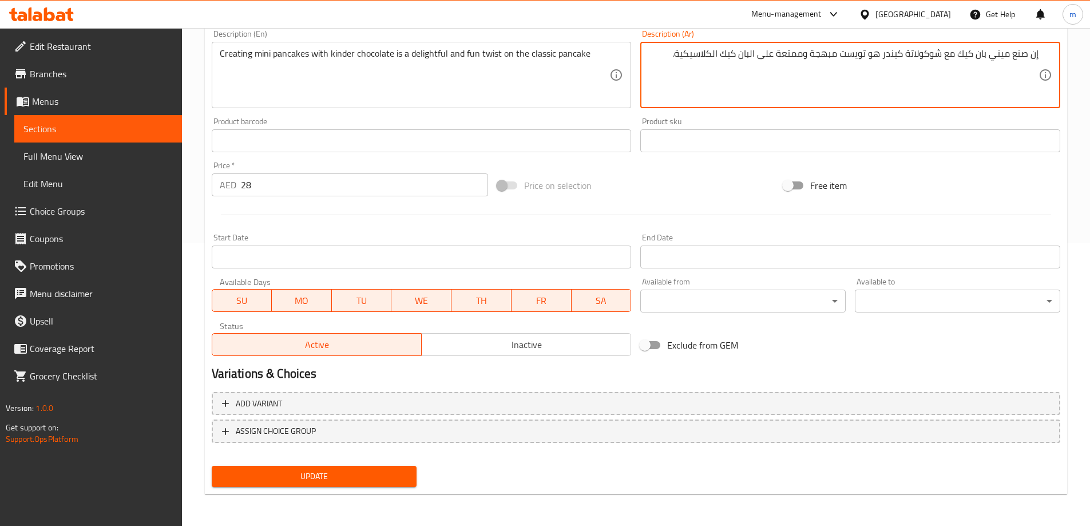
click at [325, 474] on span "Update" at bounding box center [314, 476] width 187 height 14
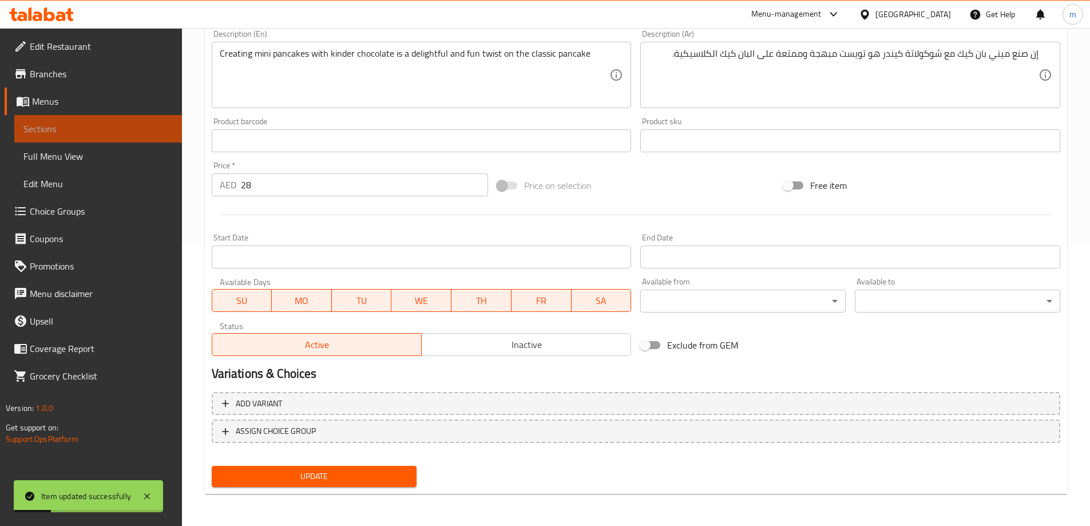
click at [60, 127] on span "Sections" at bounding box center [97, 129] width 149 height 14
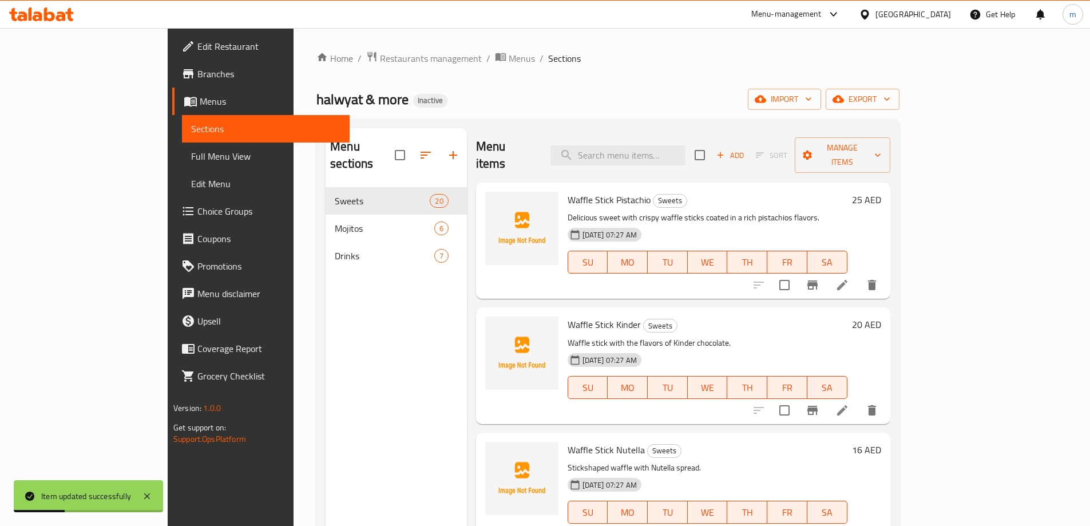
click at [710, 133] on div "Menu items Add Sort Manage items" at bounding box center [683, 155] width 414 height 54
click at [699, 157] on div "Menu items Add Sort Manage items" at bounding box center [683, 155] width 414 height 54
click at [686, 149] on input "search" at bounding box center [618, 155] width 135 height 20
paste input "Pistachio Mini Pancake"
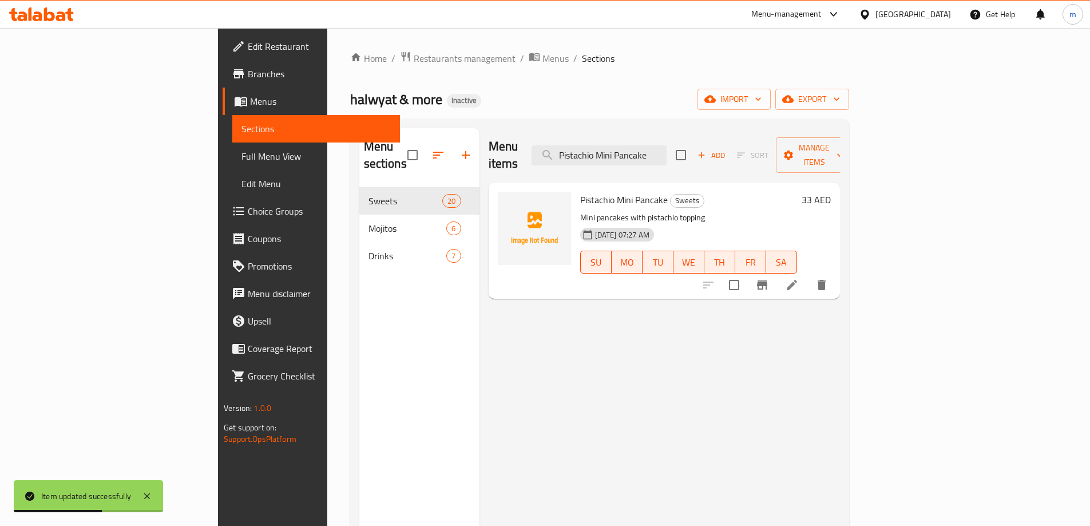
type input "Pistachio Mini Pancake"
click at [799, 278] on icon at bounding box center [792, 285] width 14 height 14
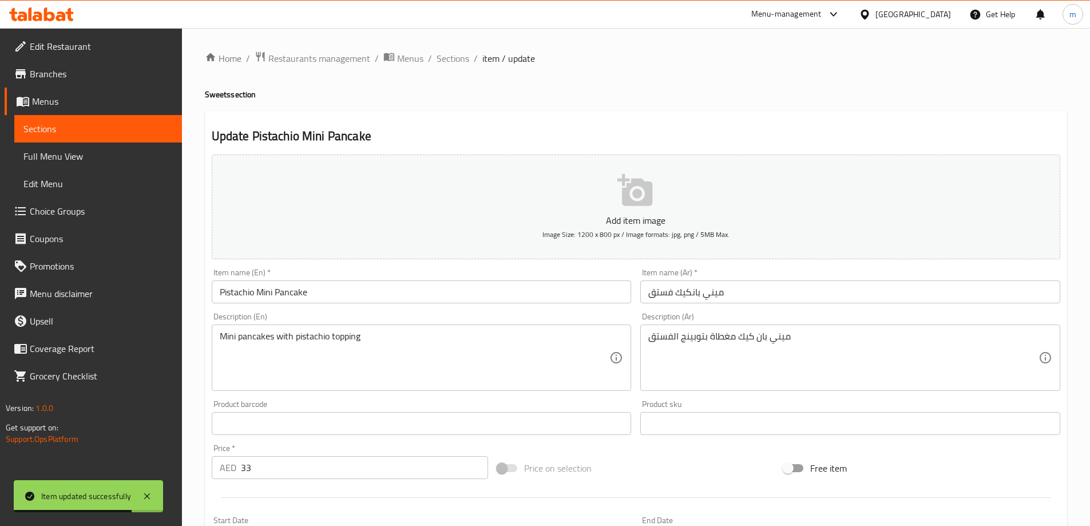
click at [692, 295] on input "ميني بانكيك فستق" at bounding box center [850, 291] width 420 height 23
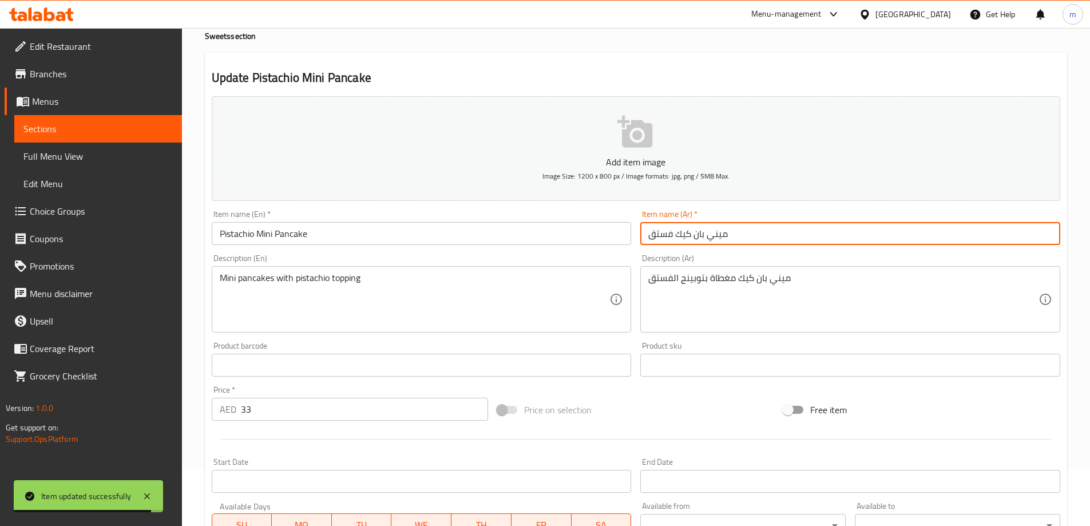
scroll to position [114, 0]
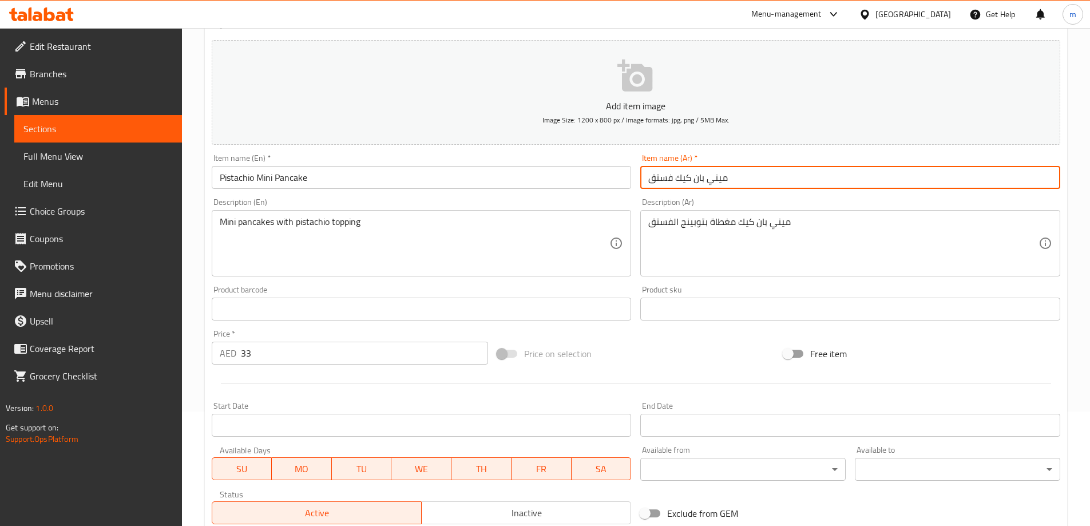
type input "ميني بان كيك فستق"
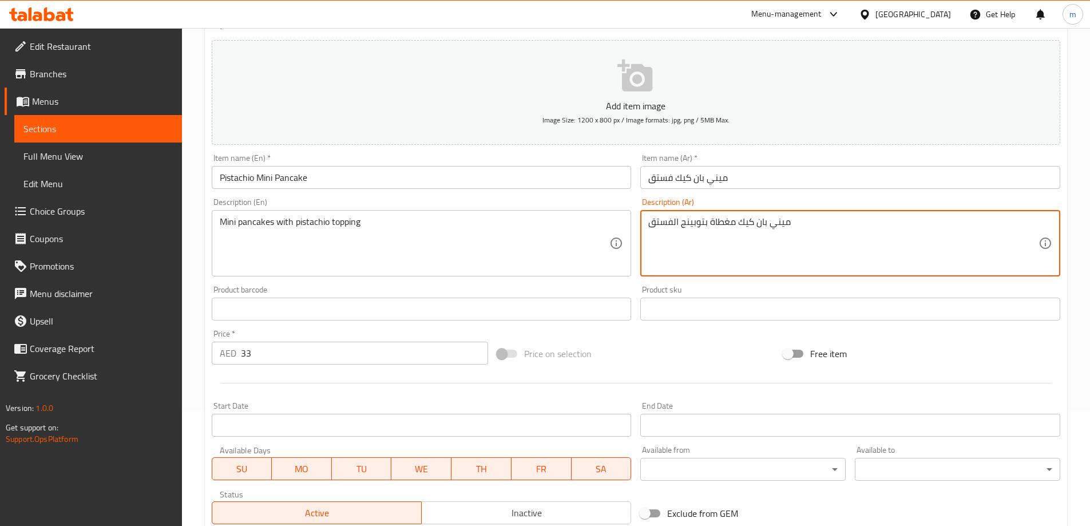
click at [718, 224] on textarea "ميني بان كيك مغطاة بتوبينج الفستق" at bounding box center [843, 243] width 390 height 54
type textarea "ميني بان كيك مع توبينج الفستق"
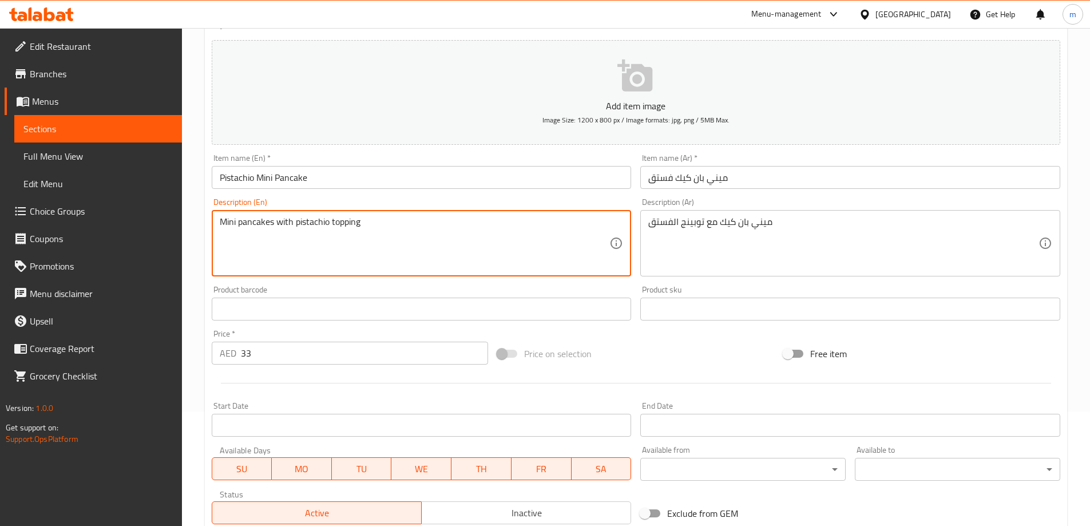
click at [350, 224] on textarea "Mini pancakes with pistachio topping" at bounding box center [415, 243] width 390 height 54
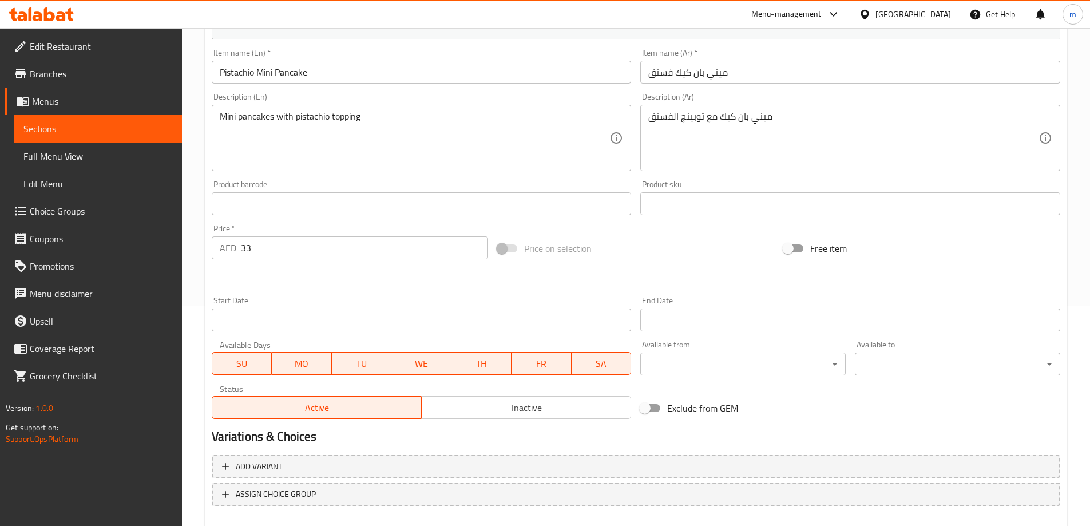
scroll to position [283, 0]
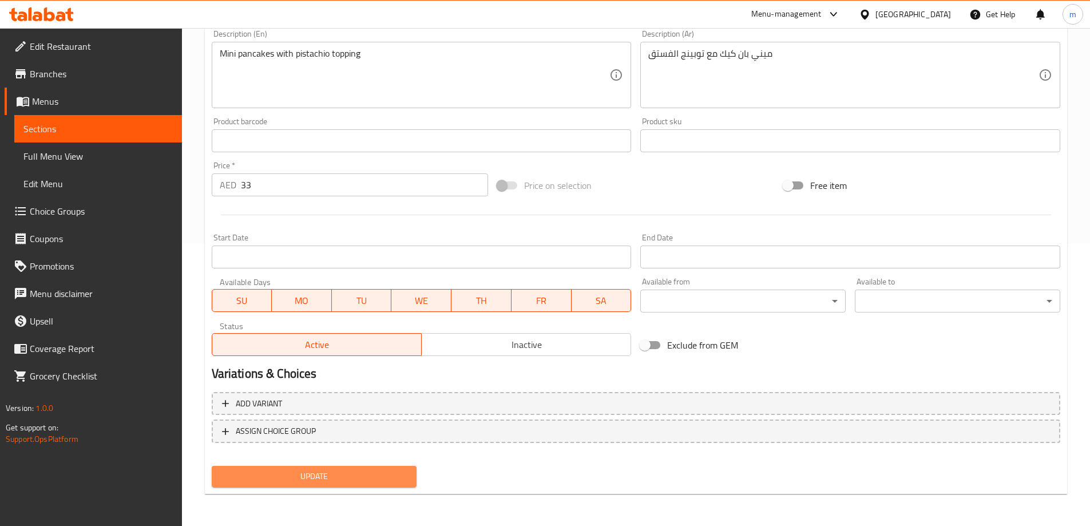
click at [236, 474] on span "Update" at bounding box center [314, 476] width 187 height 14
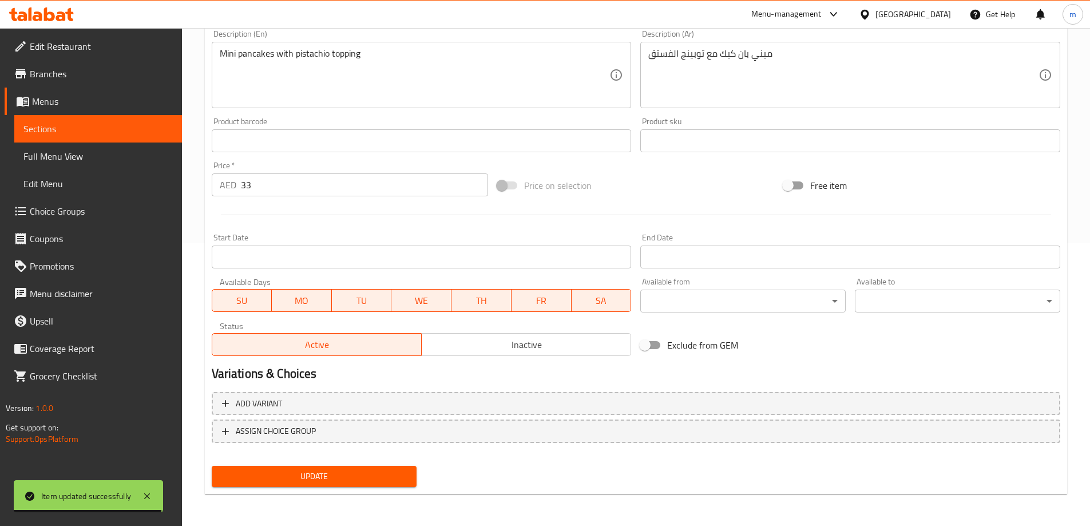
click at [129, 125] on span "Sections" at bounding box center [97, 129] width 149 height 14
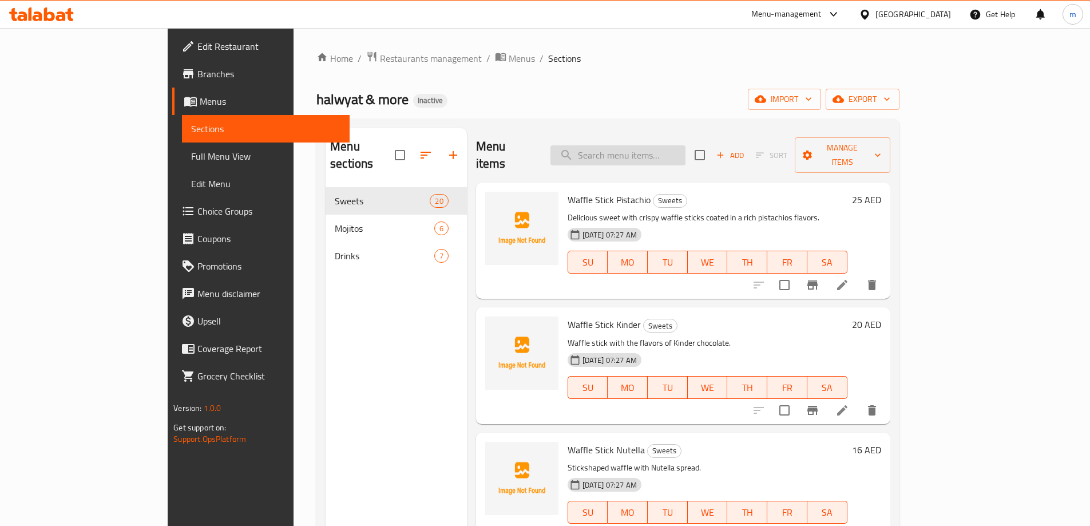
click at [686, 145] on input "search" at bounding box center [618, 155] width 135 height 20
paste input "Nutella Mini Pancake"
type input "Nutella Mini Pancake"
click at [849, 278] on icon at bounding box center [843, 285] width 14 height 14
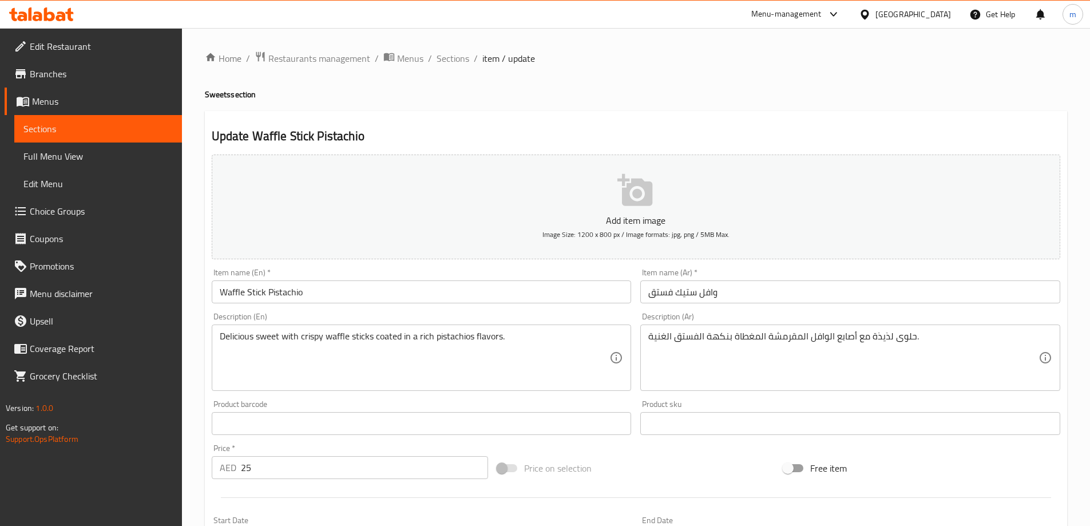
click at [31, 122] on span "Sections" at bounding box center [97, 129] width 149 height 14
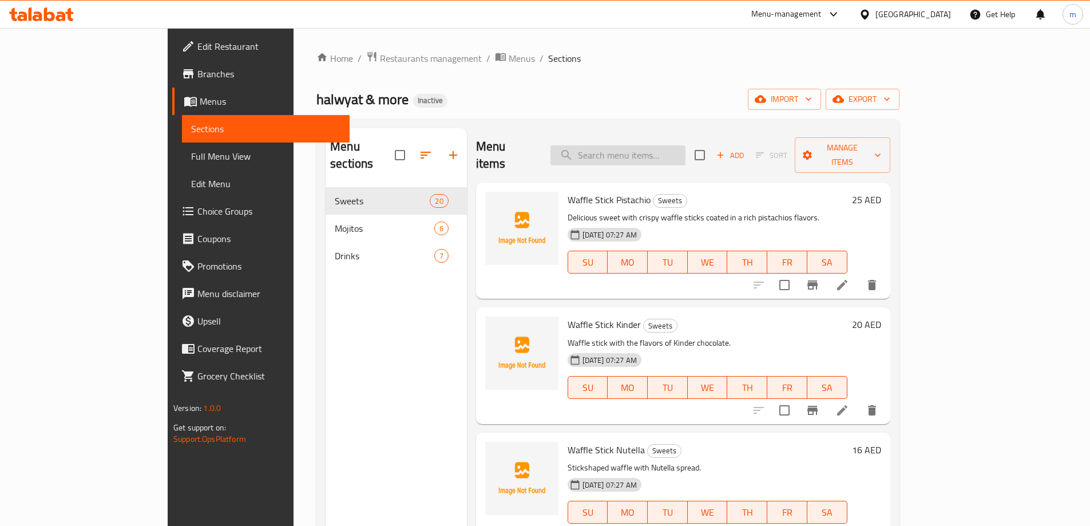
click at [640, 145] on input "search" at bounding box center [618, 155] width 135 height 20
paste input "Nutella Mini Pancake"
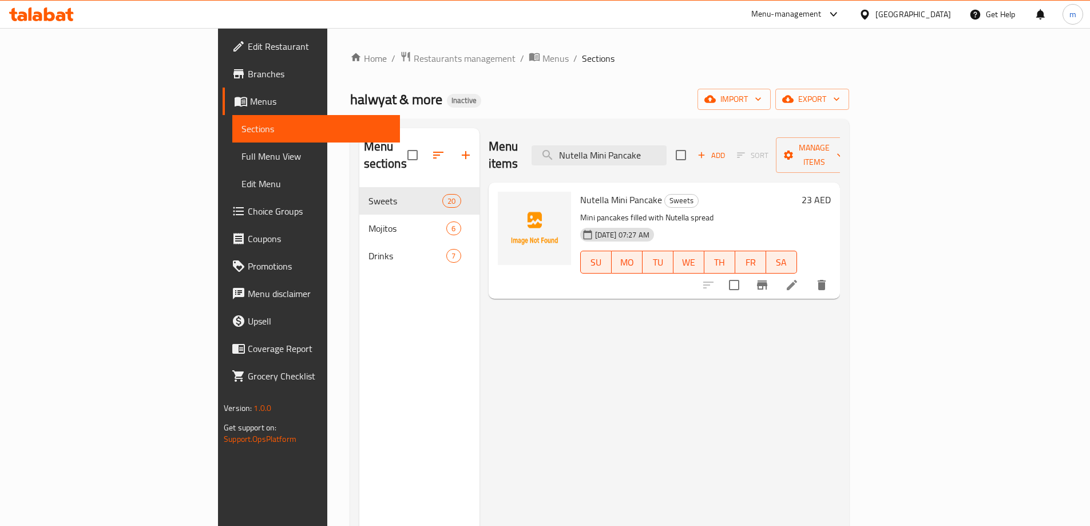
type input "Nutella Mini Pancake"
click at [808, 275] on li at bounding box center [792, 285] width 32 height 21
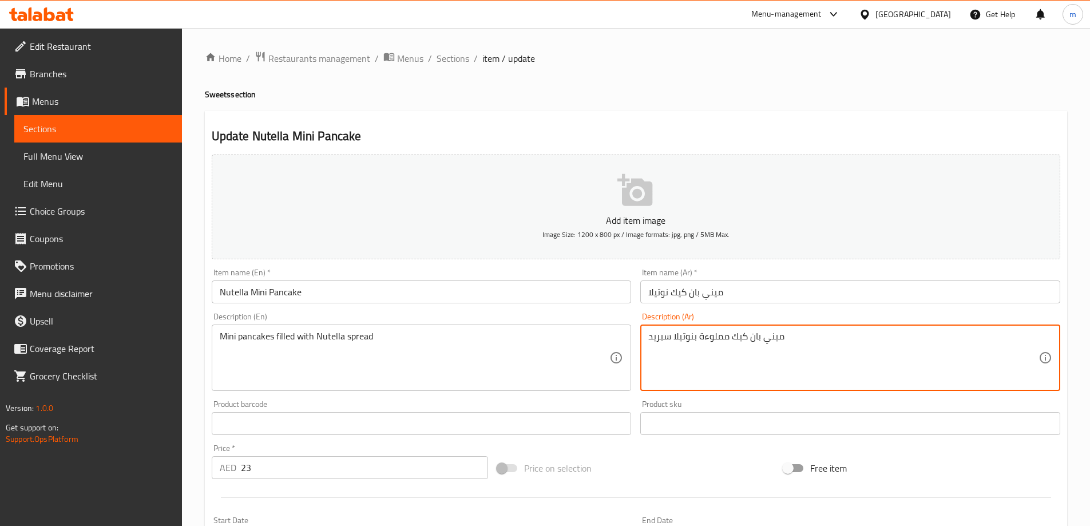
click at [664, 334] on textarea "ميني بان كيك مملوءة بنوتيلا سبريد" at bounding box center [843, 358] width 390 height 54
click at [662, 334] on textarea "ميني بان كيك مملوءة بنوتيلا سبريد" at bounding box center [843, 358] width 390 height 54
click at [668, 339] on textarea "ميني بان كيك مملوءة بنوتيلا" at bounding box center [843, 358] width 390 height 54
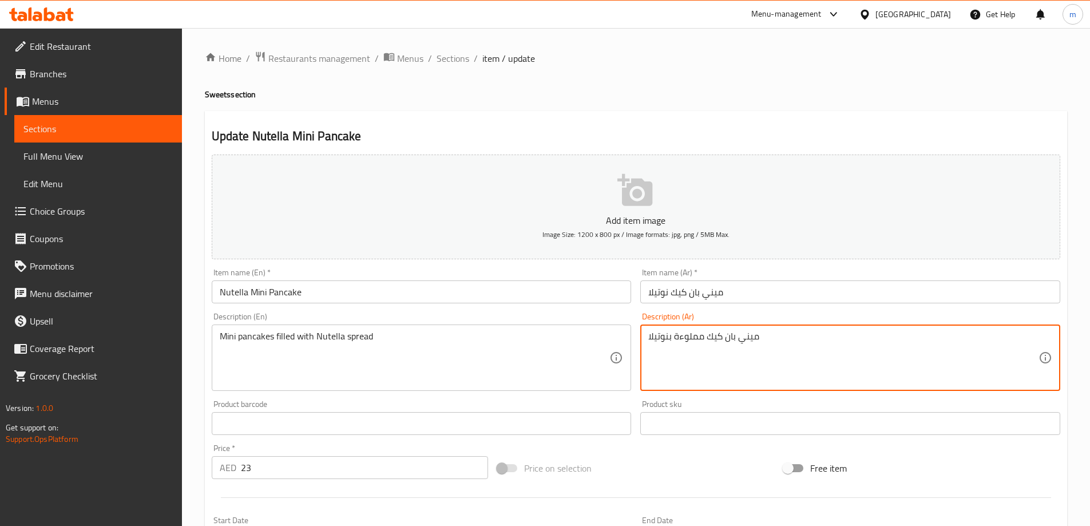
paste textarea "سبريد"
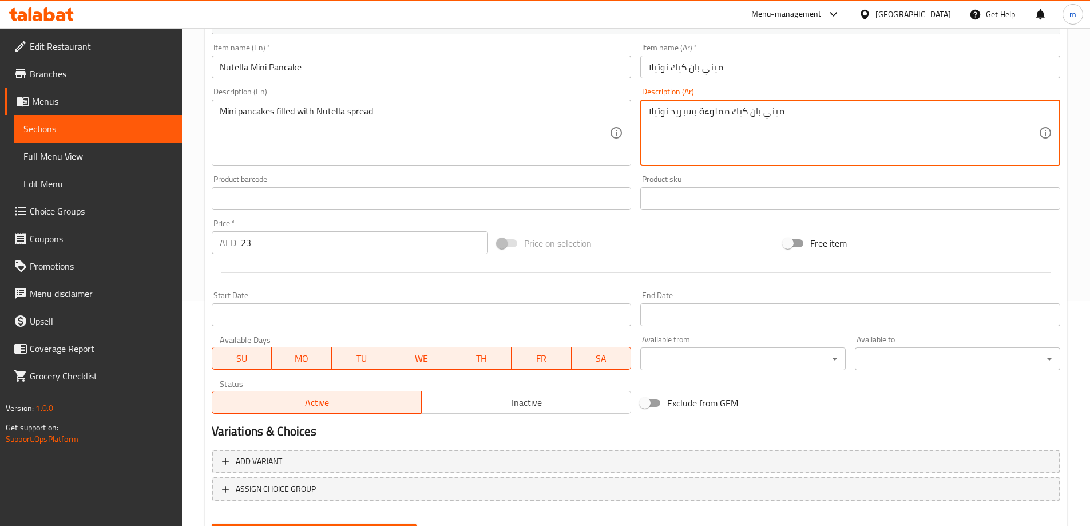
scroll to position [283, 0]
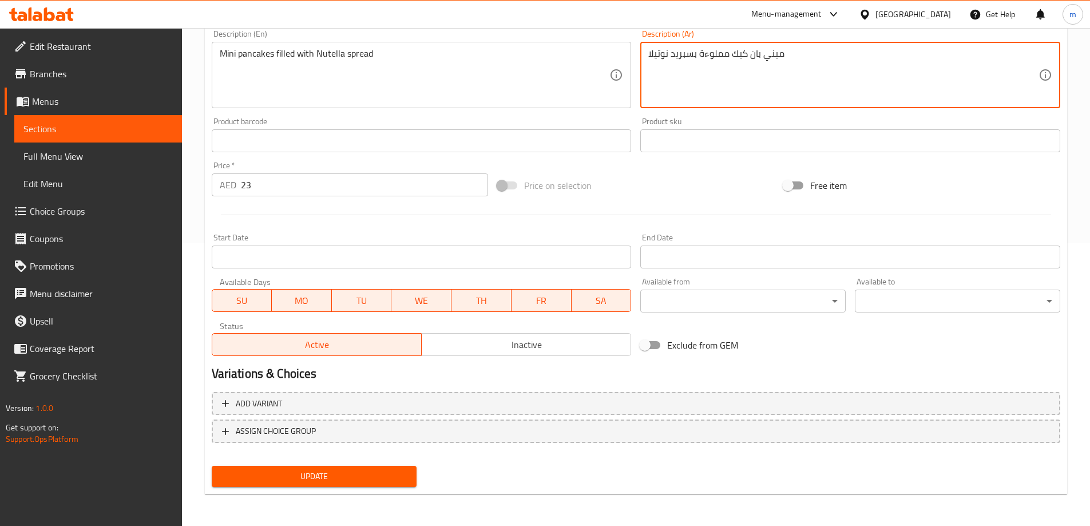
type textarea "ميني بان كيك مملوءة بسبريد نوتيلا"
click at [278, 473] on span "Update" at bounding box center [314, 476] width 187 height 14
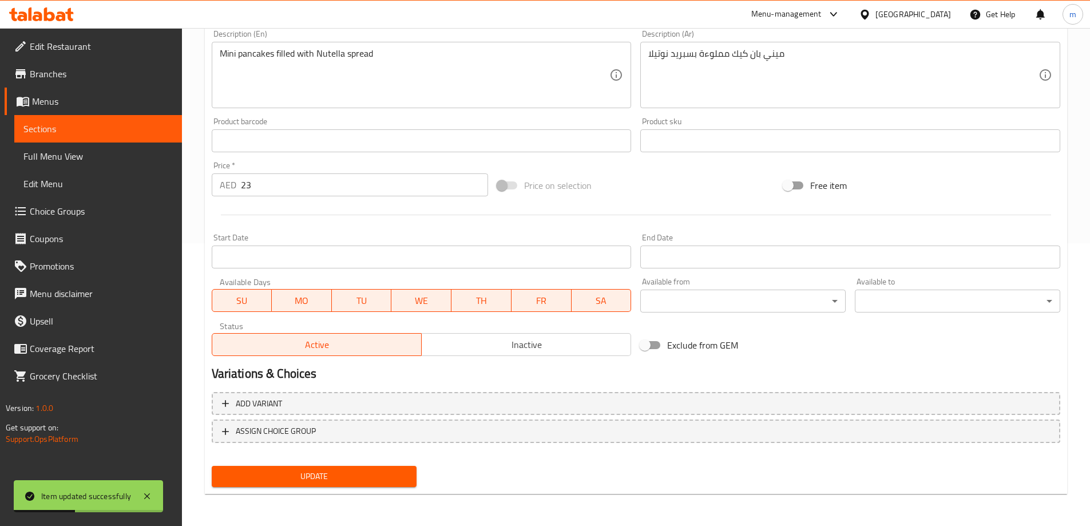
click at [109, 125] on span "Sections" at bounding box center [97, 129] width 149 height 14
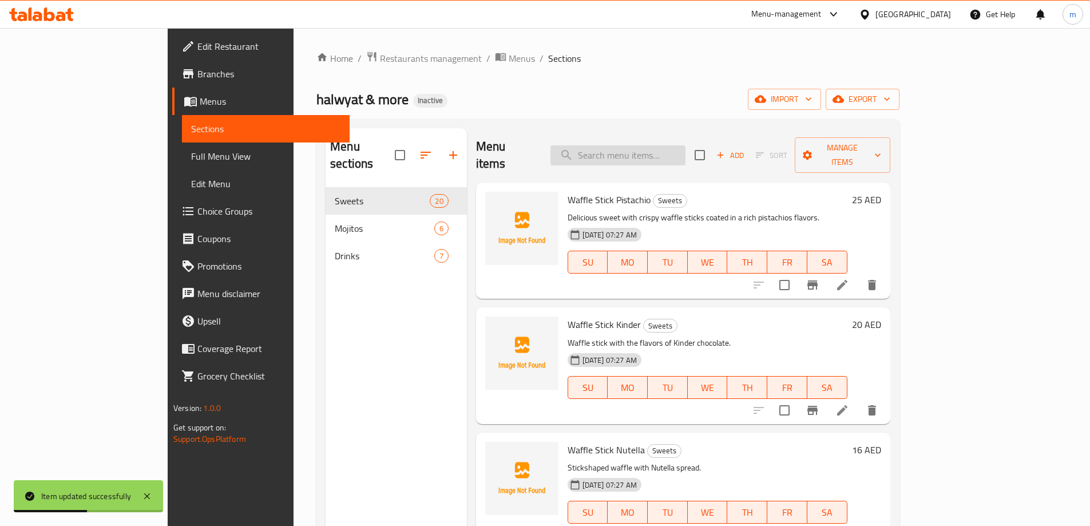
click at [654, 149] on input "search" at bounding box center [618, 155] width 135 height 20
paste input "Lotus Mini Pancake"
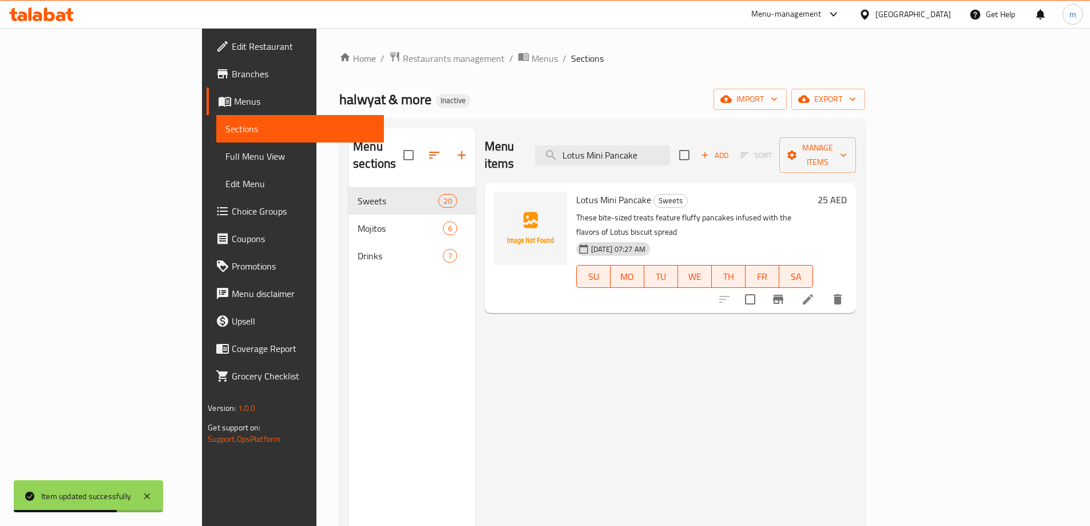
type input "Lotus Mini Pancake"
click at [815, 292] on icon at bounding box center [808, 299] width 14 height 14
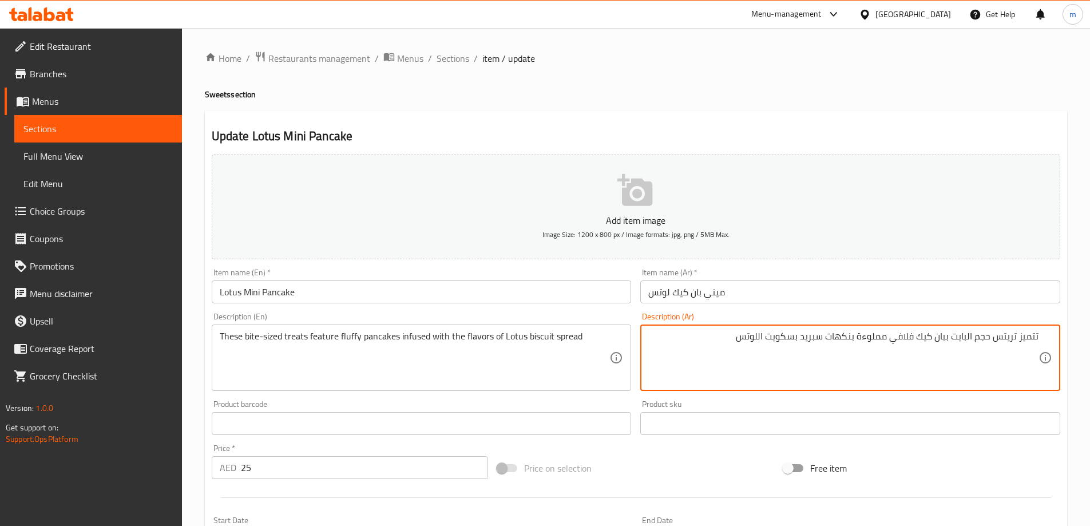
scroll to position [283, 0]
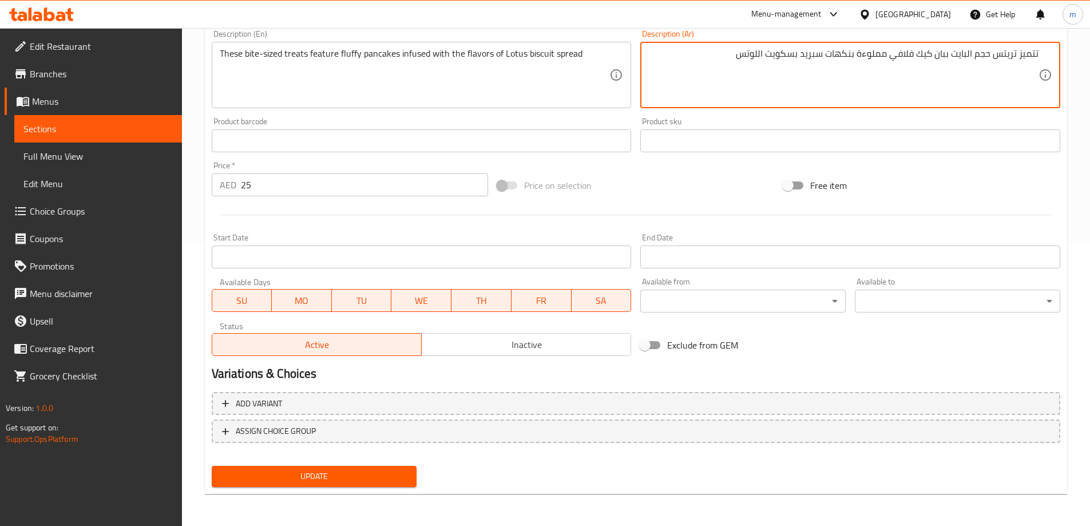
type textarea "تتميز تريتس حجم البايت ببان كيك فلافي مملوءة بنكهات سبريد بسكويت اللوتس"
click at [350, 477] on span "Update" at bounding box center [314, 476] width 187 height 14
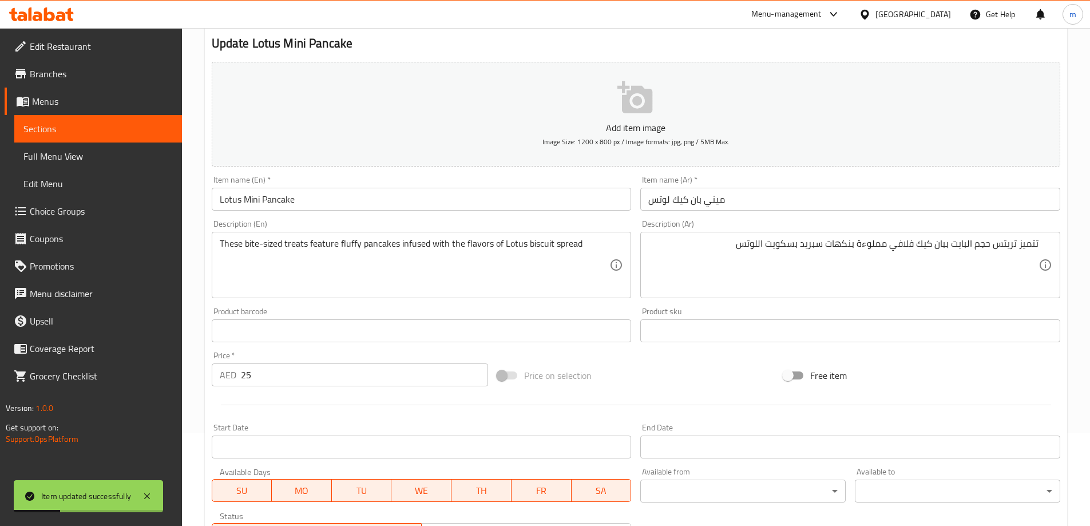
scroll to position [54, 0]
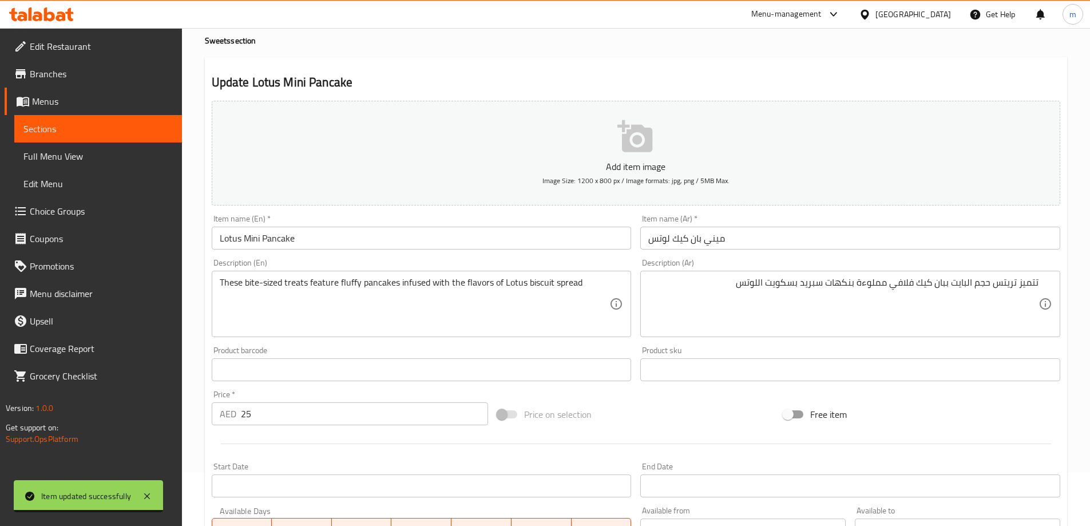
click at [73, 139] on link "Sections" at bounding box center [98, 128] width 168 height 27
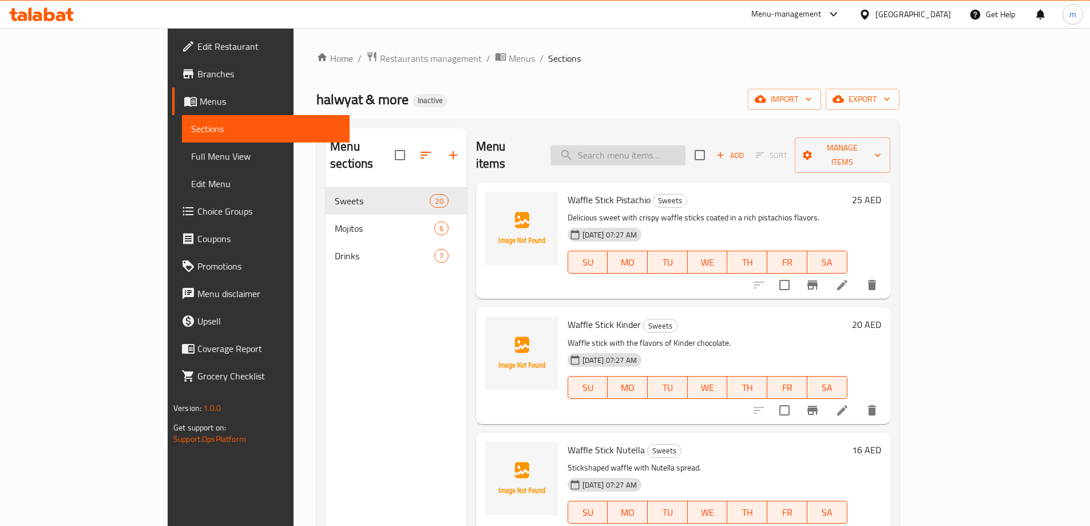
click at [658, 155] on input "search" at bounding box center [618, 155] width 135 height 20
paste input "Waffle Nutella"
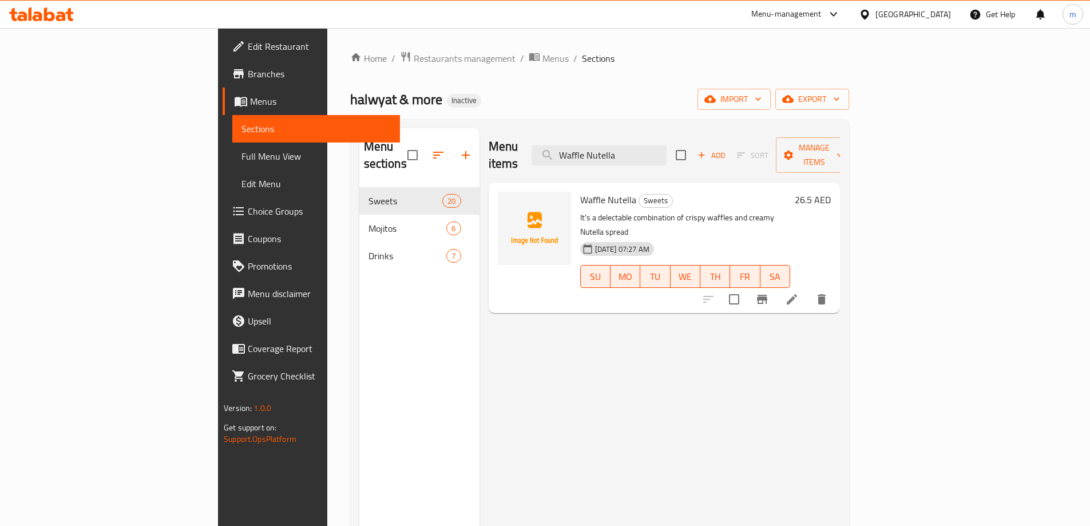
type input "Waffle Nutella"
click at [799, 292] on icon at bounding box center [792, 299] width 14 height 14
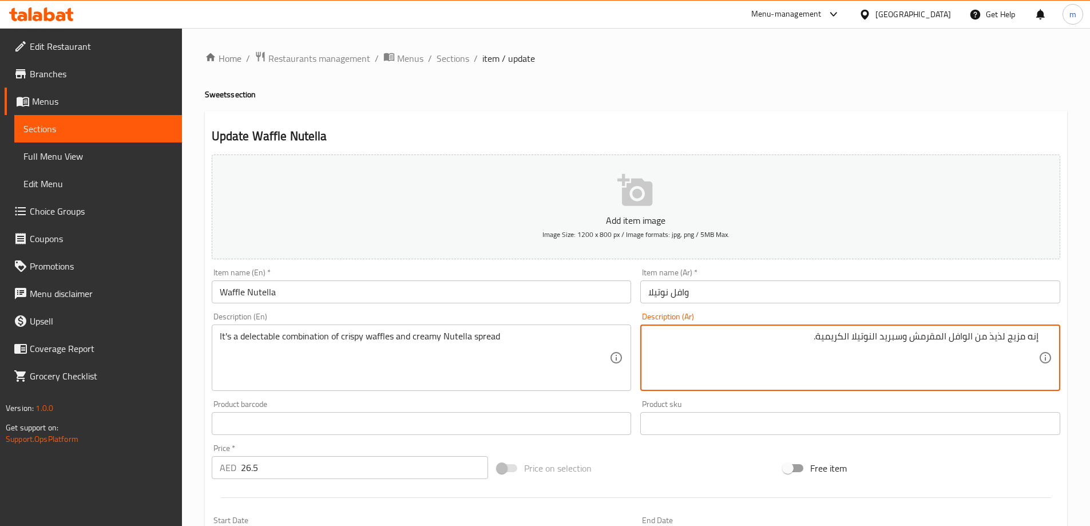
scroll to position [283, 0]
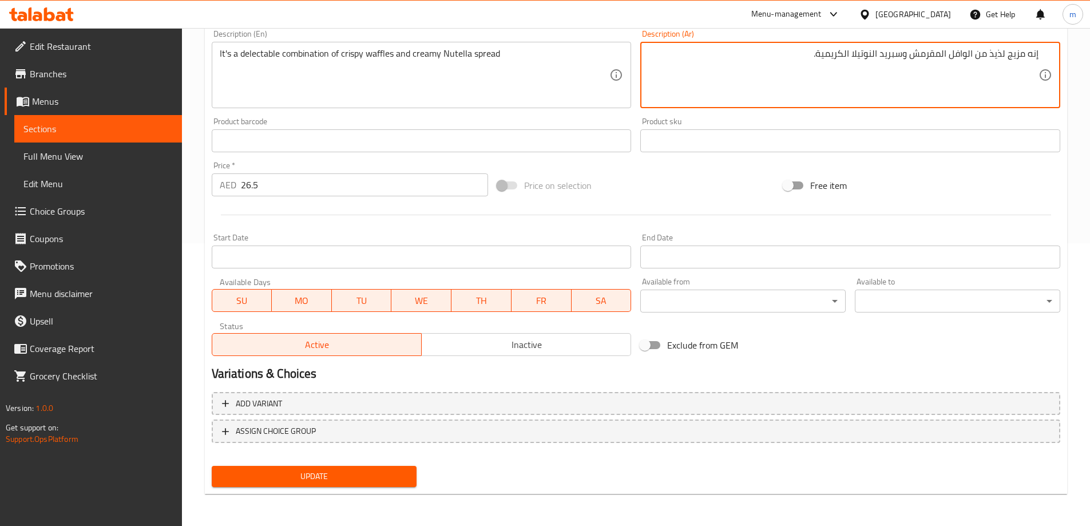
type textarea "إنه مزيج لذيذ من الوافل المقرمش وسبريد النوتيلا الكريمية."
click at [371, 471] on span "Update" at bounding box center [314, 476] width 187 height 14
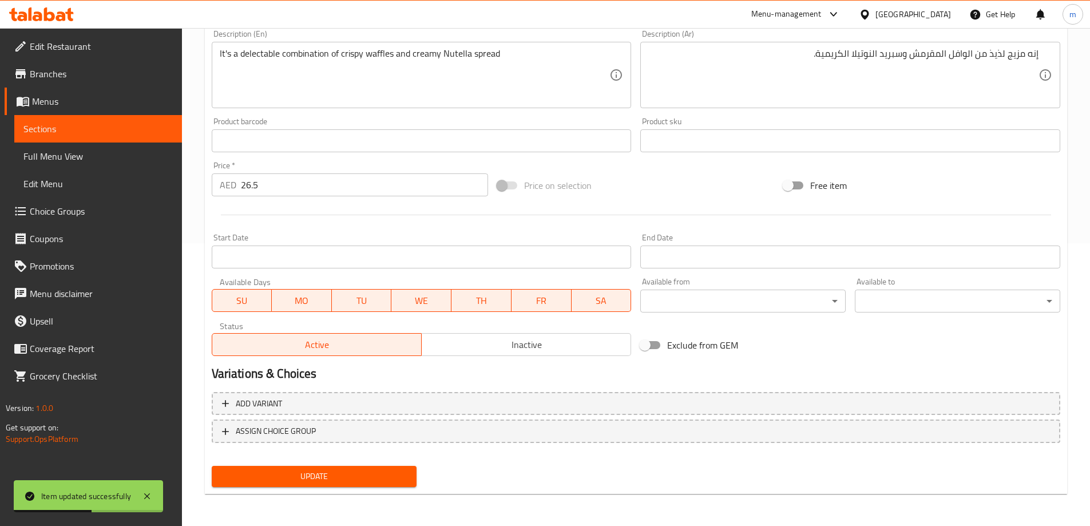
click at [98, 132] on span "Sections" at bounding box center [97, 129] width 149 height 14
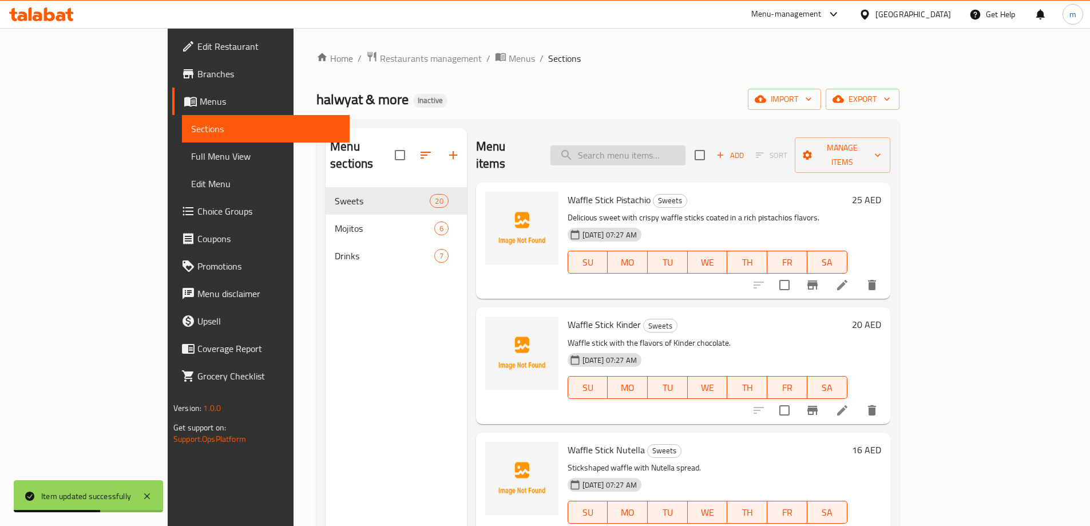
click at [666, 147] on input "search" at bounding box center [618, 155] width 135 height 20
paste input "Waffle Surprise Kinder"
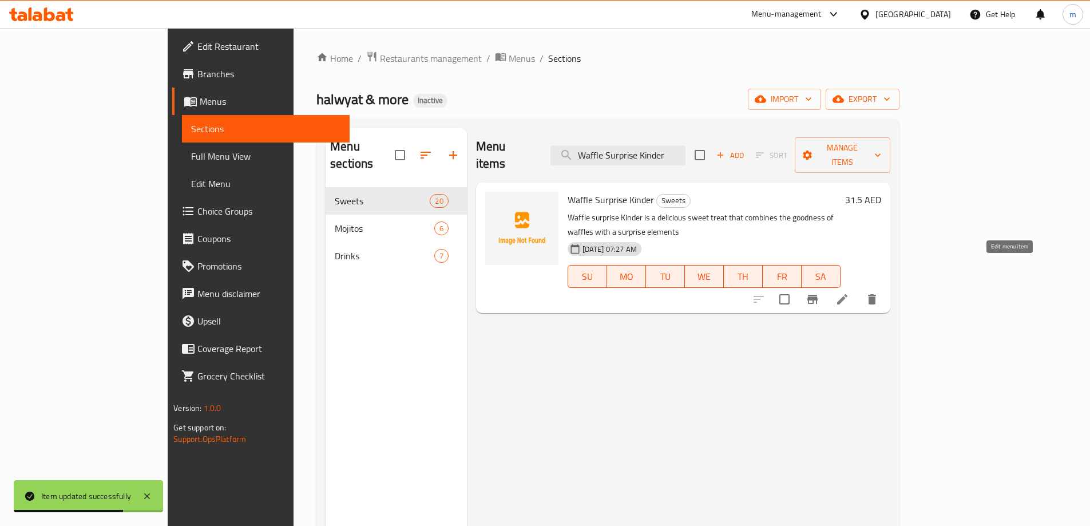
type input "Waffle Surprise Kinder"
click at [849, 292] on icon at bounding box center [843, 299] width 14 height 14
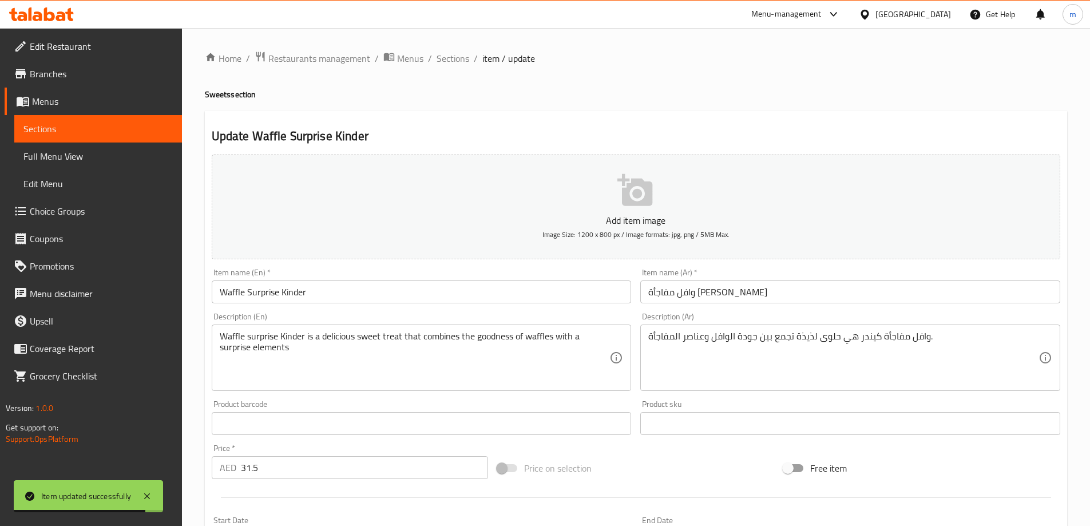
click at [716, 300] on input "وافل مفاجأة كيندر" at bounding box center [850, 291] width 420 height 23
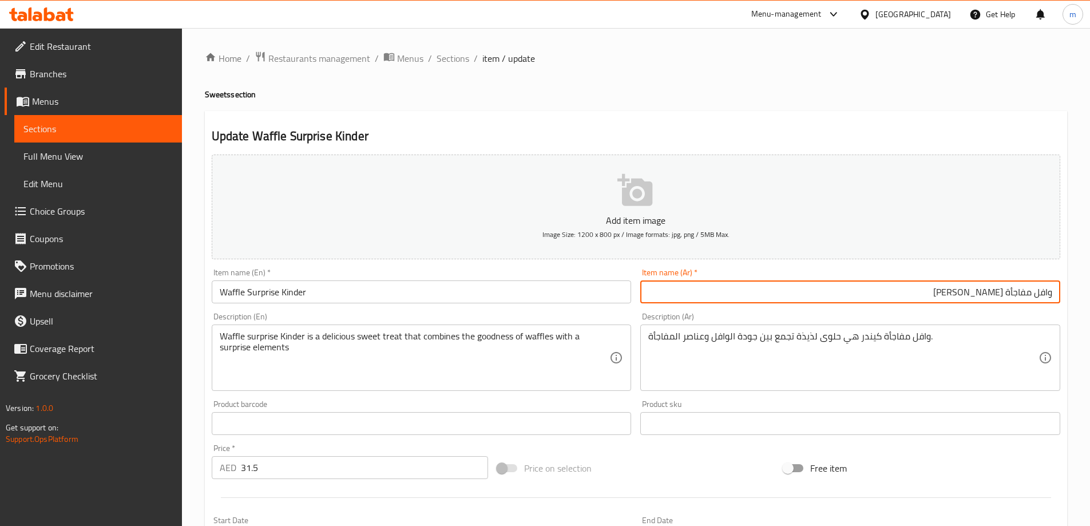
click at [1024, 299] on input "وافل مفاجأة كيندر" at bounding box center [850, 291] width 420 height 23
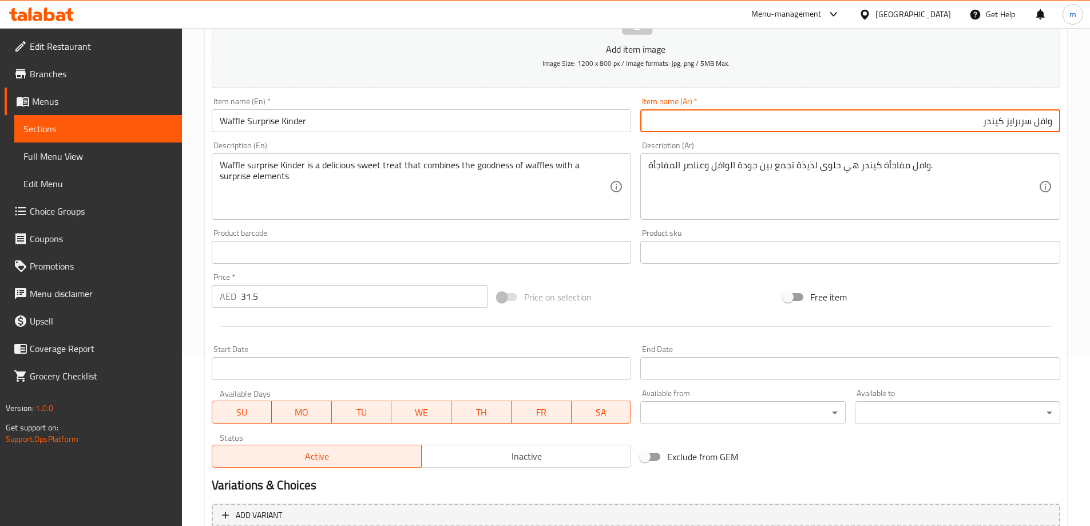
scroll to position [172, 0]
type input "وافل سربرايز كيندر"
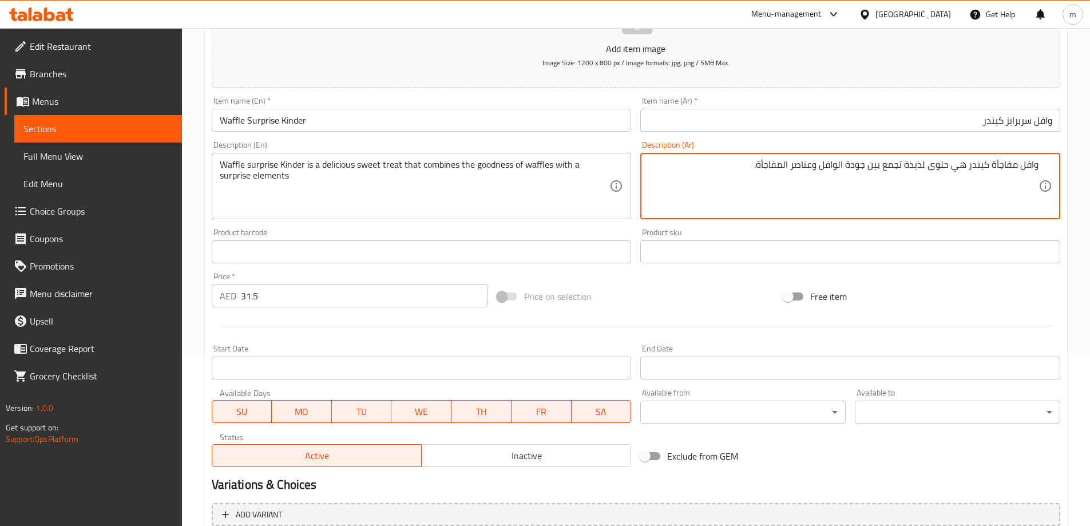
click at [999, 168] on textarea "وافل مفاجأة كيندر هي حلوى لذيذة تجمع بين جودة الوافل وعناصر المفاجأة." at bounding box center [843, 186] width 390 height 54
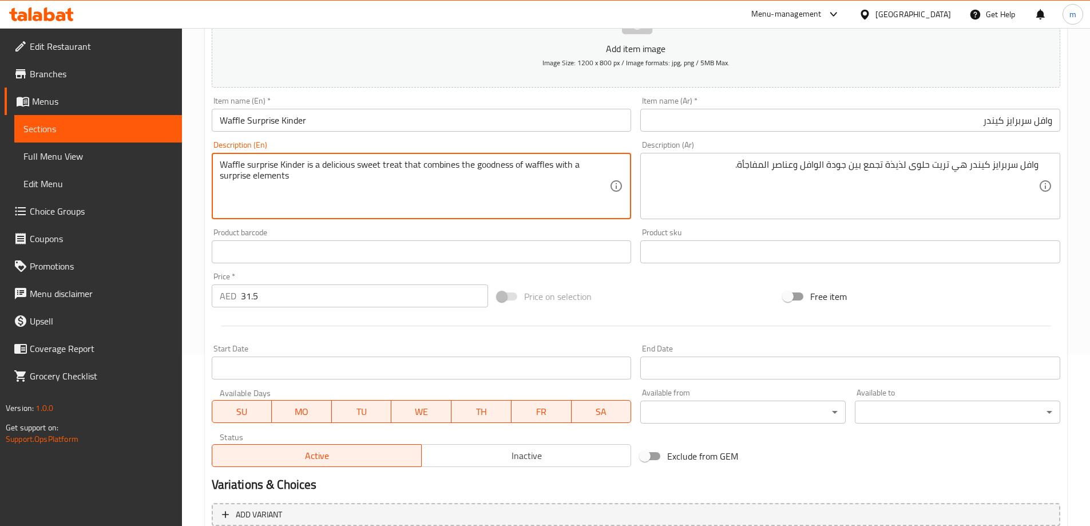
click at [503, 168] on textarea "Waffle surprise Kinder is a delicious sweet treat that combines the goodness of…" at bounding box center [415, 186] width 390 height 54
click at [495, 167] on textarea "Waffle surprise Kinder is a delicious sweet treat that combines the goodness of…" at bounding box center [415, 186] width 390 height 54
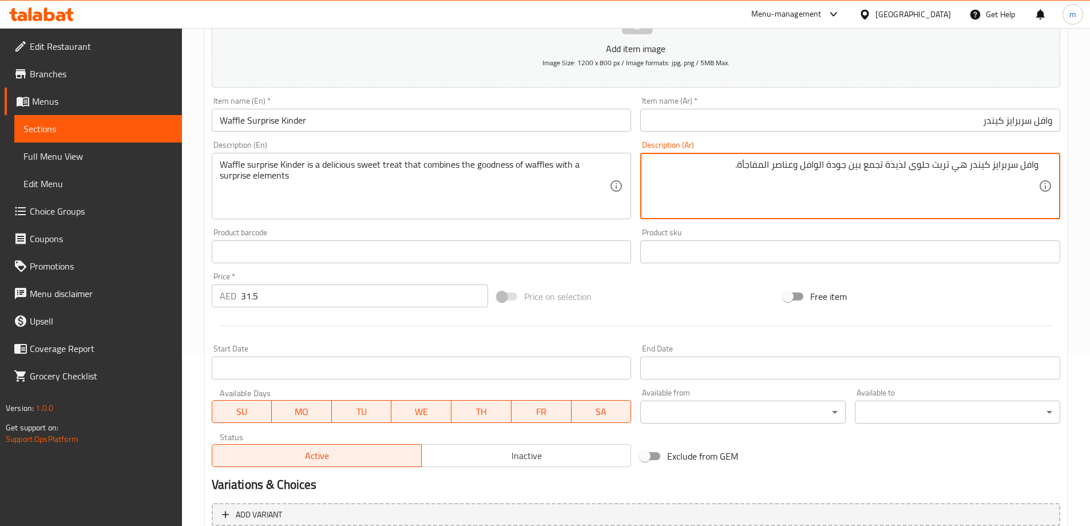
click at [841, 161] on textarea "وافل سربرايز كيندر هي تريت حلوى لذيذة تجمع بين جودة الوافل وعناصر المفاجأة." at bounding box center [843, 186] width 390 height 54
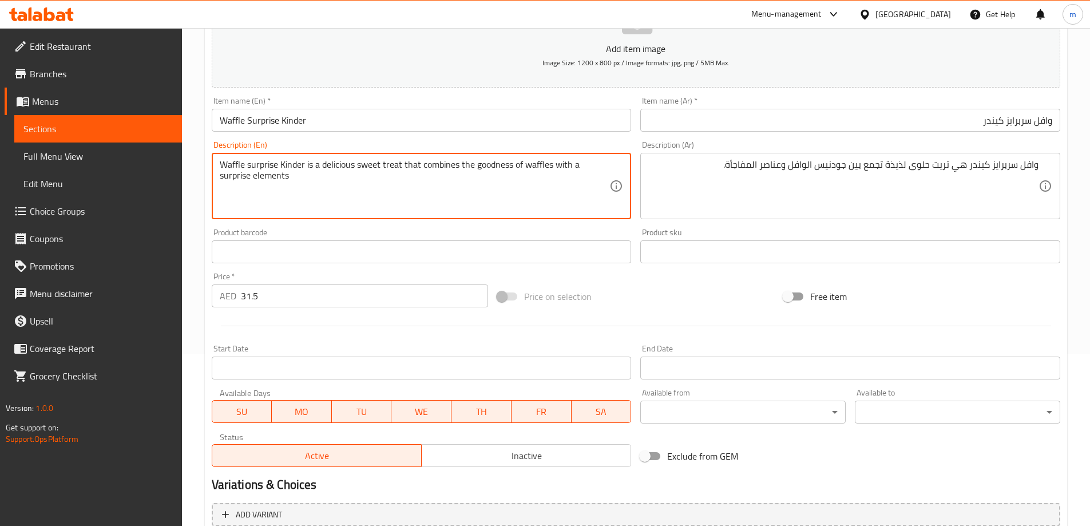
click at [270, 173] on textarea "Waffle surprise Kinder is a delicious sweet treat that combines the goodness of…" at bounding box center [415, 186] width 390 height 54
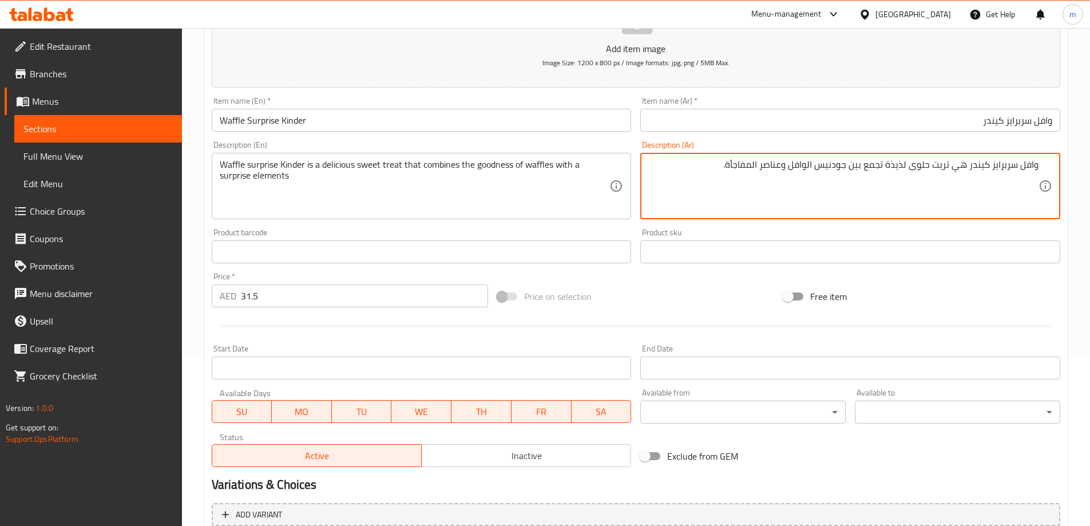
click at [738, 170] on textarea "وافل سربرايز كيندر هي تريت حلوى لذيذة تجمع بين جودنيس الوافل وعناصر المفاجأة." at bounding box center [843, 186] width 390 height 54
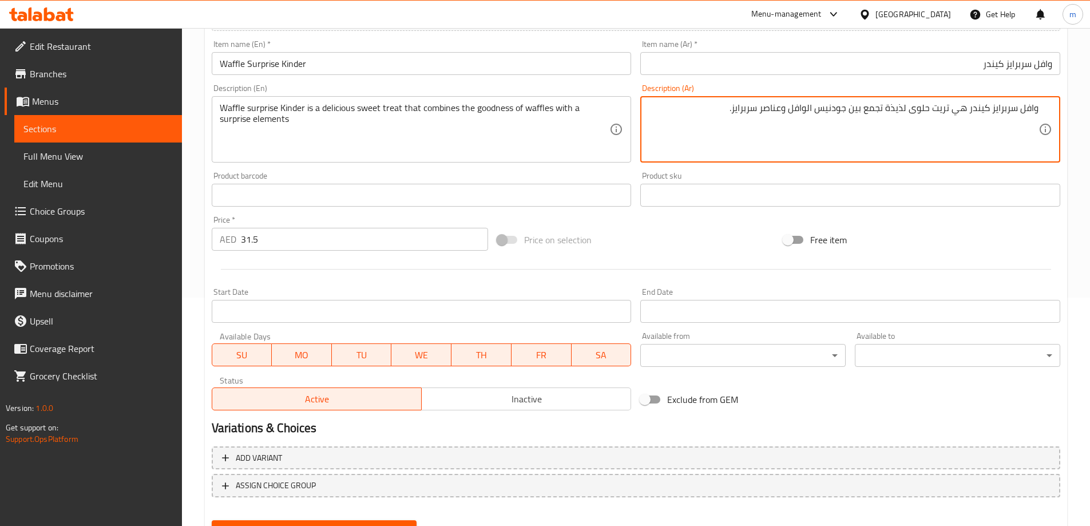
scroll to position [283, 0]
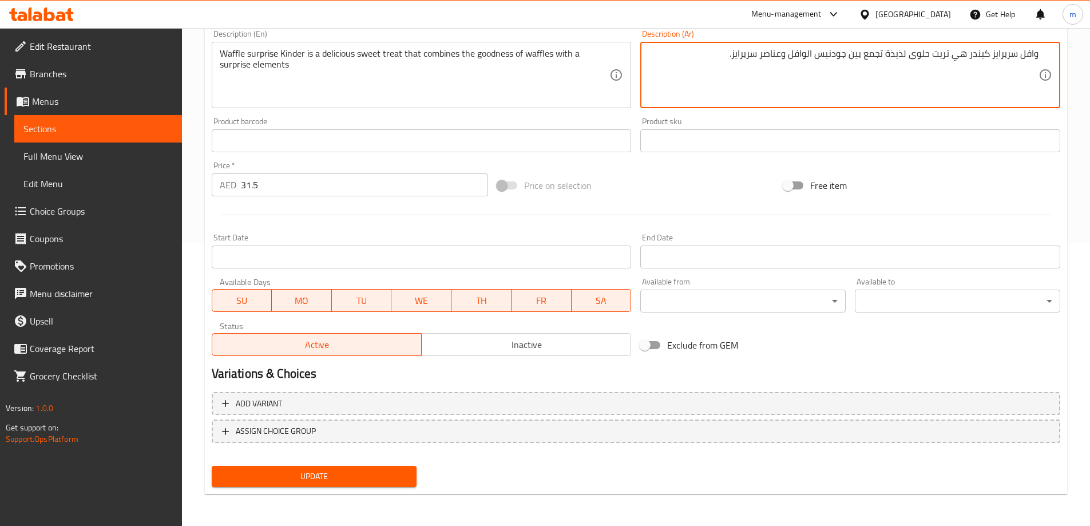
type textarea "وافل سربرايز كيندر هي تريت حلوى لذيذة تجمع بين جودنيس الوافل وعناصر سربرايز."
click at [311, 473] on span "Update" at bounding box center [314, 476] width 187 height 14
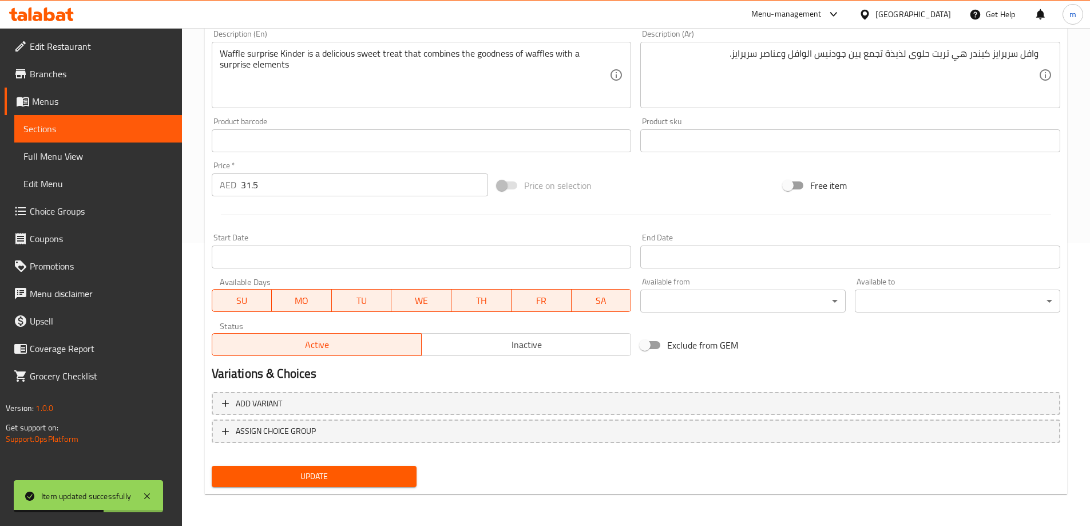
click at [28, 131] on span "Sections" at bounding box center [97, 129] width 149 height 14
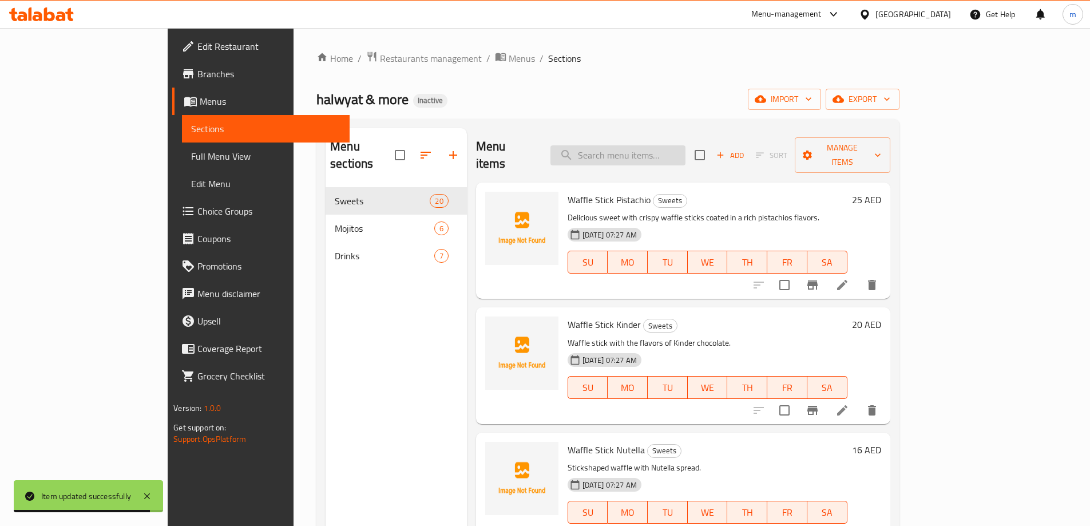
click at [652, 145] on input "search" at bounding box center [618, 155] width 135 height 20
paste input "Waffle Stick Lotus"
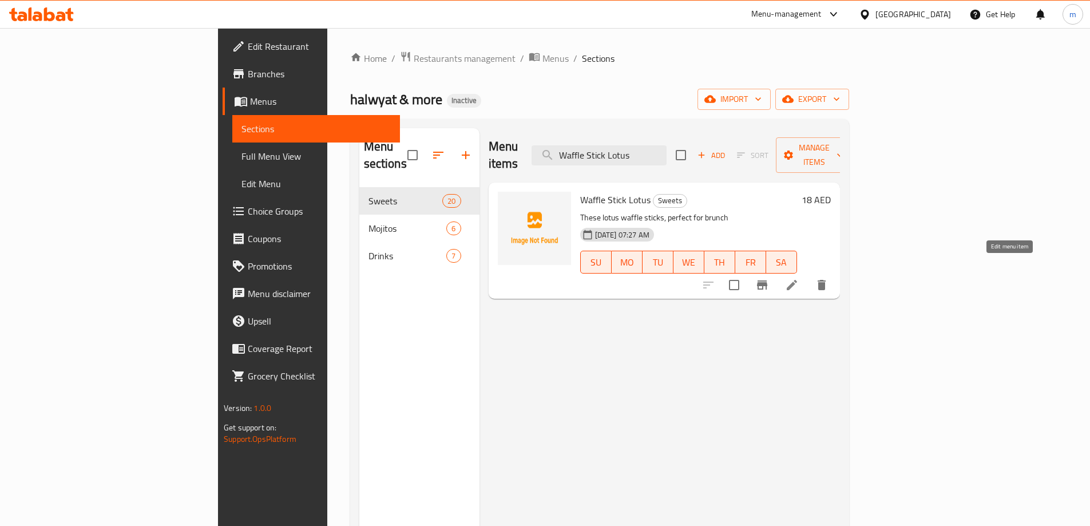
type input "Waffle Stick Lotus"
click at [799, 278] on icon at bounding box center [792, 285] width 14 height 14
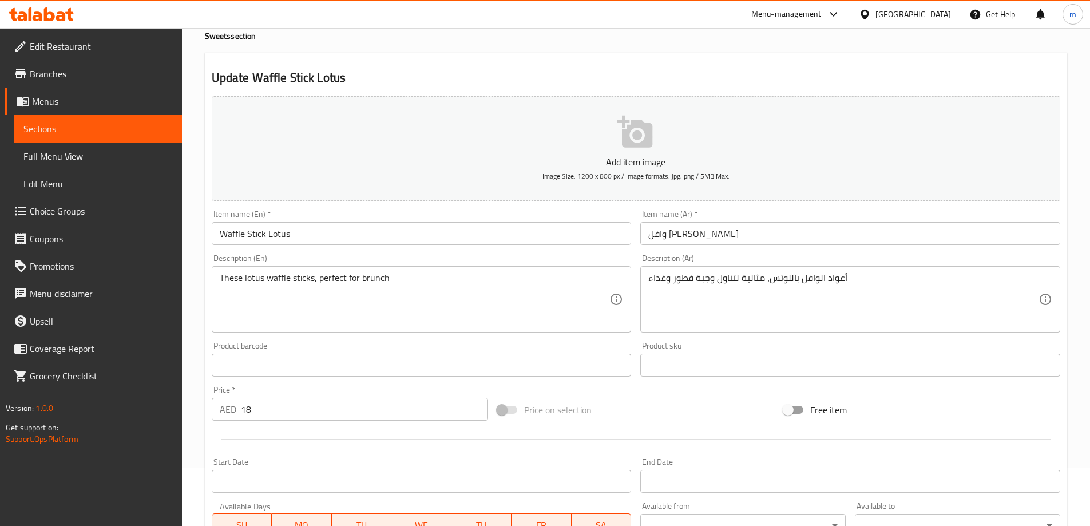
scroll to position [172, 0]
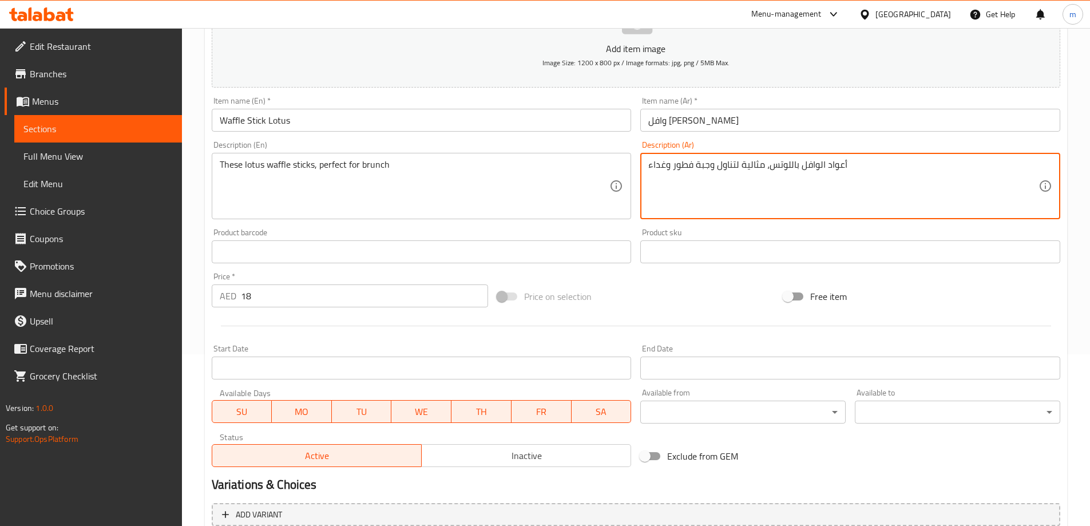
click at [765, 195] on textarea "أعواد الوافل باللوتس، مثالية لتناول وجبة فطور وغداء" at bounding box center [843, 186] width 390 height 54
click at [351, 156] on div "These lotus waffle sticks, perfect for brunch Description (En)" at bounding box center [422, 186] width 420 height 66
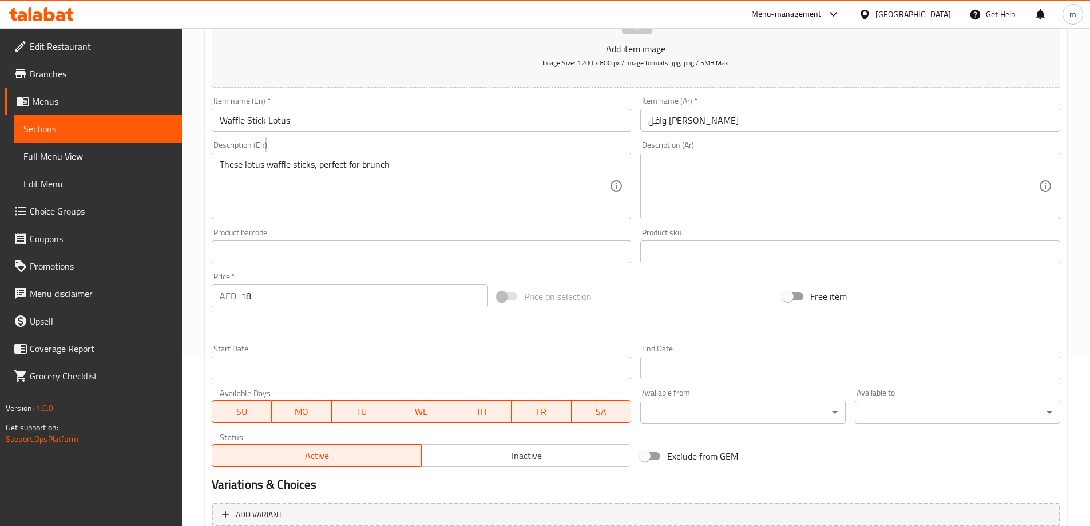
click at [351, 156] on div "These lotus waffle sticks, perfect for brunch Description (En)" at bounding box center [422, 186] width 420 height 66
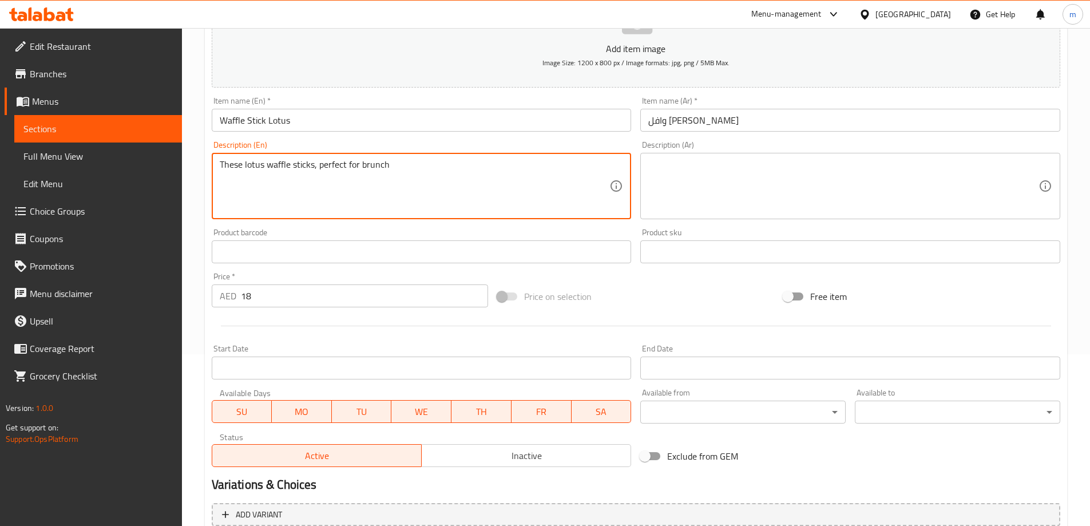
click at [367, 204] on textarea "These lotus waffle sticks, perfect for brunch" at bounding box center [415, 186] width 390 height 54
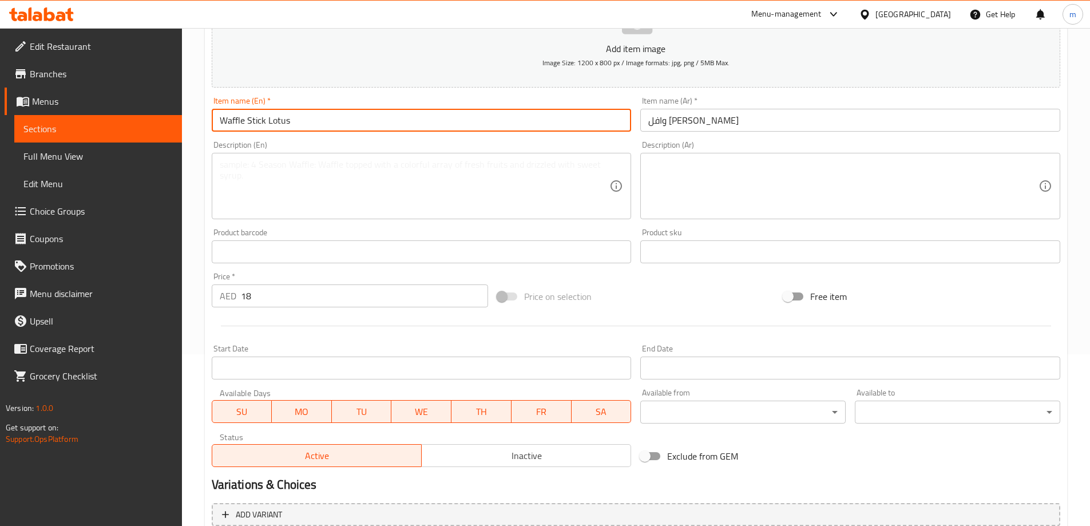
click at [285, 118] on input "Waffle Stick Lotus" at bounding box center [422, 120] width 420 height 23
click at [282, 119] on input "Waffle Stick Lotus" at bounding box center [422, 120] width 420 height 23
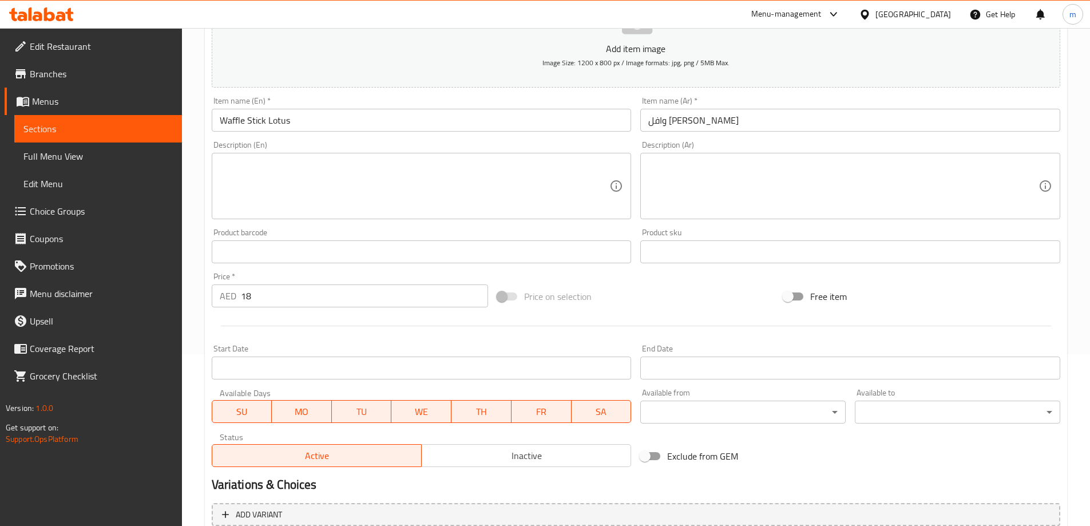
click at [474, 177] on textarea at bounding box center [415, 186] width 390 height 54
paste textarea "Waffle stick dipped in Lotus biscuit spread."
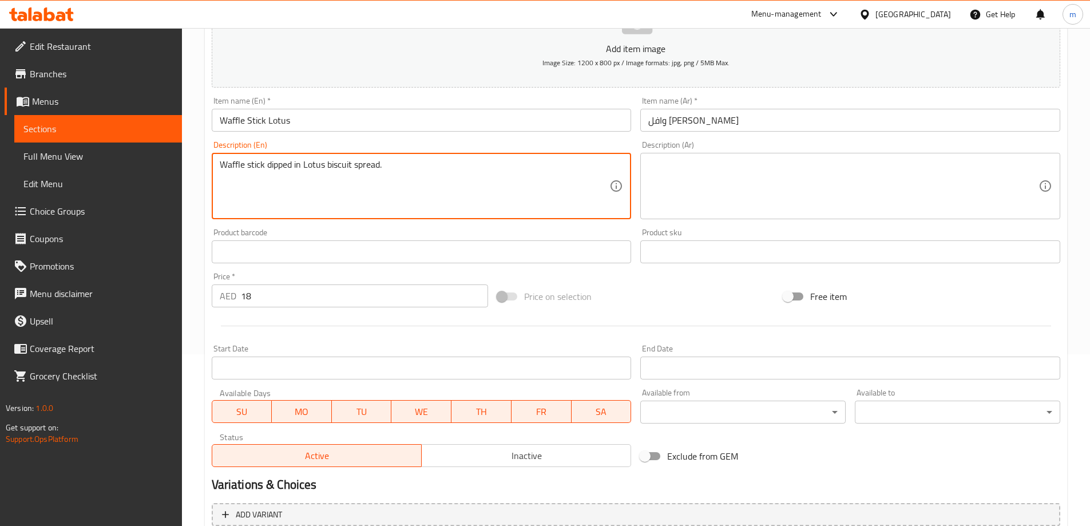
type textarea "Waffle stick dipped in Lotus biscuit spread."
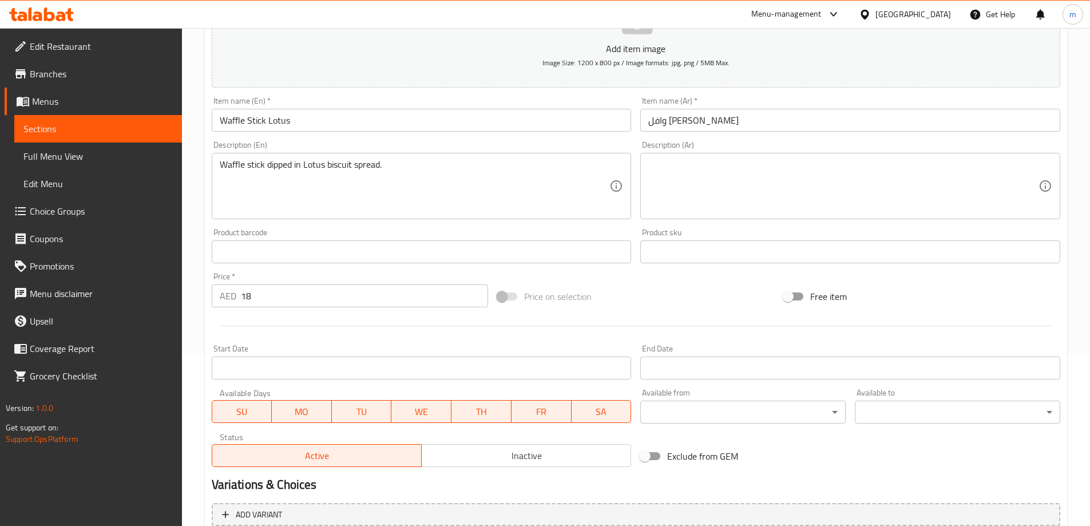
click at [789, 163] on textarea at bounding box center [843, 186] width 390 height 54
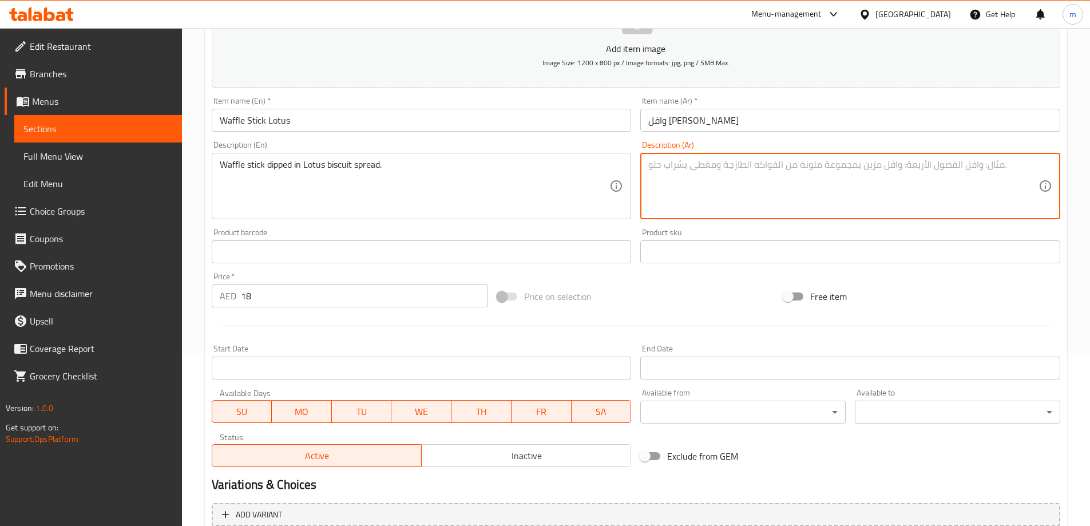
paste textarea "عصا وافل مغموس في سبريد اللوتس."
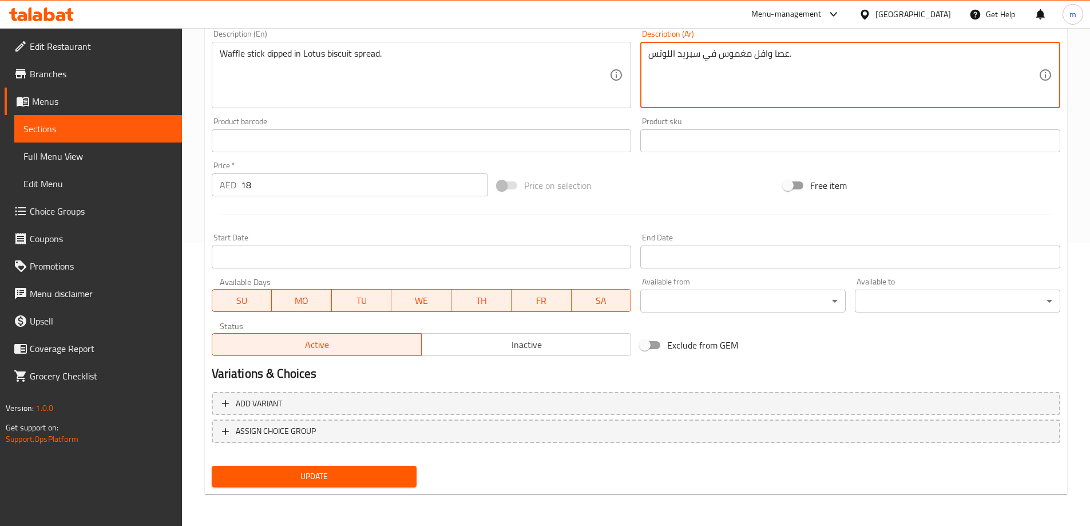
type textarea "عصا وافل مغموس في سبريد اللوتس."
click at [308, 481] on span "Update" at bounding box center [314, 476] width 187 height 14
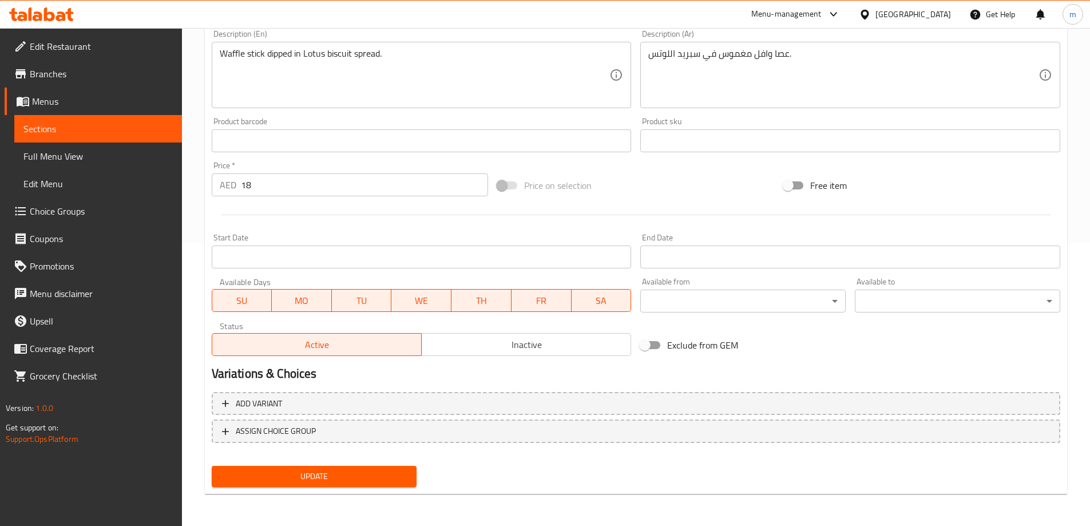
click at [331, 478] on span "Update" at bounding box center [314, 476] width 187 height 14
click at [137, 133] on span "Sections" at bounding box center [97, 129] width 149 height 14
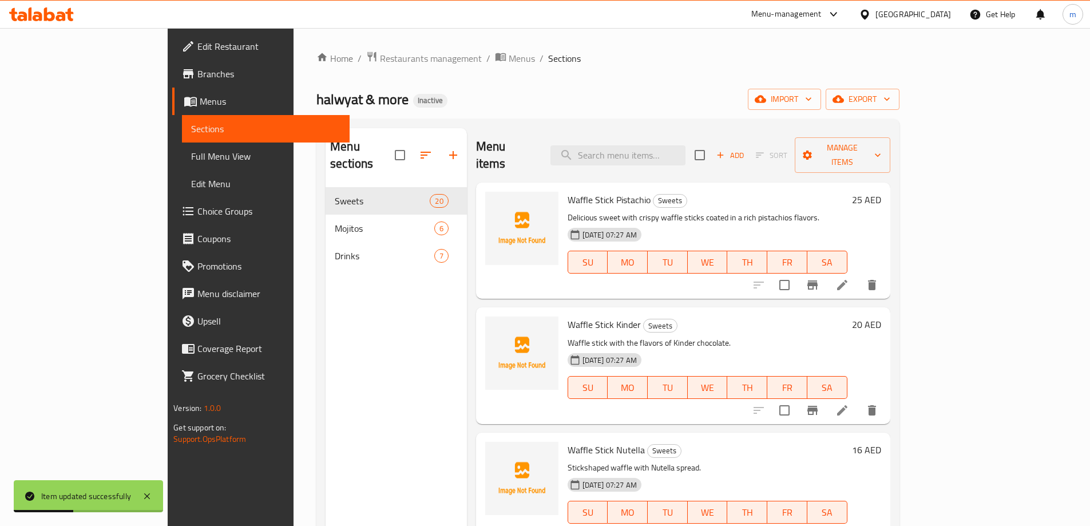
click at [691, 134] on div "Menu items Add Sort Manage items" at bounding box center [683, 155] width 414 height 54
click at [671, 147] on input "search" at bounding box center [618, 155] width 135 height 20
paste input "Waffle Surprise Lotus"
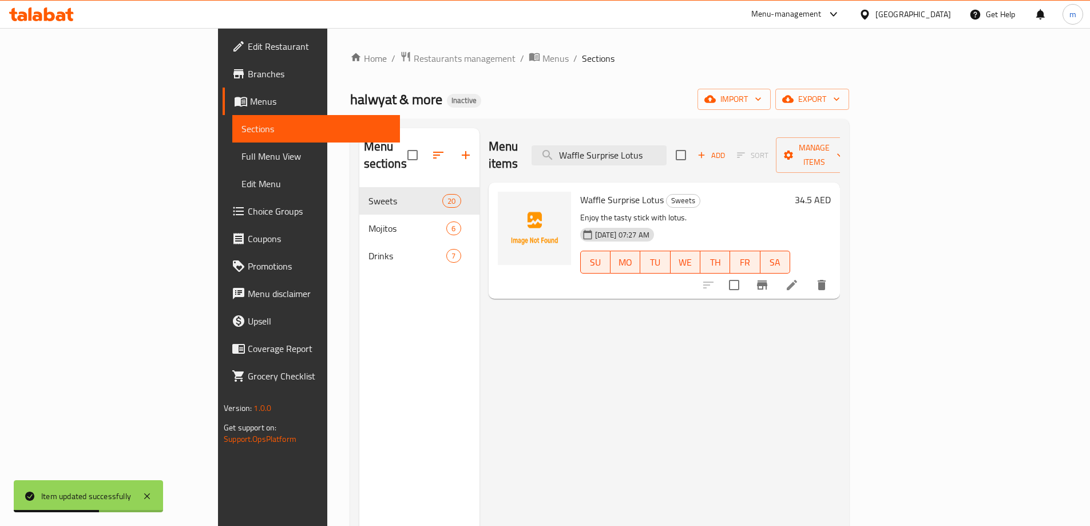
type input "Waffle Surprise Lotus"
click at [808, 275] on li at bounding box center [792, 285] width 32 height 21
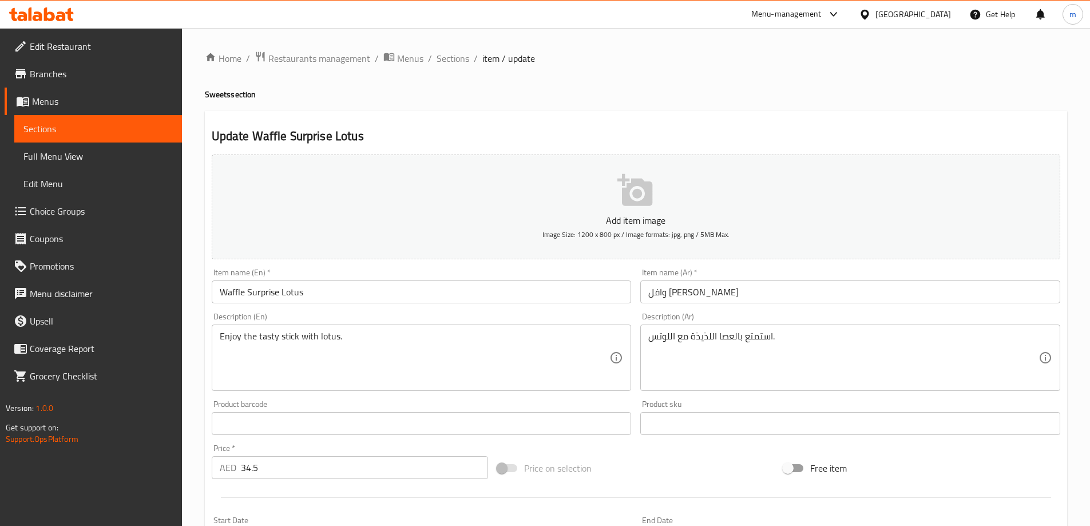
click at [688, 296] on input "وافل سبرايز لوتس" at bounding box center [850, 291] width 420 height 23
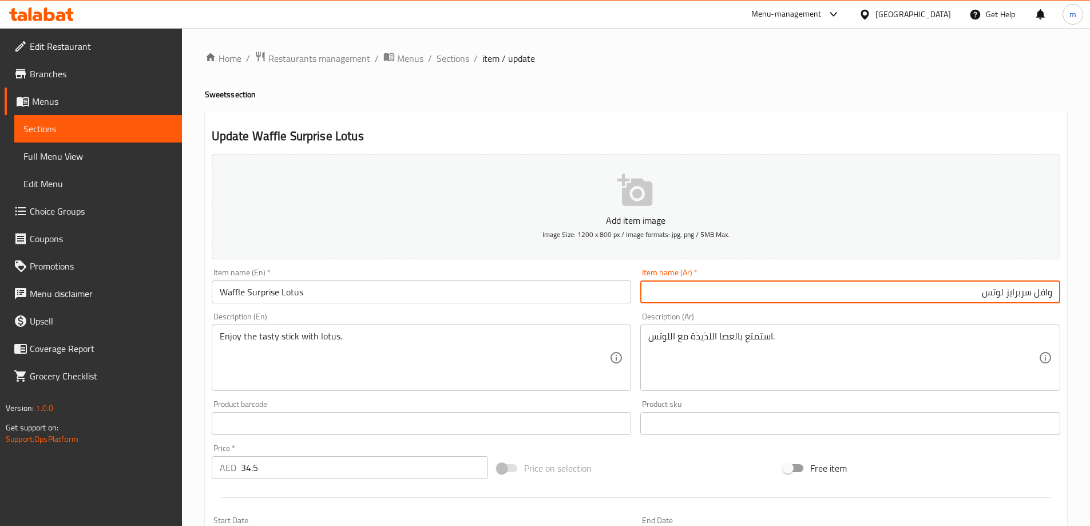
type input "وافل سربرايز لوتس"
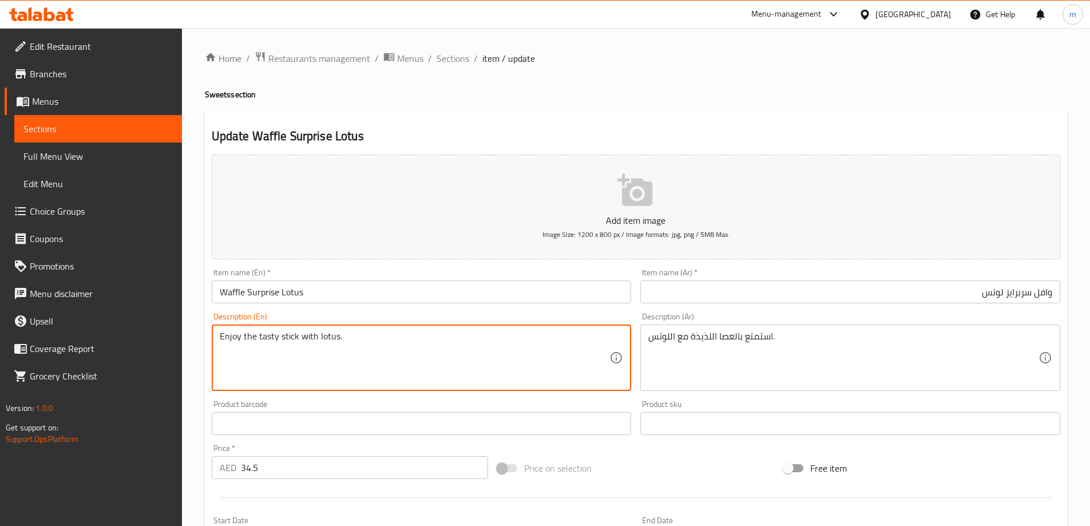
click at [267, 342] on textarea "Enjoy the tasty stick with lotus." at bounding box center [415, 358] width 390 height 54
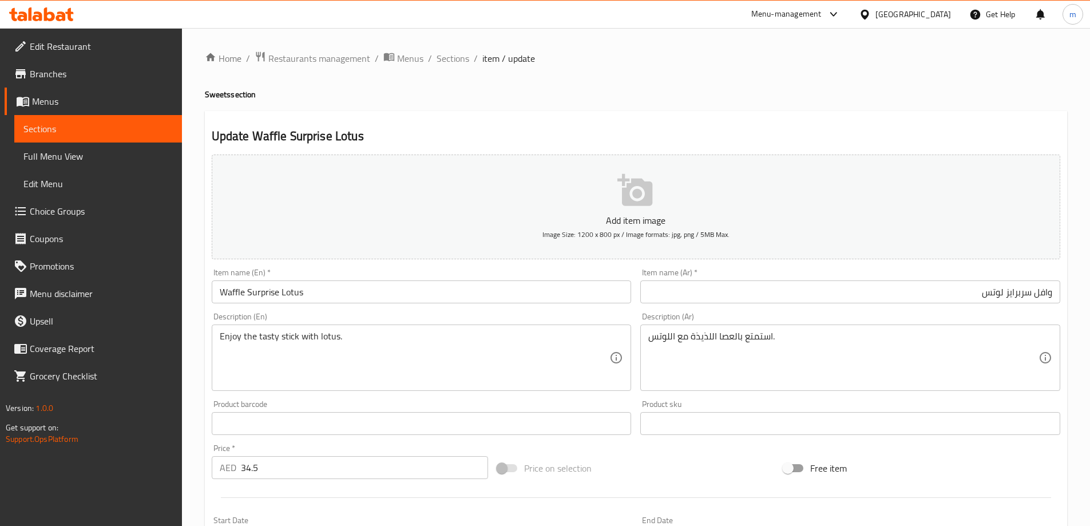
click at [429, 357] on textarea "Enjoy the tasty stick with lotus." at bounding box center [415, 358] width 390 height 54
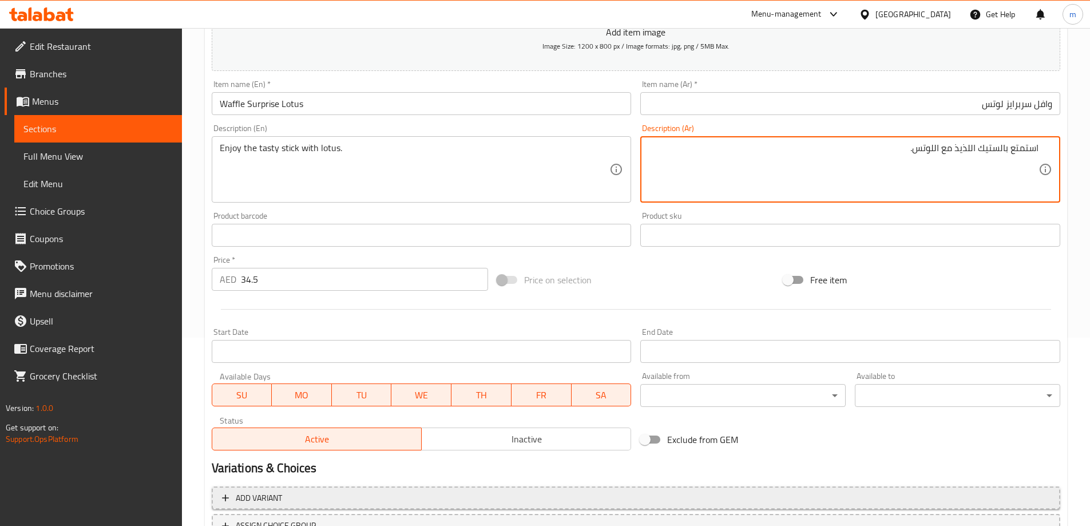
scroll to position [283, 0]
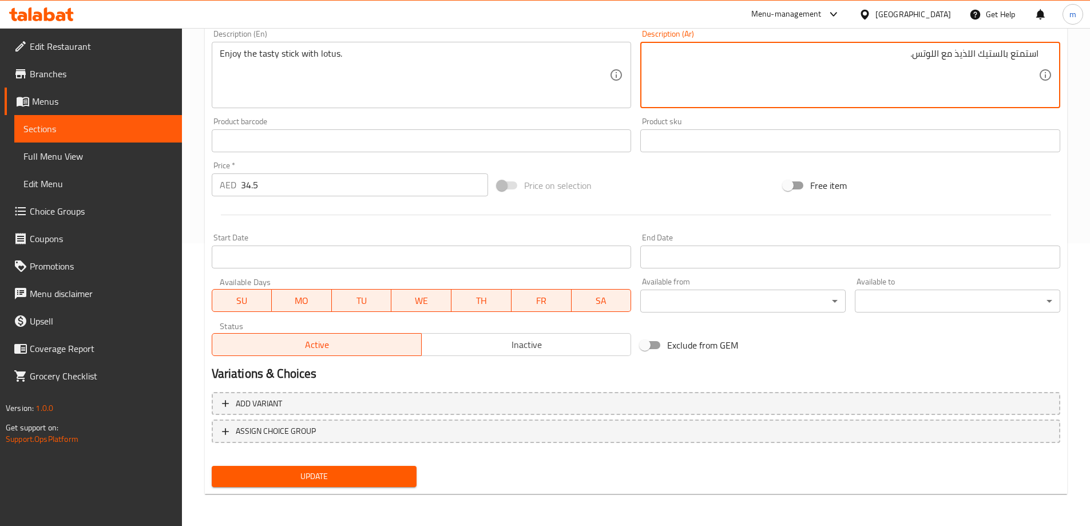
type textarea "استمتع بالستيك اللذيذ مع اللوتس."
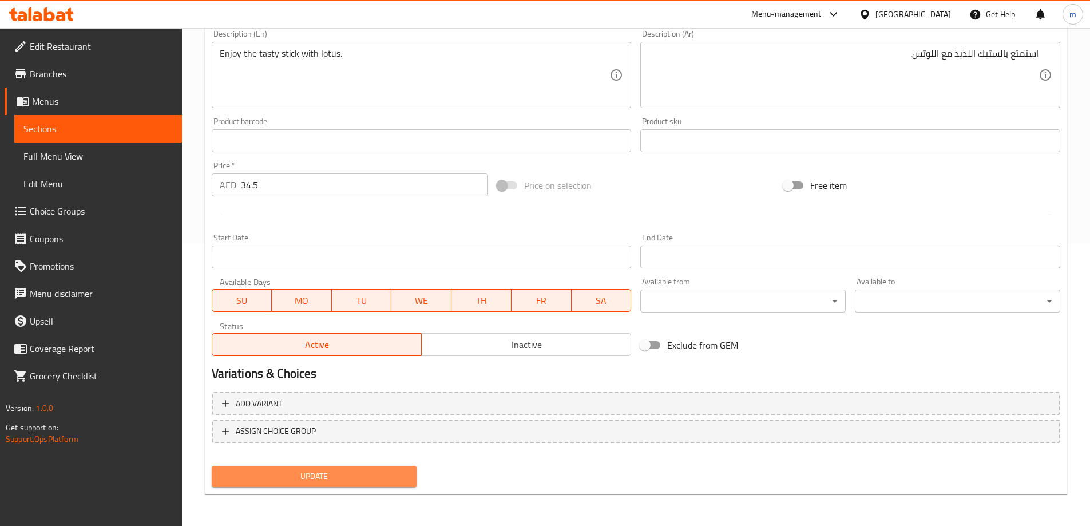
click at [395, 477] on span "Update" at bounding box center [314, 476] width 187 height 14
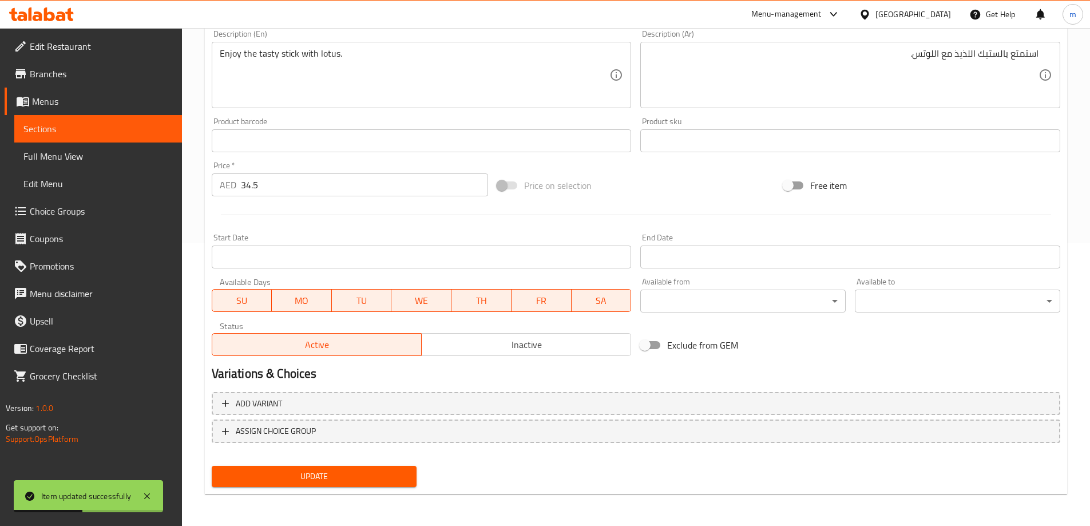
click at [107, 129] on span "Sections" at bounding box center [97, 129] width 149 height 14
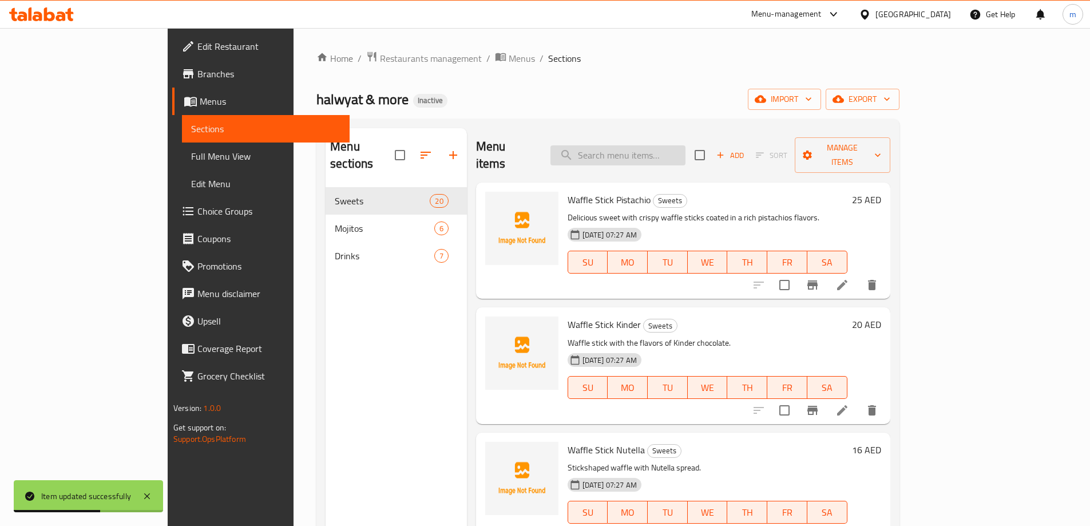
click at [686, 156] on input "search" at bounding box center [618, 155] width 135 height 20
paste input "Pancake Kinder"
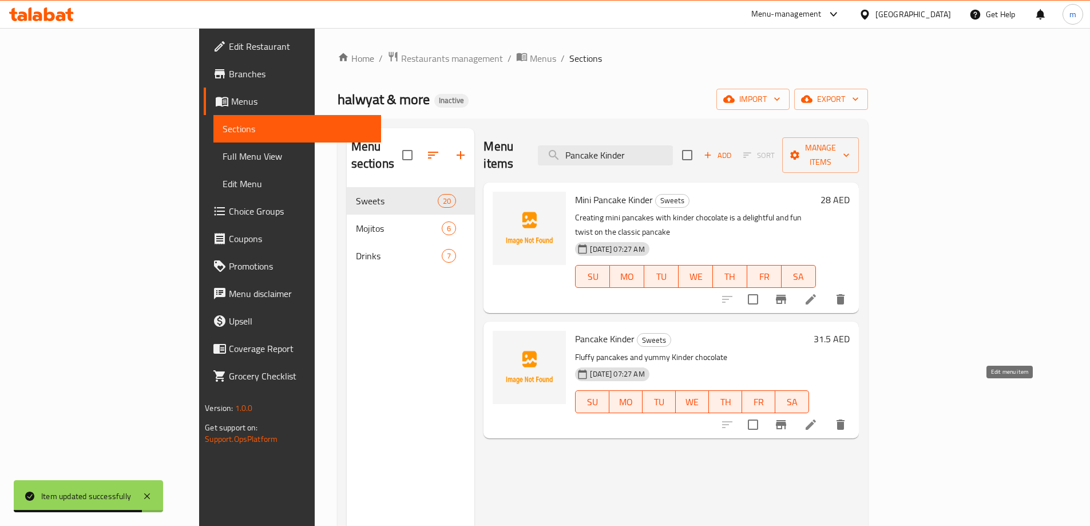
type input "Pancake Kinder"
click at [816, 419] on icon at bounding box center [811, 424] width 10 height 10
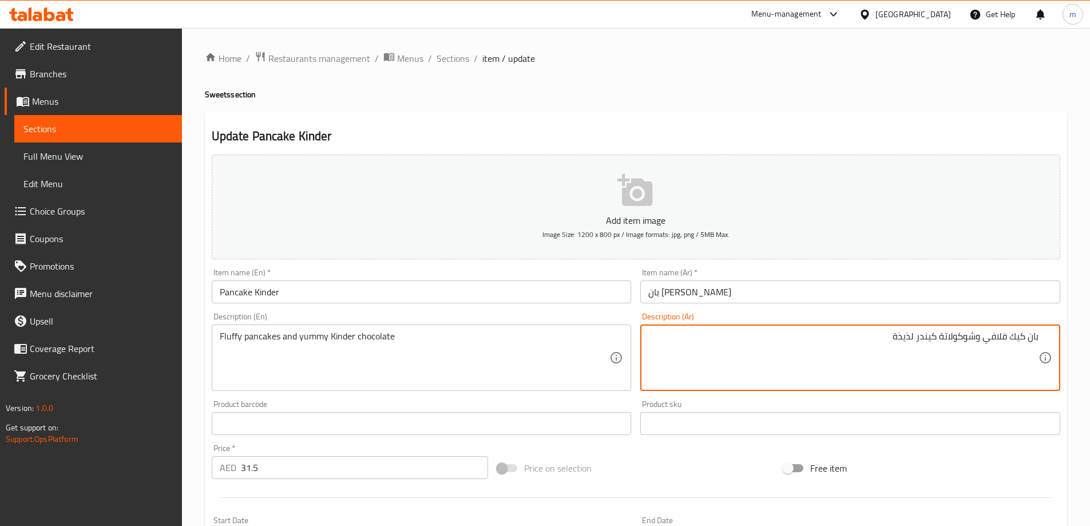
type textarea "بان كيك فلافي وشوكولاتة كيندر لذيذة"
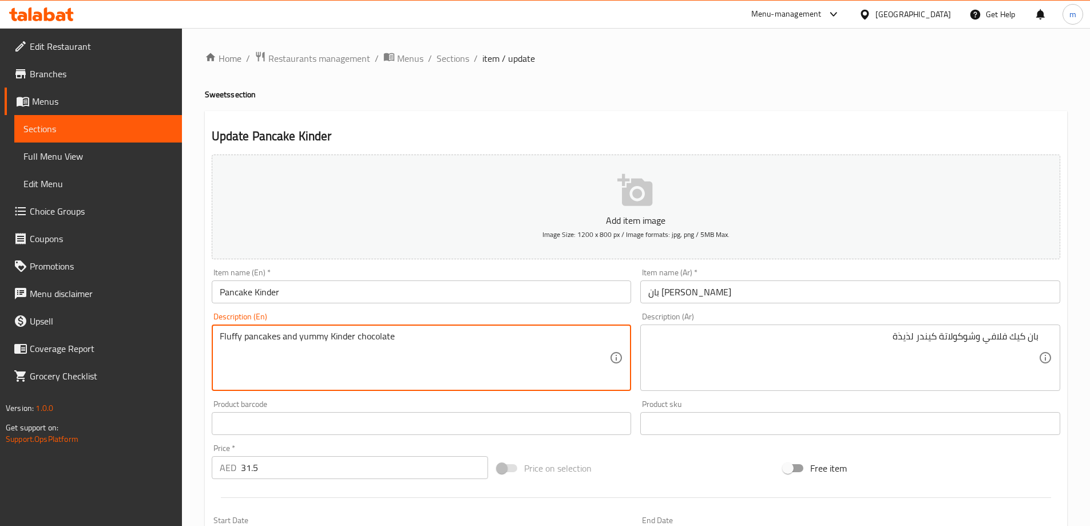
click at [309, 341] on textarea "Fluffy pancakes and yummy Kinder chocolate" at bounding box center [415, 358] width 390 height 54
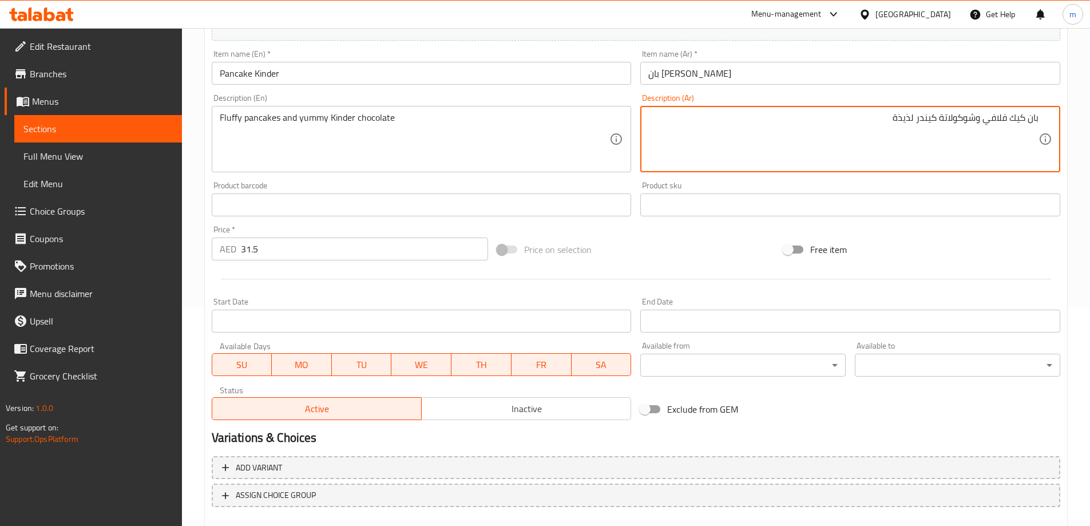
scroll to position [283, 0]
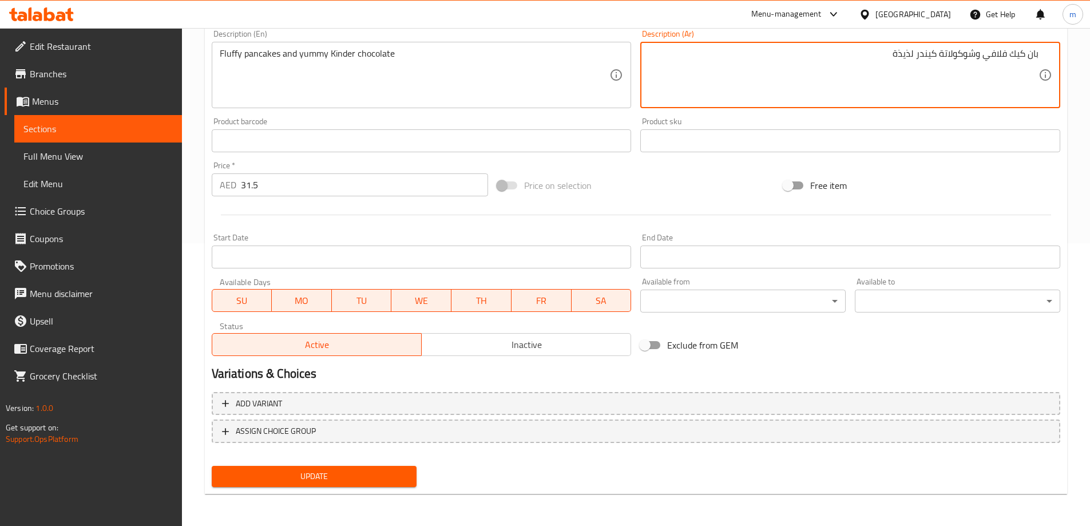
click at [383, 479] on span "Update" at bounding box center [314, 476] width 187 height 14
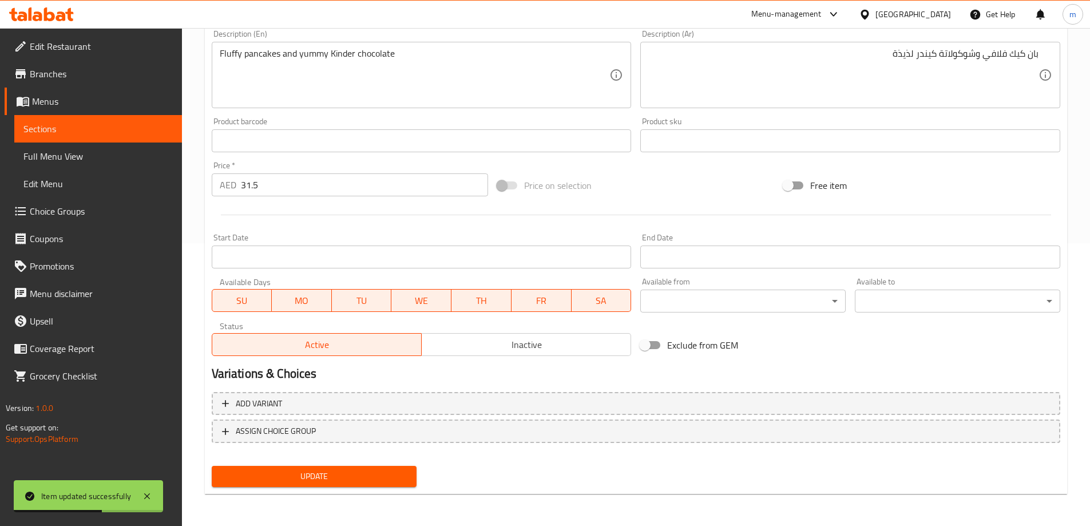
click at [65, 124] on span "Sections" at bounding box center [97, 129] width 149 height 14
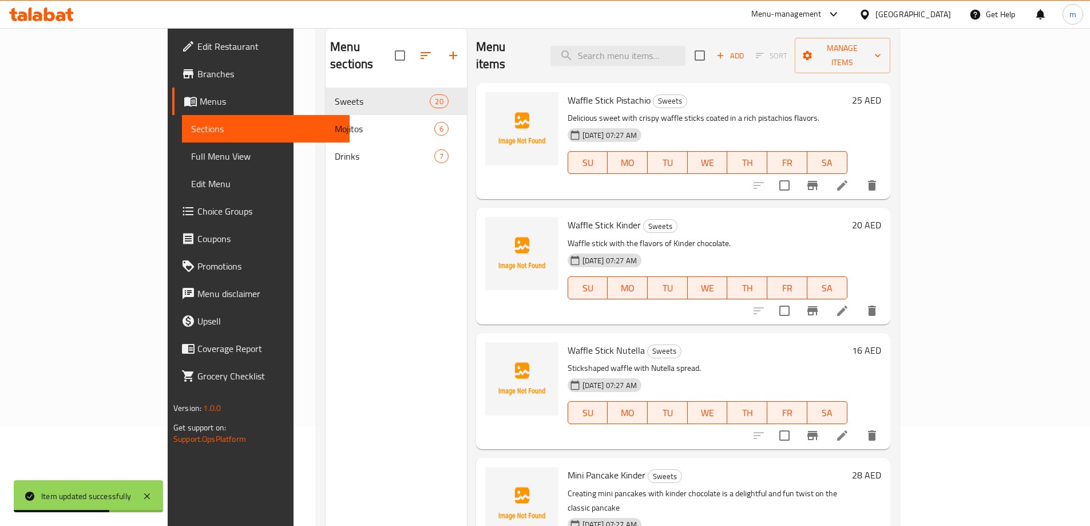
scroll to position [46, 0]
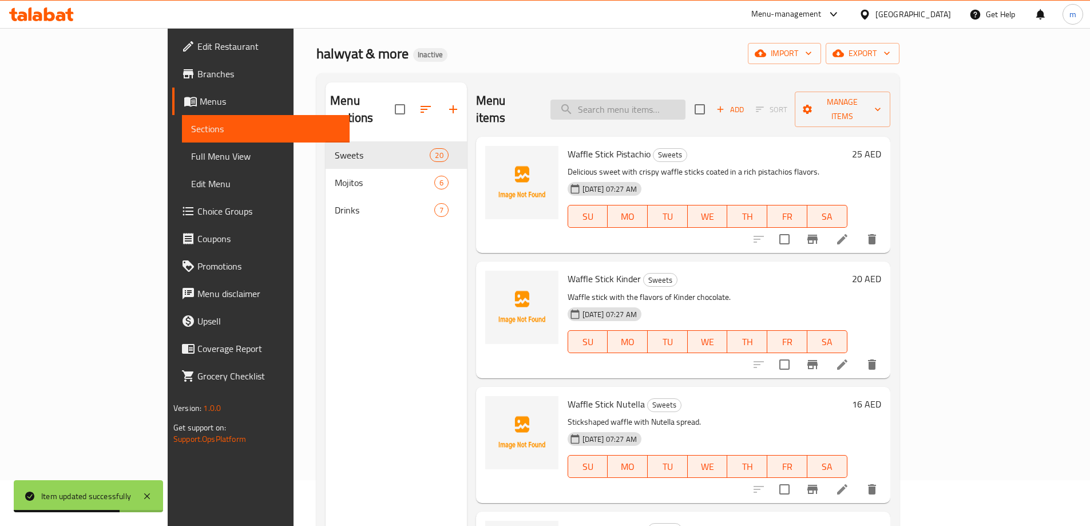
click at [686, 100] on input "search" at bounding box center [618, 110] width 135 height 20
paste input "Nutella Pancake"
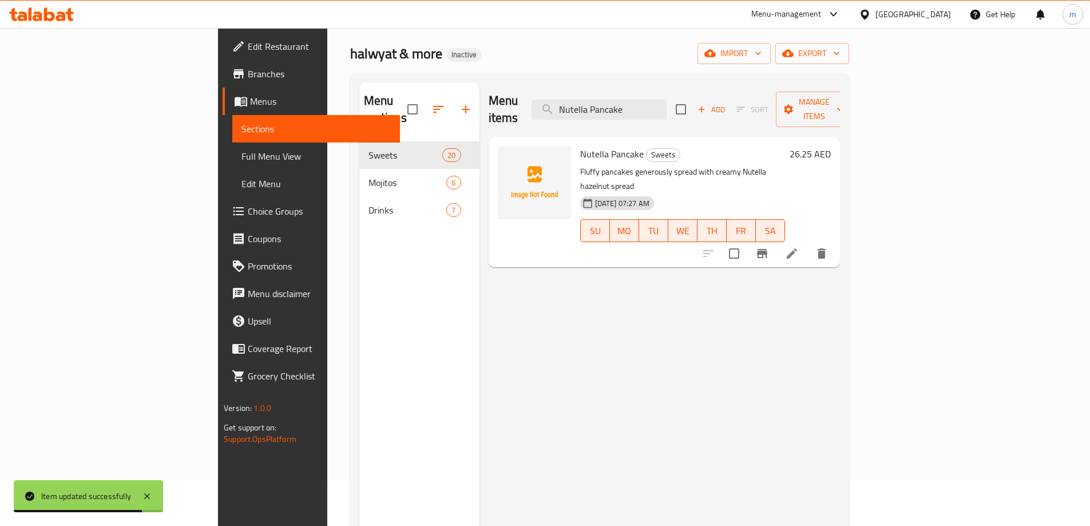
type input "Nutella Pancake"
click at [797, 248] on icon at bounding box center [792, 253] width 10 height 10
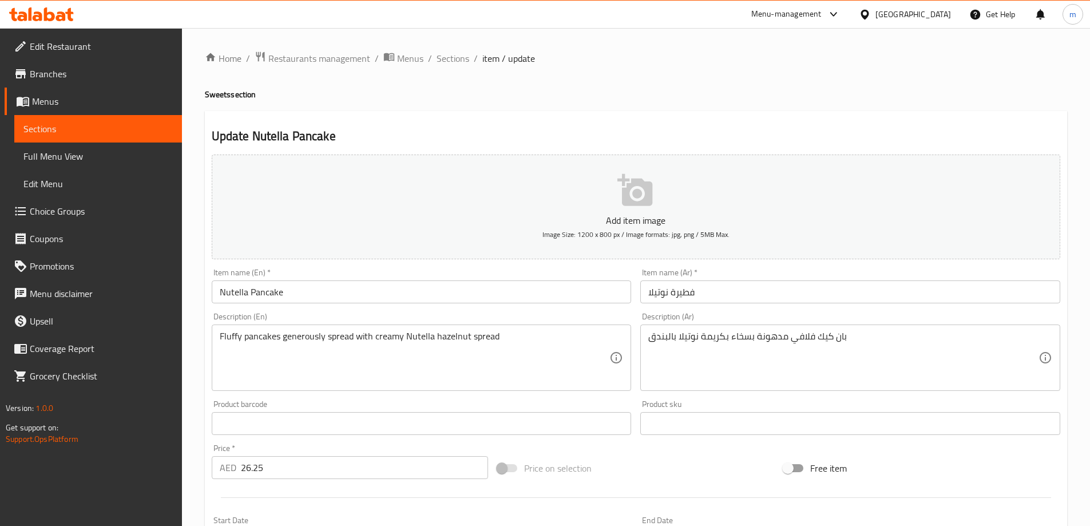
click at [676, 292] on input "فطيرة نوتيلا" at bounding box center [850, 291] width 420 height 23
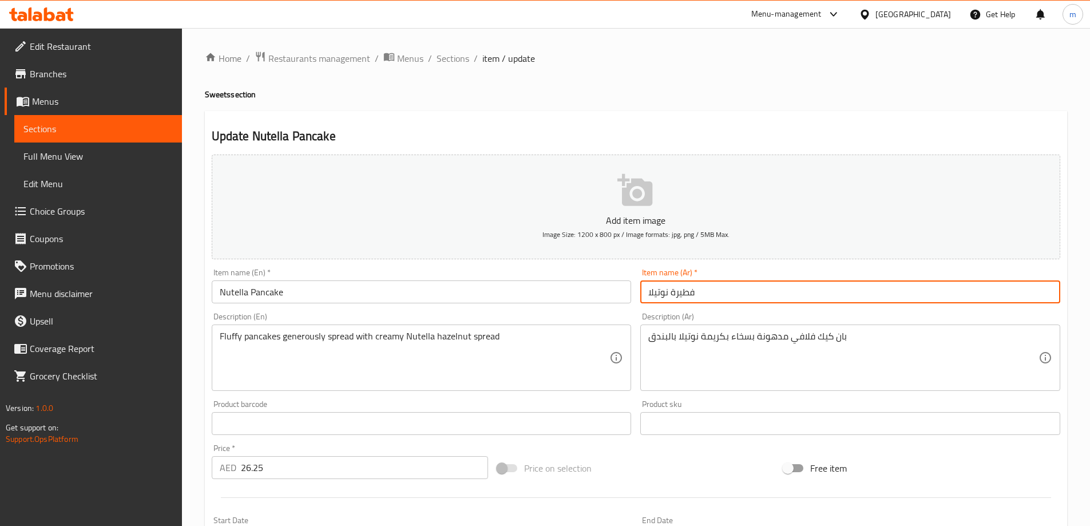
click at [688, 288] on input "فطيرة نوتيلا" at bounding box center [850, 291] width 420 height 23
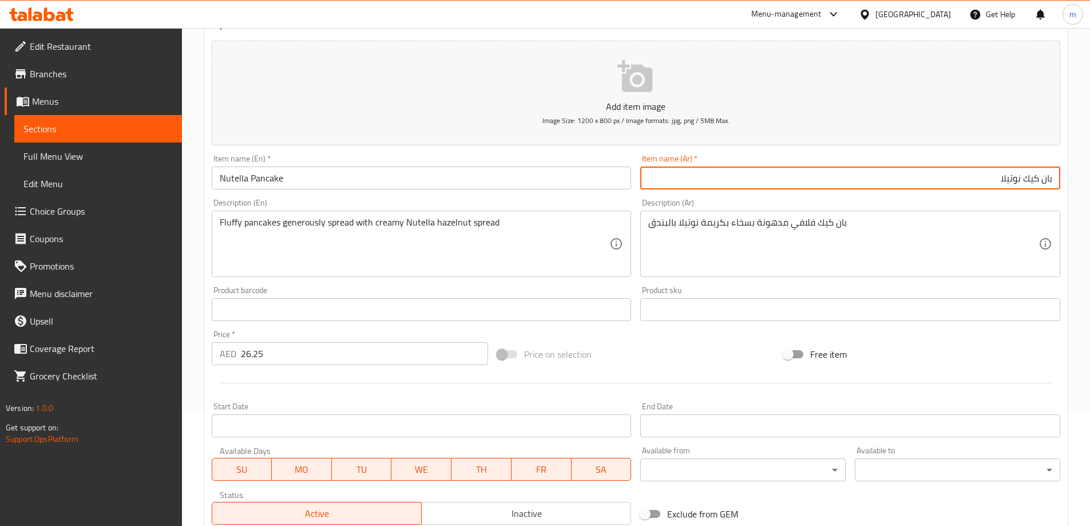
scroll to position [114, 0]
type input "بان كيك نوتيلا"
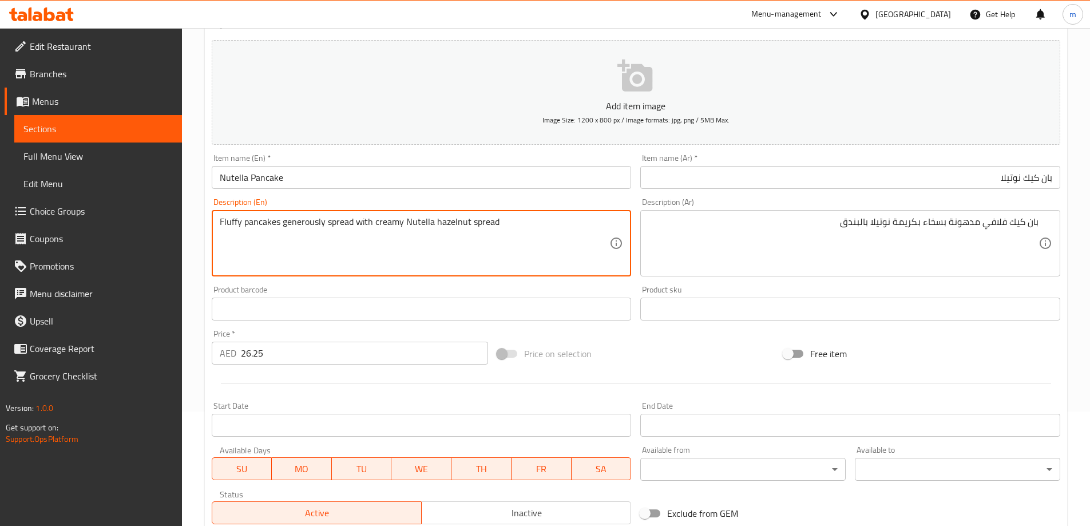
click at [294, 225] on textarea "Fluffy pancakes generously spread with creamy Nutella hazelnut spread" at bounding box center [415, 243] width 390 height 54
click at [298, 221] on textarea "Fluffy pancakes generously spread with creamy Nutella hazelnut spread" at bounding box center [415, 243] width 390 height 54
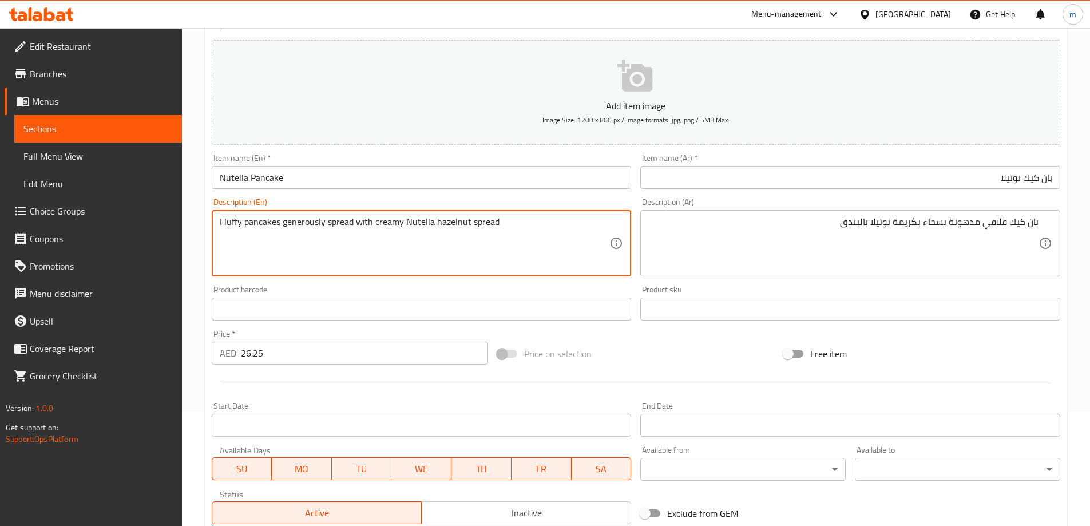
click at [298, 221] on textarea "Fluffy pancakes generously spread with creamy Nutella hazelnut spread" at bounding box center [415, 243] width 390 height 54
click at [282, 228] on textarea "Fluffy pancakes generously spread with creamy Nutella hazelnut spread" at bounding box center [415, 243] width 390 height 54
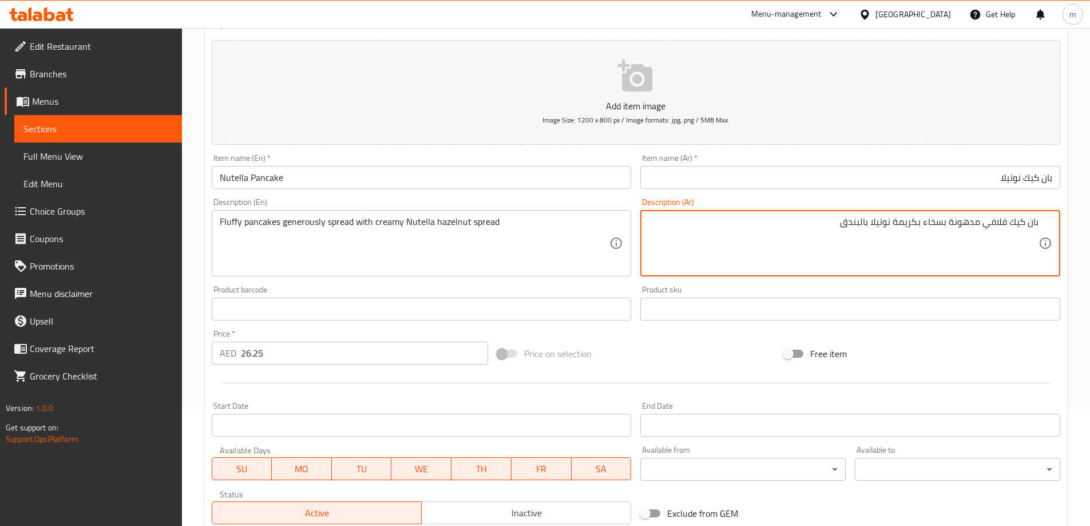
click at [915, 225] on textarea "بان كيك فلافي مدهونة بسخاء بكريمة نوتيلا بالبندق" at bounding box center [843, 243] width 390 height 54
paste textarea "كريمية"
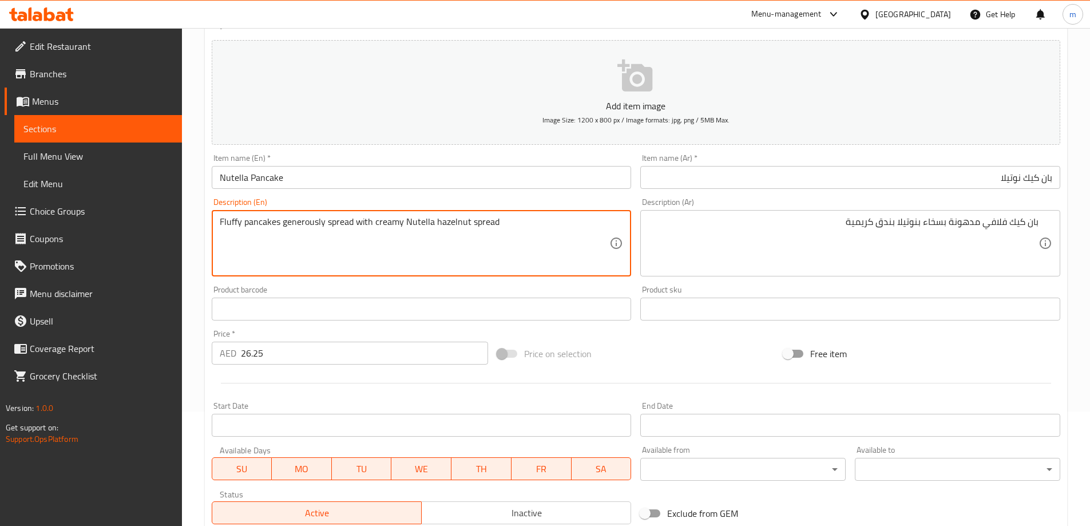
click at [338, 226] on textarea "Fluffy pancakes generously spread with creamy Nutella hazelnut spread" at bounding box center [415, 243] width 390 height 54
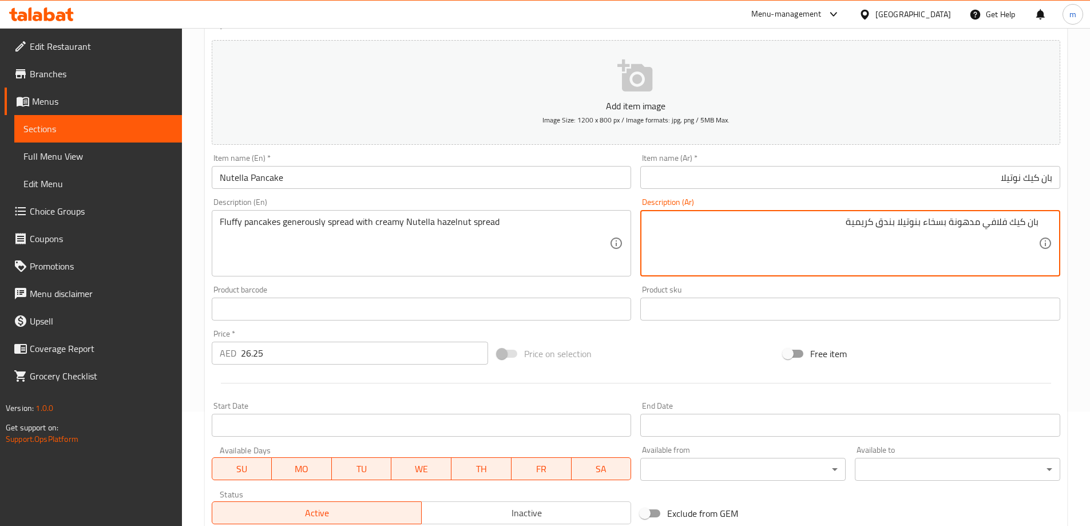
click at [965, 225] on textarea "بان كيك فلافي مدهونة بسخاء بنوتيلا بندق كريمية" at bounding box center [843, 243] width 390 height 54
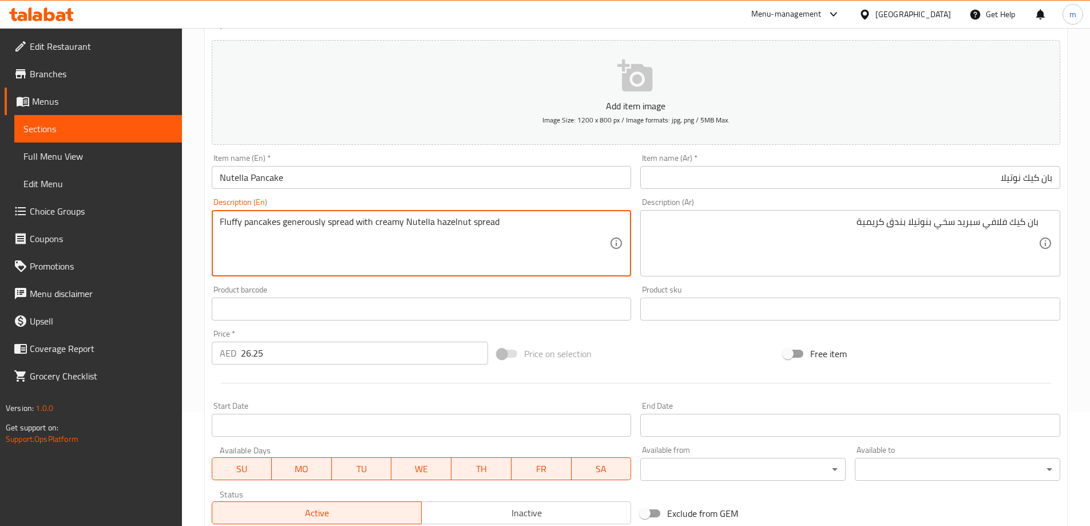
drag, startPoint x: 281, startPoint y: 224, endPoint x: 352, endPoint y: 226, distance: 71.0
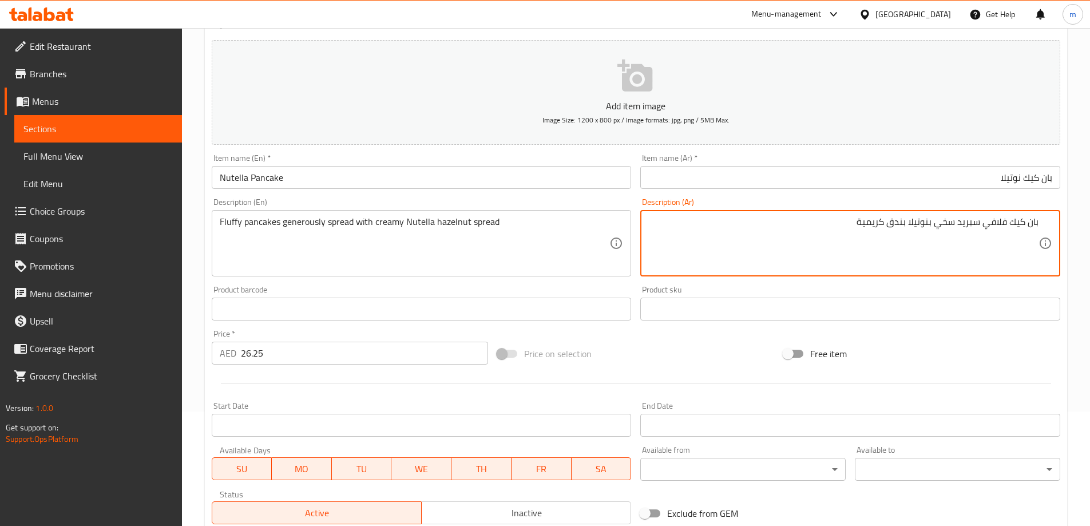
click at [928, 232] on textarea "بان كيك فلافي سبريد سخي بنوتيلا بندق كريمية" at bounding box center [843, 243] width 390 height 54
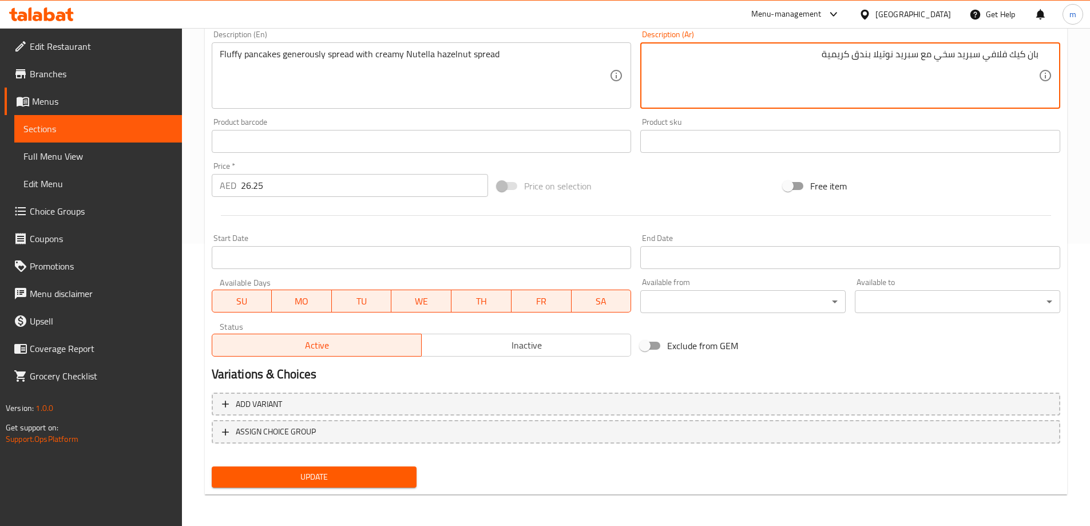
scroll to position [283, 0]
type textarea "بان كيك فلافي سبريد سخي مع سبريد نوتيلا بندق كريمية"
click at [350, 475] on span "Update" at bounding box center [314, 476] width 187 height 14
